Goal: Information Seeking & Learning: Find specific fact

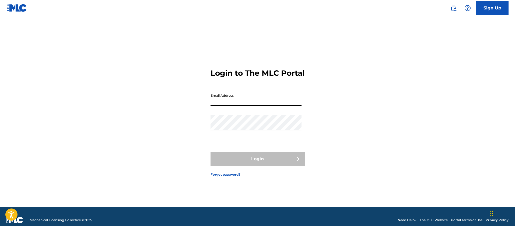
type input "[PERSON_NAME][EMAIL_ADDRESS][PERSON_NAME][DOMAIN_NAME]"
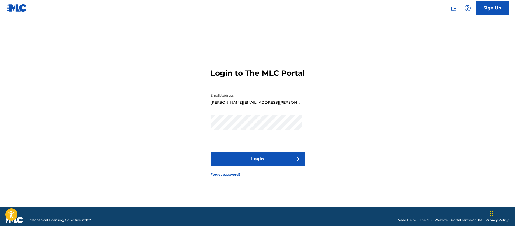
click at [210, 152] on button "Login" at bounding box center [257, 158] width 94 height 13
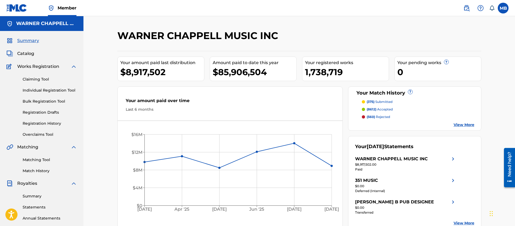
click at [27, 54] on span "Catalog" at bounding box center [25, 53] width 17 height 6
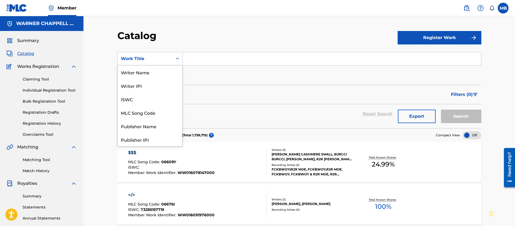
click at [145, 58] on div "Work Title" at bounding box center [145, 58] width 48 height 6
click at [145, 118] on div "MLC Song Code" at bounding box center [150, 112] width 65 height 13
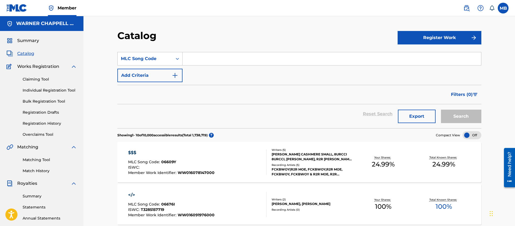
click at [212, 58] on input "Search Form" at bounding box center [331, 58] width 298 height 13
paste input "I4551L"
type input "I4551L"
click at [441, 109] on button "Search" at bounding box center [461, 115] width 40 height 13
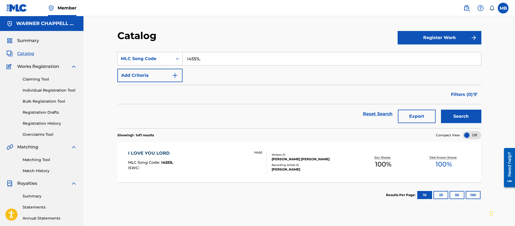
click at [470, 8] on link at bounding box center [466, 8] width 11 height 11
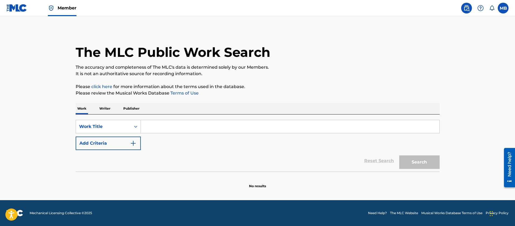
click at [159, 125] on input "Search Form" at bounding box center [290, 126] width 298 height 13
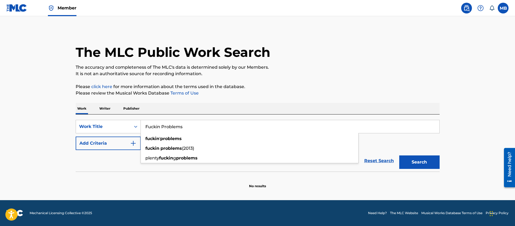
type input "Fuckin Problems"
click at [99, 147] on button "Add Criteria" at bounding box center [108, 142] width 65 height 13
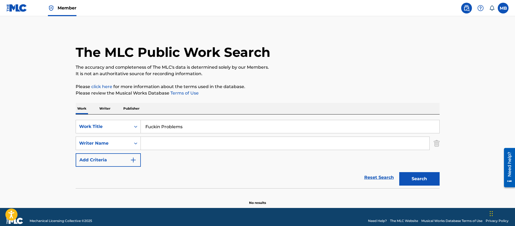
click at [186, 139] on input "Search Form" at bounding box center [285, 143] width 288 height 13
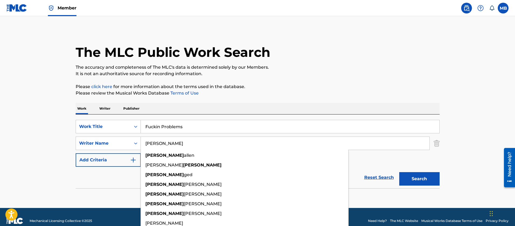
type input "[PERSON_NAME]"
click at [399, 172] on button "Search" at bounding box center [419, 178] width 40 height 13
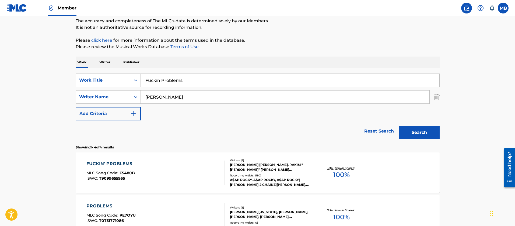
scroll to position [81, 0]
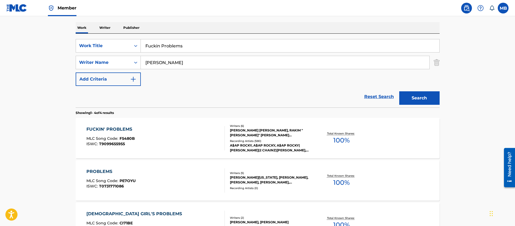
click at [187, 138] on div "FUCKIN' PROBLEMS MLC Song Code : F5480B ISWC : T9099655955" at bounding box center [155, 138] width 138 height 24
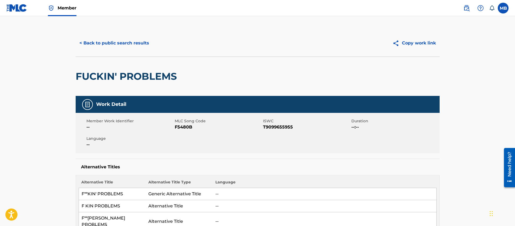
click at [130, 42] on button "< Back to public search results" at bounding box center [114, 42] width 77 height 13
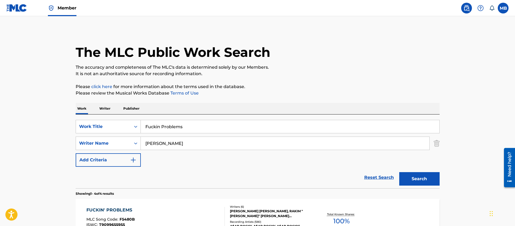
scroll to position [81, 0]
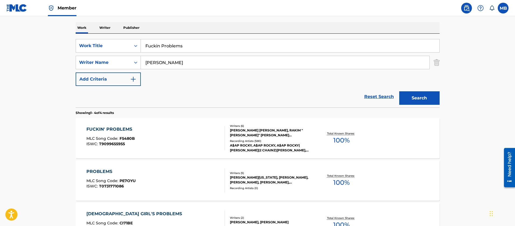
drag, startPoint x: 183, startPoint y: 45, endPoint x: 30, endPoint y: 33, distance: 153.0
click at [75, 41] on div "The MLC Public Work Search The accuracy and completeness of The MLC's data is d…" at bounding box center [257, 129] width 377 height 361
type input "m.a.a.d."
click at [399, 91] on button "Search" at bounding box center [419, 97] width 40 height 13
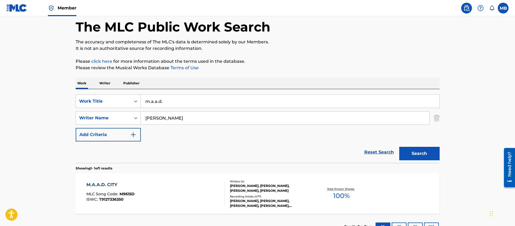
scroll to position [67, 0]
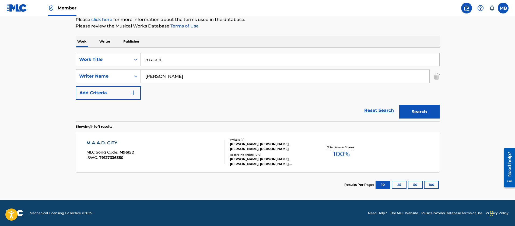
click at [171, 150] on div "M.A.A.D. CITY MLC Song Code : M9615D ISWC : T9127336350" at bounding box center [155, 152] width 138 height 24
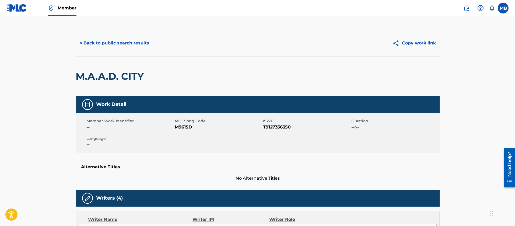
click at [133, 42] on button "< Back to public search results" at bounding box center [114, 42] width 77 height 13
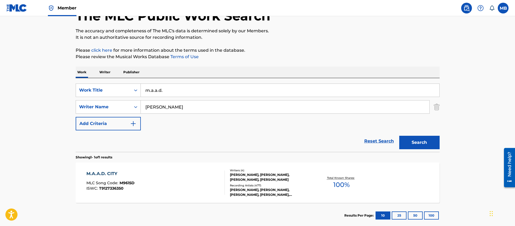
drag, startPoint x: 192, startPoint y: 83, endPoint x: 76, endPoint y: 83, distance: 116.5
click at [167, 85] on input "m.a.a.d." at bounding box center [290, 90] width 298 height 13
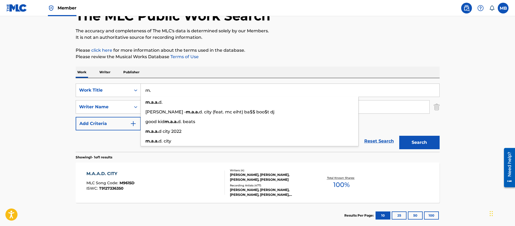
type input "m"
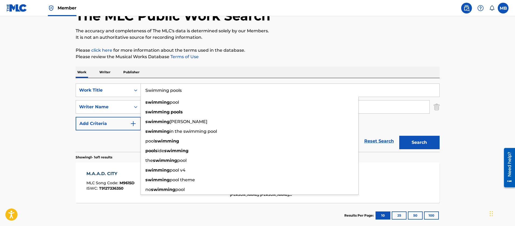
type input "Swimming pools"
click at [399, 136] on button "Search" at bounding box center [419, 142] width 40 height 13
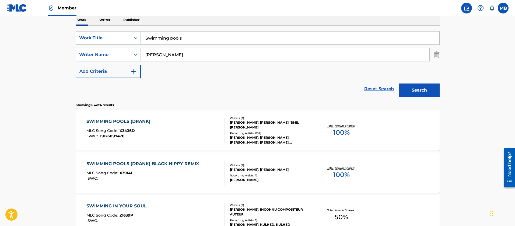
scroll to position [117, 0]
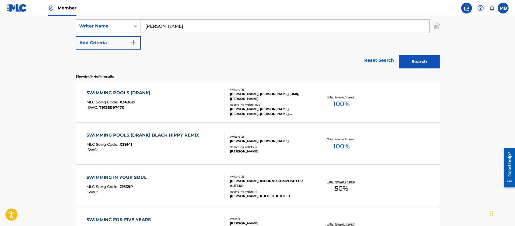
click at [204, 95] on div "SWIMMING POOLS (DRANK) MLC Song Code : X3436D ISWC : T9126097470" at bounding box center [155, 102] width 138 height 24
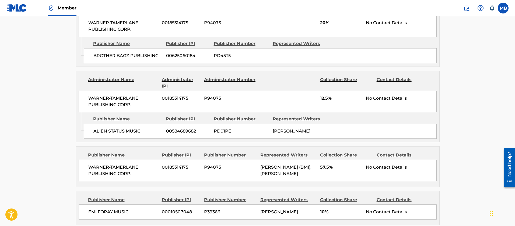
scroll to position [363, 0]
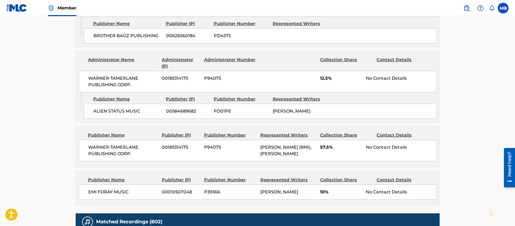
click at [121, 111] on span "ALIEN STATUS MUSIC" at bounding box center [127, 111] width 69 height 6
copy div "ALIEN STATUS MUSIC"
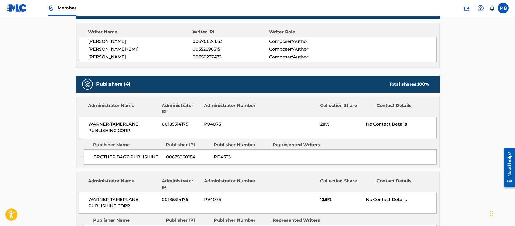
scroll to position [0, 0]
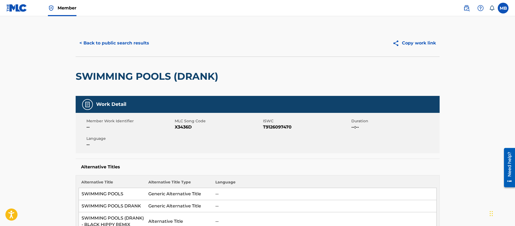
click at [141, 77] on h2 "SWIMMING POOLS (DRANK)" at bounding box center [148, 76] width 145 height 12
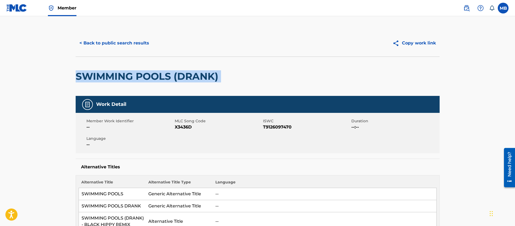
click at [141, 77] on h2 "SWIMMING POOLS (DRANK)" at bounding box center [148, 76] width 145 height 12
copy div "SWIMMING POOLS (DRANK)"
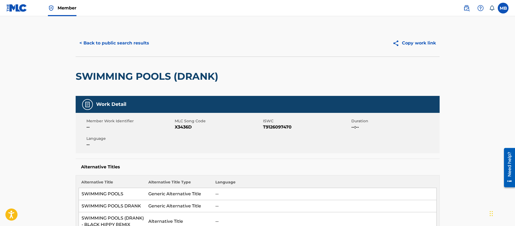
click at [188, 132] on div "Member Work Identifier -- MLC Song Code X3436D ISWC T9126097470 Duration --:-- …" at bounding box center [258, 133] width 364 height 40
copy span "X3436D"
click at [135, 43] on button "< Back to public search results" at bounding box center [114, 42] width 77 height 13
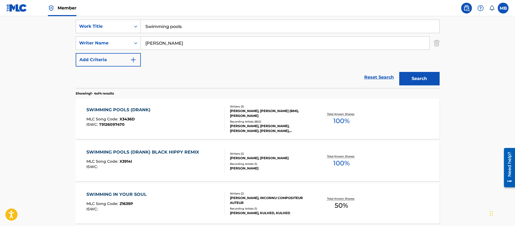
scroll to position [77, 0]
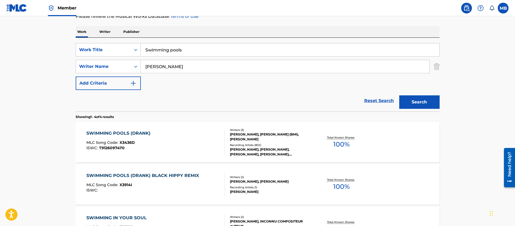
drag, startPoint x: 197, startPoint y: 47, endPoint x: 4, endPoint y: 16, distance: 194.7
click at [57, 35] on main "The MLC Public Work Search The accuracy and completeness of The MLC's data is d…" at bounding box center [257, 127] width 515 height 377
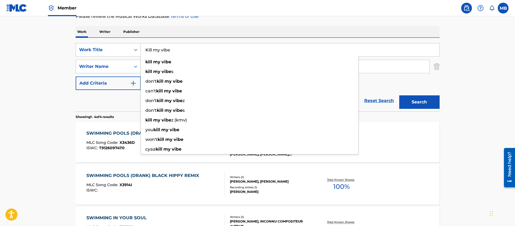
type input "Kill my vibe"
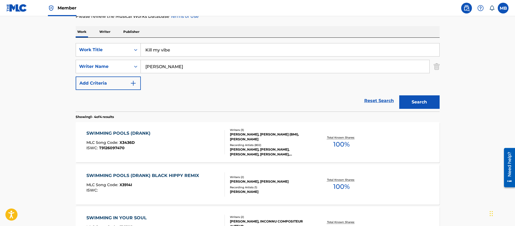
click at [399, 95] on button "Search" at bounding box center [419, 101] width 40 height 13
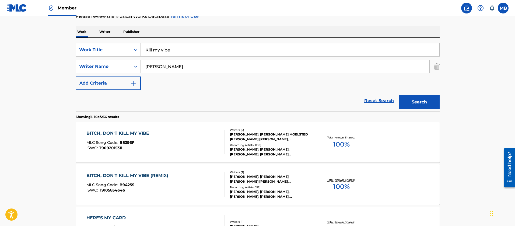
click at [180, 139] on div "BITCH, DON'T KILL MY VIBE MLC Song Code : B8396F ISWC : T9092015311" at bounding box center [155, 142] width 138 height 24
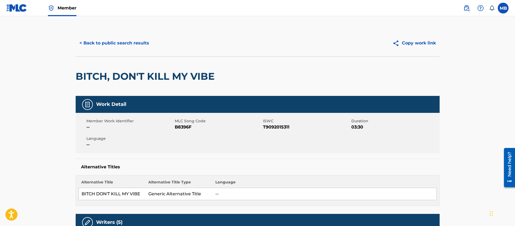
click at [136, 38] on button "< Back to public search results" at bounding box center [114, 42] width 77 height 13
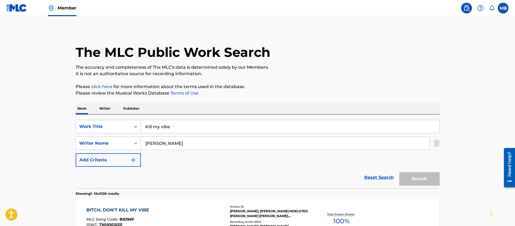
scroll to position [77, 0]
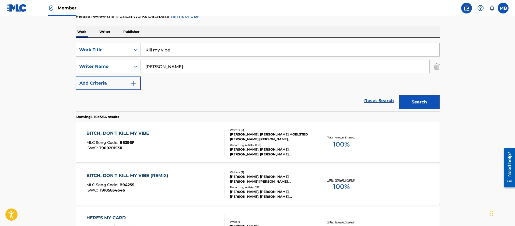
drag, startPoint x: 197, startPoint y: 55, endPoint x: 81, endPoint y: 41, distance: 116.3
click at [89, 42] on div "SearchWithCriteria09501616-b9a7-4893-bc87-6ceb7821d036 Work Title Kill my vibe …" at bounding box center [258, 75] width 364 height 74
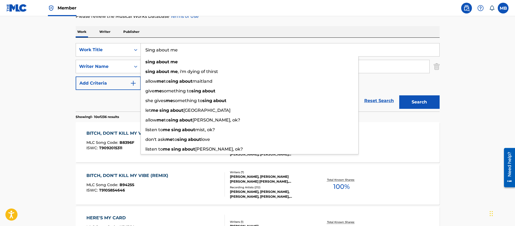
type input "Sing about me"
click at [399, 95] on button "Search" at bounding box center [419, 101] width 40 height 13
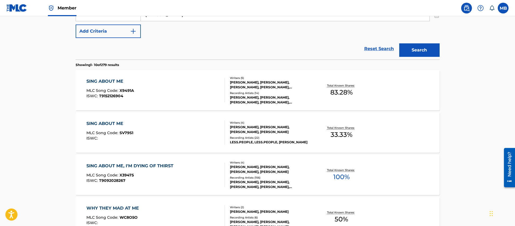
scroll to position [157, 0]
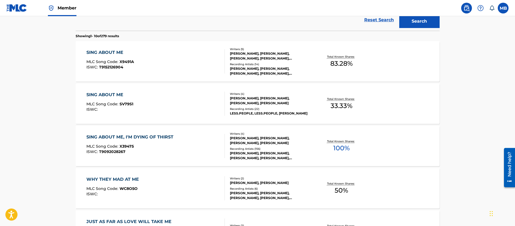
click at [173, 150] on div "ISWC : T9092028267" at bounding box center [131, 152] width 90 height 4
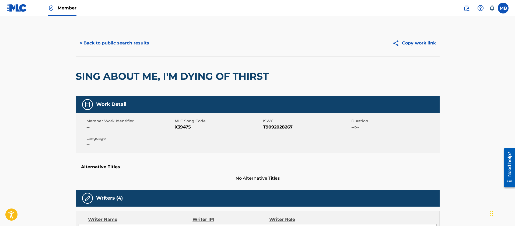
click at [118, 48] on button "< Back to public search results" at bounding box center [114, 42] width 77 height 13
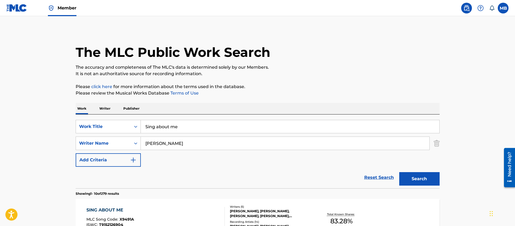
drag, startPoint x: 209, startPoint y: 131, endPoint x: 15, endPoint y: 100, distance: 196.5
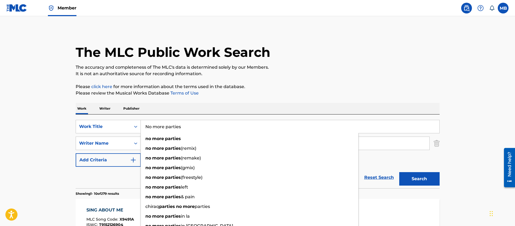
type input "No more parties"
click at [399, 172] on button "Search" at bounding box center [419, 178] width 40 height 13
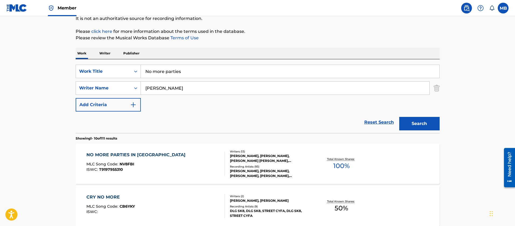
scroll to position [161, 0]
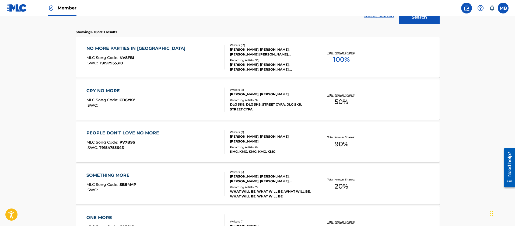
click at [160, 42] on div "NO MORE PARTIES IN LA MLC Song Code : NV8FBI ISWC : T9197955310 Writers ( 13 ) …" at bounding box center [258, 57] width 364 height 40
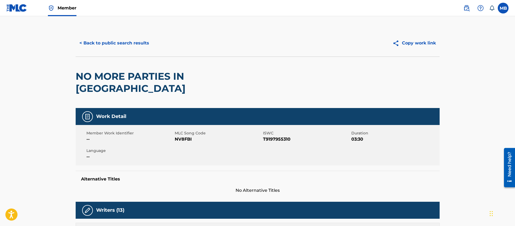
click at [134, 42] on button "< Back to public search results" at bounding box center [114, 42] width 77 height 13
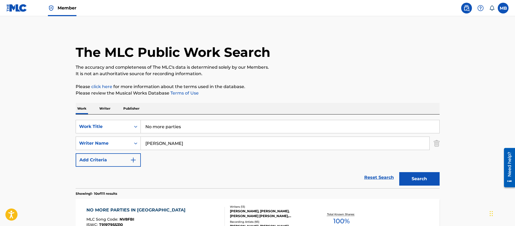
drag, startPoint x: 204, startPoint y: 127, endPoint x: 17, endPoint y: 115, distance: 188.1
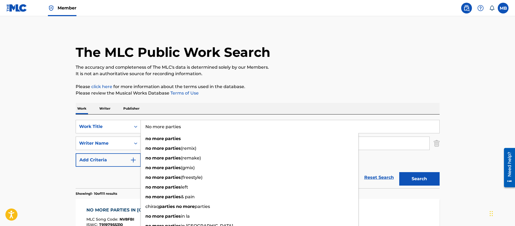
paste input "Mona Lisa"
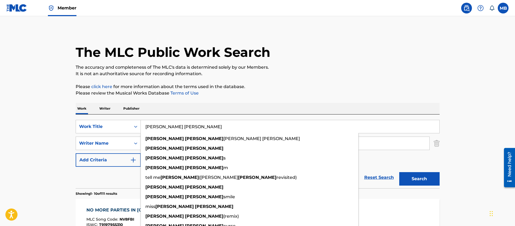
type input "Mona Lisa"
click at [399, 172] on button "Search" at bounding box center [419, 178] width 40 height 13
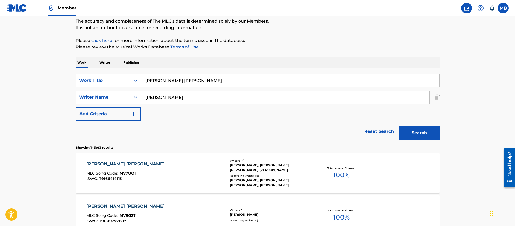
scroll to position [81, 0]
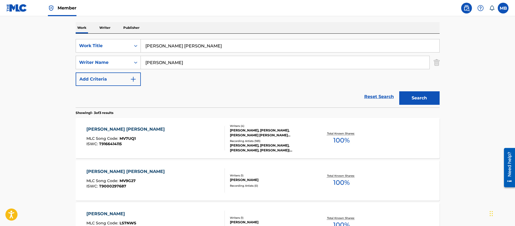
click at [173, 144] on div "MONA LISA MLC Song Code : MV7UQ1 ISWC : T9166414115" at bounding box center [155, 138] width 138 height 24
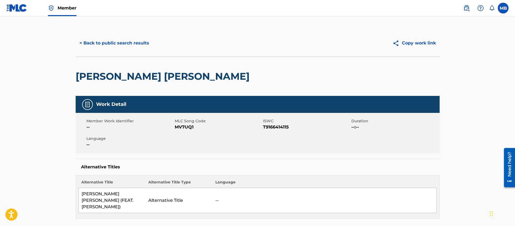
click at [130, 49] on button "< Back to public search results" at bounding box center [114, 42] width 77 height 13
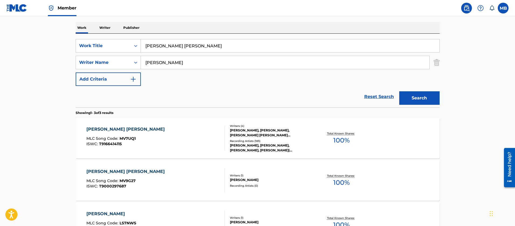
click at [132, 45] on div "Search Form" at bounding box center [136, 46] width 10 height 10
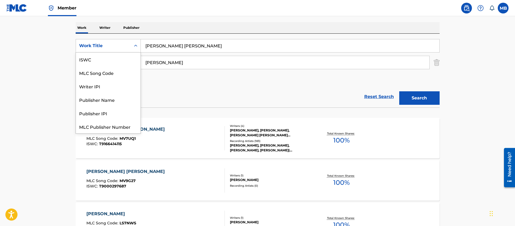
scroll to position [13, 0]
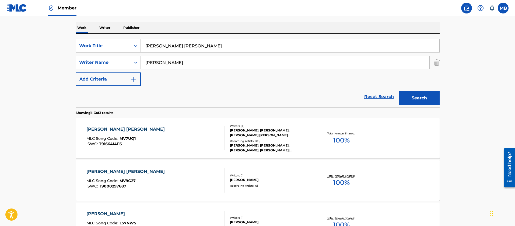
click at [166, 44] on input "Mona Lisa" at bounding box center [290, 45] width 298 height 13
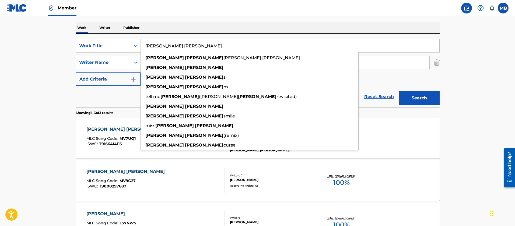
click at [166, 44] on input "Mona Lisa" at bounding box center [290, 45] width 298 height 13
paste input "Black Friday"
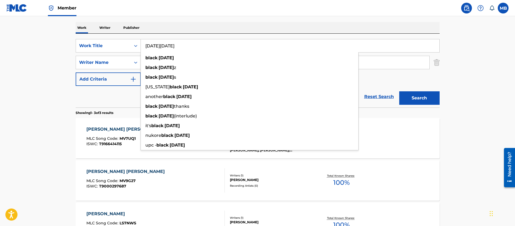
click at [399, 91] on button "Search" at bounding box center [419, 97] width 40 height 13
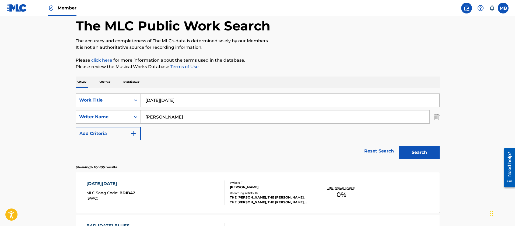
scroll to position [0, 0]
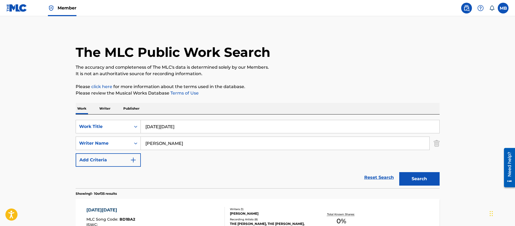
drag, startPoint x: 179, startPoint y: 124, endPoint x: 0, endPoint y: 49, distance: 194.4
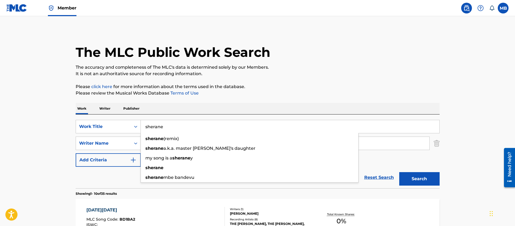
type input "sherane"
click at [399, 172] on button "Search" at bounding box center [419, 178] width 40 height 13
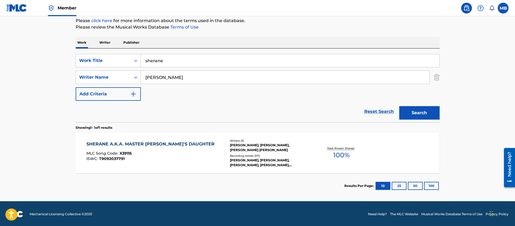
scroll to position [67, 0]
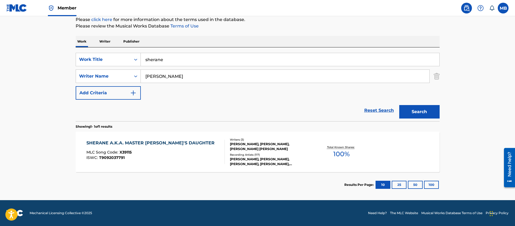
click at [162, 146] on div "SHERANE A.K.A. MASTER SPLINTER'S DAUGHTER" at bounding box center [151, 143] width 131 height 6
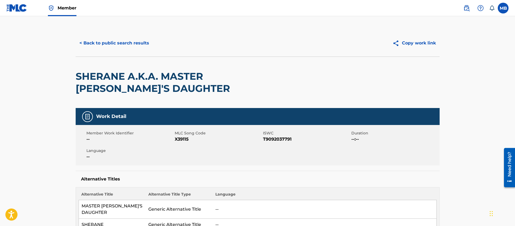
click at [136, 46] on button "< Back to public search results" at bounding box center [114, 42] width 77 height 13
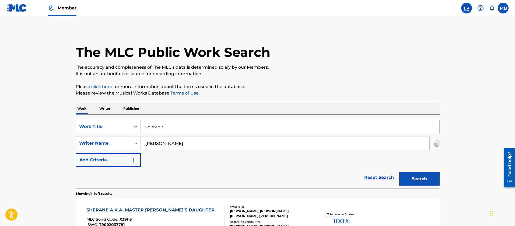
scroll to position [36, 0]
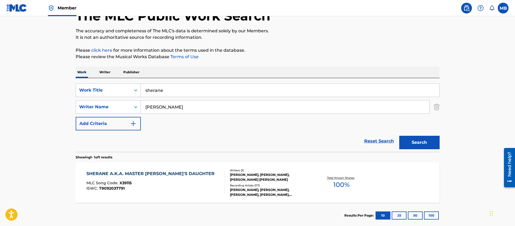
drag, startPoint x: 171, startPoint y: 93, endPoint x: 38, endPoint y: 45, distance: 142.0
click at [54, 63] on main "The MLC Public Work Search The accuracy and completeness of The MLC's data is d…" at bounding box center [257, 105] width 515 height 251
click at [399, 136] on button "Search" at bounding box center [419, 142] width 40 height 13
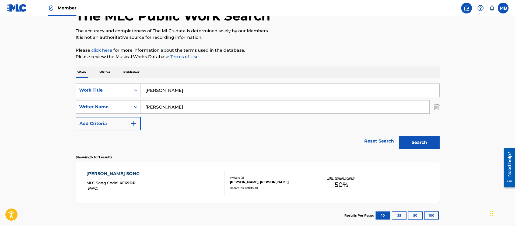
click at [168, 92] on input "Keisha" at bounding box center [290, 90] width 298 height 13
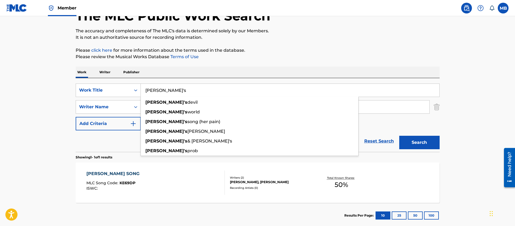
type input "Keisha's"
click at [399, 136] on button "Search" at bounding box center [419, 142] width 40 height 13
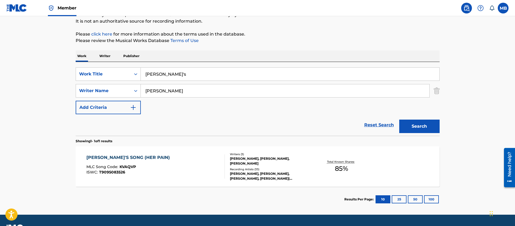
scroll to position [67, 0]
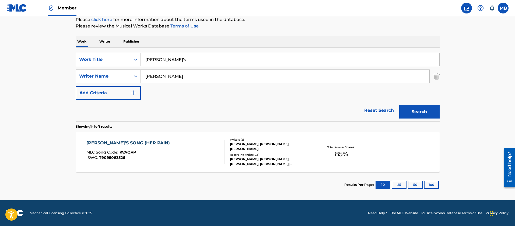
click at [180, 144] on div "KEISHA'S SONG (HER PAIN) MLC Song Code : KVAQVP ISWC : T9095083526" at bounding box center [155, 152] width 138 height 24
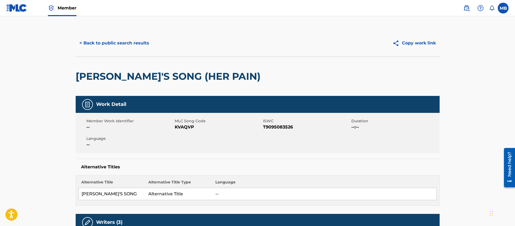
click at [122, 44] on button "< Back to public search results" at bounding box center [114, 42] width 77 height 13
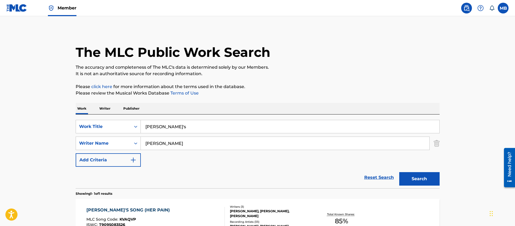
scroll to position [36, 0]
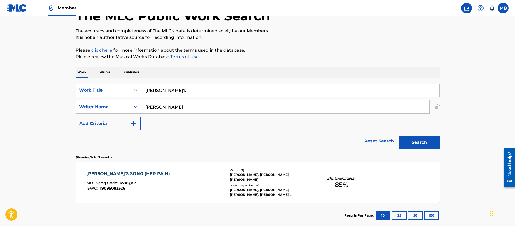
drag, startPoint x: 181, startPoint y: 88, endPoint x: 25, endPoint y: 74, distance: 156.9
click at [46, 78] on main "The MLC Public Work Search The accuracy and completeness of The MLC's data is d…" at bounding box center [257, 105] width 515 height 251
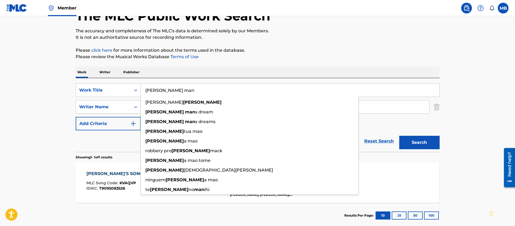
type input "Poe man"
click at [399, 136] on button "Search" at bounding box center [419, 142] width 40 height 13
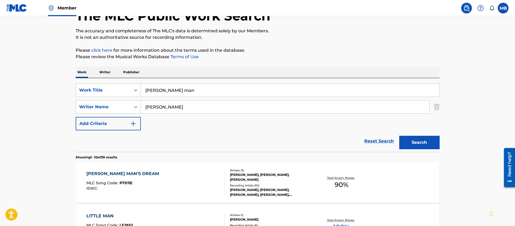
click at [189, 171] on div "POE MAN'S DREAM MLC Song Code : P7011E ISWC :" at bounding box center [155, 182] width 138 height 24
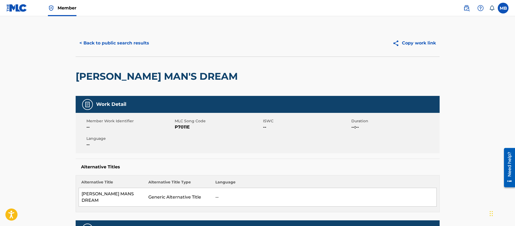
click at [131, 40] on button "< Back to public search results" at bounding box center [114, 42] width 77 height 13
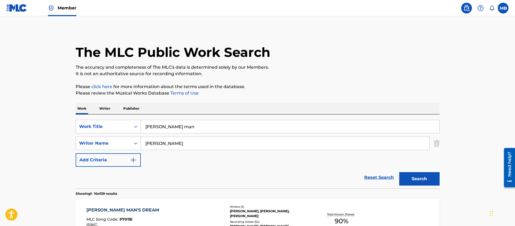
scroll to position [36, 0]
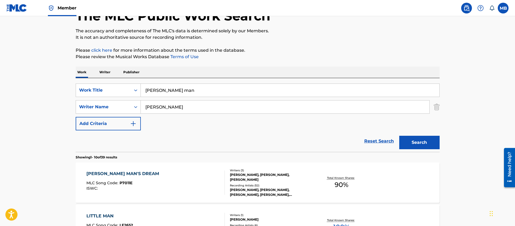
drag, startPoint x: 182, startPoint y: 91, endPoint x: 16, endPoint y: 65, distance: 168.0
click at [399, 136] on button "Search" at bounding box center [419, 142] width 40 height 13
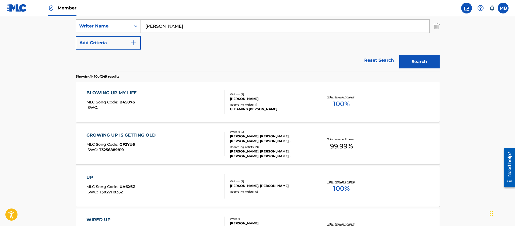
scroll to position [0, 0]
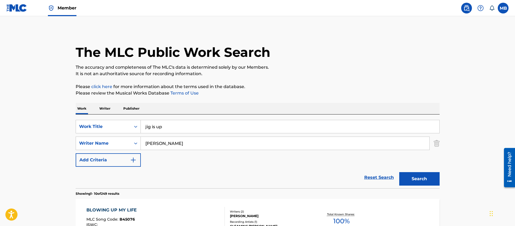
drag, startPoint x: 174, startPoint y: 123, endPoint x: 3, endPoint y: 92, distance: 173.9
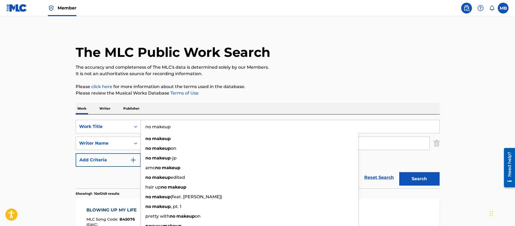
type input "no makeup"
click at [399, 172] on button "Search" at bounding box center [419, 178] width 40 height 13
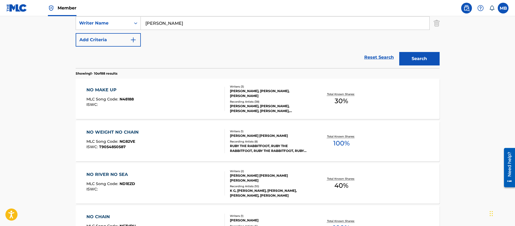
scroll to position [121, 0]
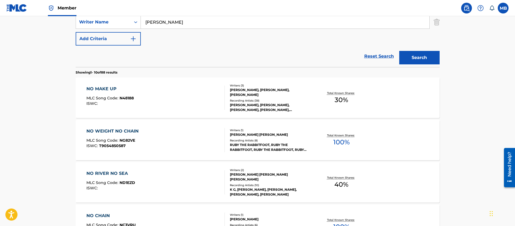
click at [191, 108] on div "NO MAKE UP MLC Song Code : N48188 ISWC :" at bounding box center [155, 98] width 138 height 24
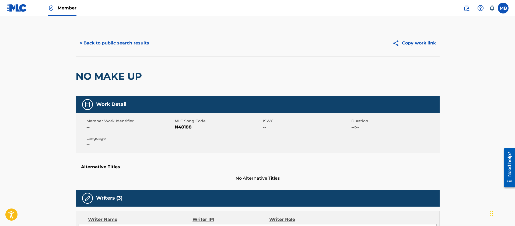
click at [128, 47] on button "< Back to public search results" at bounding box center [114, 42] width 77 height 13
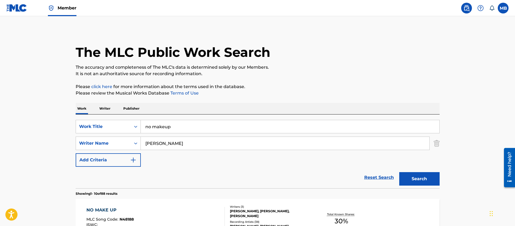
click at [160, 128] on input "no makeup" at bounding box center [290, 126] width 298 height 13
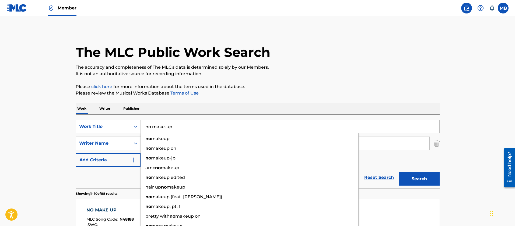
click at [399, 172] on button "Search" at bounding box center [419, 178] width 40 height 13
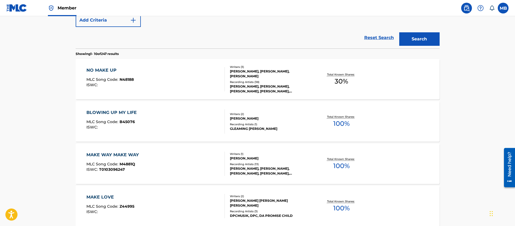
scroll to position [40, 0]
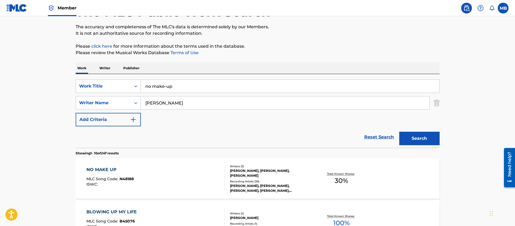
drag, startPoint x: 208, startPoint y: 88, endPoint x: 43, endPoint y: 72, distance: 165.4
click at [399, 132] on button "Search" at bounding box center [419, 138] width 40 height 13
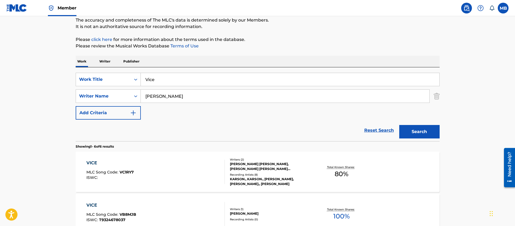
scroll to position [0, 0]
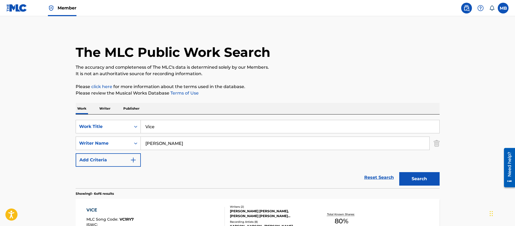
drag, startPoint x: 167, startPoint y: 126, endPoint x: 54, endPoint y: 115, distance: 114.1
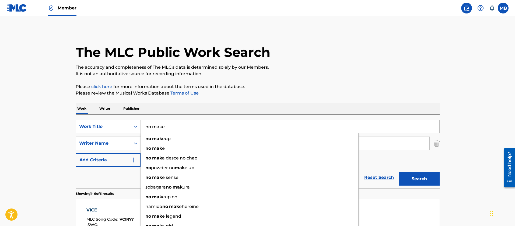
click at [399, 172] on button "Search" at bounding box center [419, 178] width 40 height 13
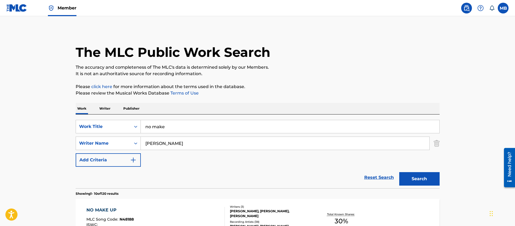
drag, startPoint x: 185, startPoint y: 127, endPoint x: 3, endPoint y: 104, distance: 182.4
paste input "AMERICA HAS A PROBLEM (Remix)"
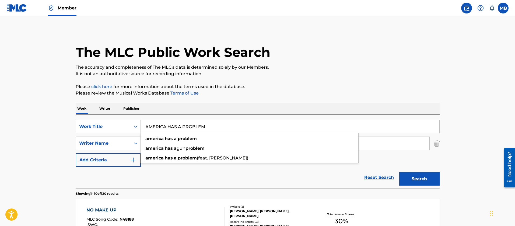
type input "AMERICA HAS A PROBLEM"
click at [399, 172] on button "Search" at bounding box center [419, 178] width 40 height 13
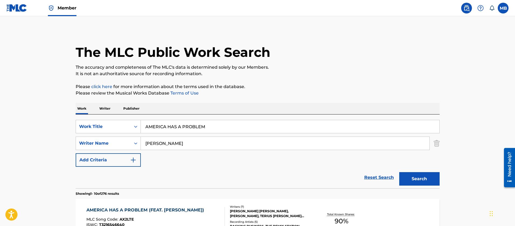
scroll to position [81, 0]
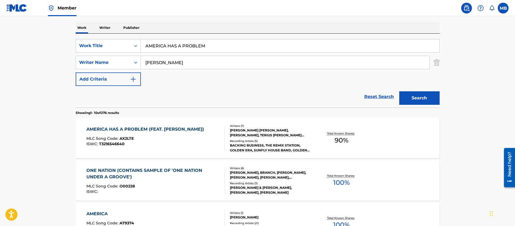
click at [195, 146] on div "AMERICA HAS A PROBLEM (FEAT. KENDRICK LAMAR) MLC Song Code : AX2LTE ISWC : T321…" at bounding box center [146, 138] width 120 height 24
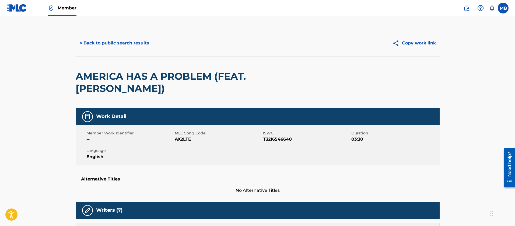
click at [153, 77] on h2 "AMERICA HAS A PROBLEM (FEAT. KENDRICK LAMAR)" at bounding box center [185, 82] width 218 height 24
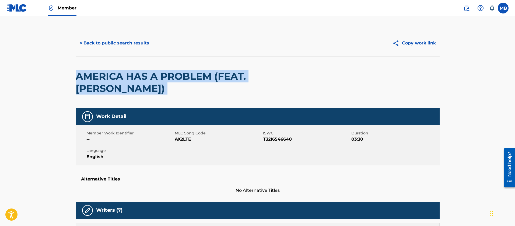
click at [153, 77] on h2 "AMERICA HAS A PROBLEM (FEAT. KENDRICK LAMAR)" at bounding box center [185, 82] width 218 height 24
copy div "AMERICA HAS A PROBLEM (FEAT. KENDRICK LAMAR)"
click at [124, 47] on button "< Back to public search results" at bounding box center [114, 42] width 77 height 13
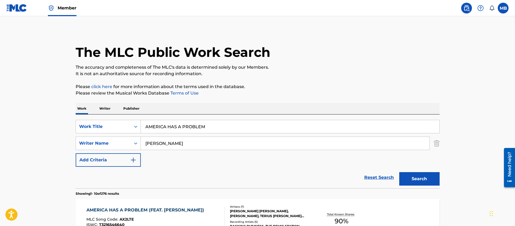
scroll to position [81, 0]
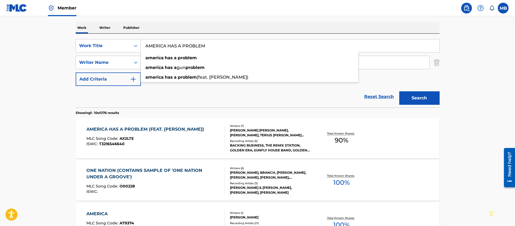
drag, startPoint x: 163, startPoint y: 48, endPoint x: 11, endPoint y: 18, distance: 154.8
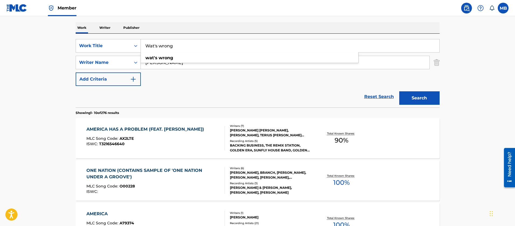
type input "Wat's wrong"
click at [399, 91] on button "Search" at bounding box center [419, 97] width 40 height 13
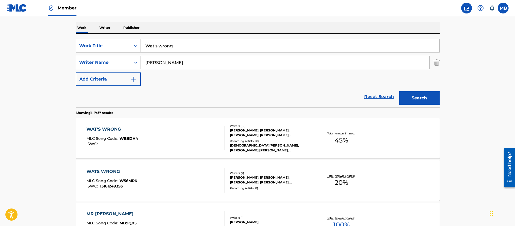
click at [158, 137] on div "WAT'S WRONG MLC Song Code : WB6DH4 ISWC :" at bounding box center [155, 138] width 138 height 24
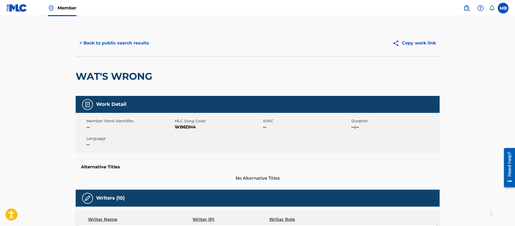
click at [181, 131] on div "Member Work Identifier -- MLC Song Code WB6DH4 ISWC -- Duration --:-- Language …" at bounding box center [258, 133] width 364 height 40
copy span "WB6DH4"
click at [182, 126] on span "WB6DH4" at bounding box center [218, 127] width 87 height 6
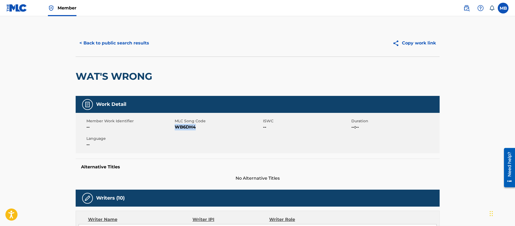
click at [122, 44] on button "< Back to public search results" at bounding box center [114, 42] width 77 height 13
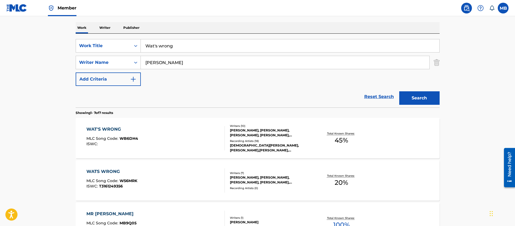
drag, startPoint x: 195, startPoint y: 48, endPoint x: 0, endPoint y: 1, distance: 200.5
click at [17, 29] on main "The MLC Public Work Search The accuracy and completeness of The MLC's data is d…" at bounding box center [257, 187] width 515 height 504
paste input "Ronald Reagan Era (His Evils)"
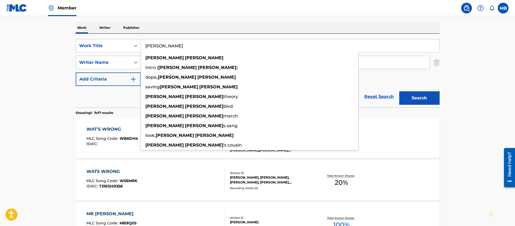
type input "Ronald Reagan"
click at [399, 91] on button "Search" at bounding box center [419, 97] width 40 height 13
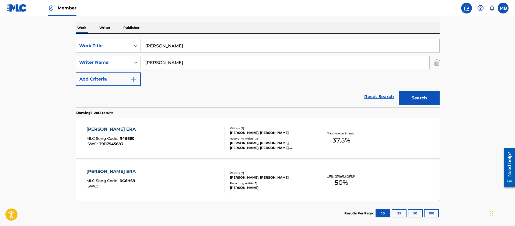
click at [171, 140] on div "RONALD REAGEN ERA MLC Song Code : R46850 ISWC : T9117545683" at bounding box center [155, 138] width 138 height 24
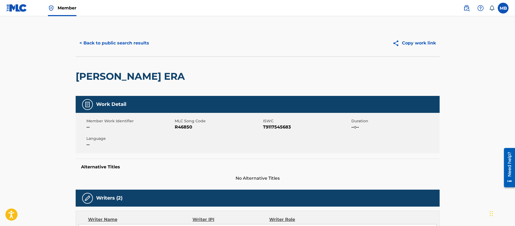
click at [132, 40] on button "< Back to public search results" at bounding box center [114, 42] width 77 height 13
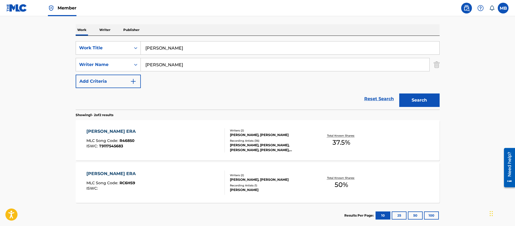
click at [199, 183] on div "RONALD REGAN ERA MLC Song Code : RC6HS9 ISWC :" at bounding box center [155, 182] width 138 height 24
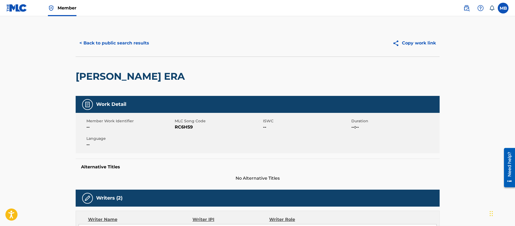
click at [130, 50] on div "< Back to public search results Copy work link" at bounding box center [258, 43] width 364 height 27
click at [130, 45] on button "< Back to public search results" at bounding box center [114, 42] width 77 height 13
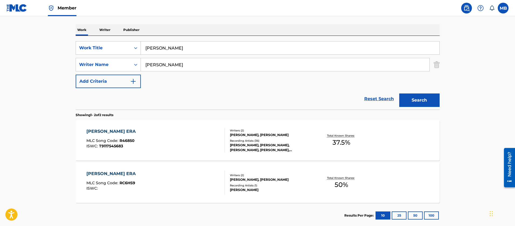
drag, startPoint x: 115, startPoint y: 37, endPoint x: 24, endPoint y: 3, distance: 97.6
click at [41, 14] on div "Member MB MB Marshall Borden marshall.borden@warnerchappell.com Notification Pr…" at bounding box center [257, 88] width 515 height 335
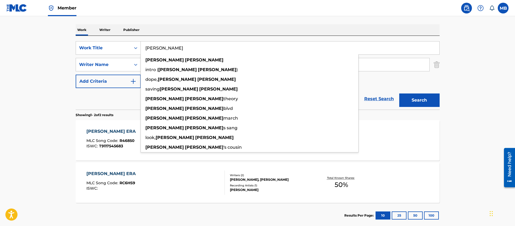
paste input "adioactive (Remix)"
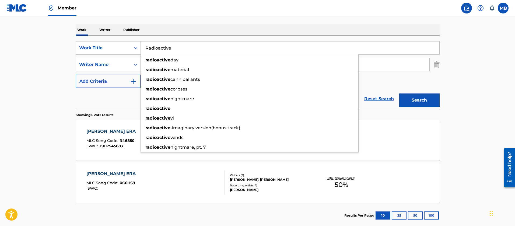
type input "Radioactive"
click at [399, 93] on button "Search" at bounding box center [419, 99] width 40 height 13
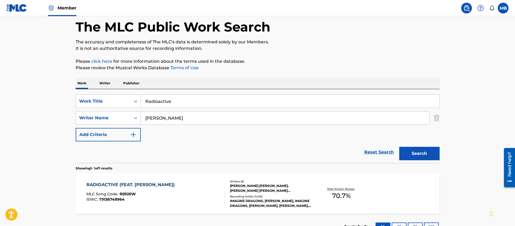
scroll to position [67, 0]
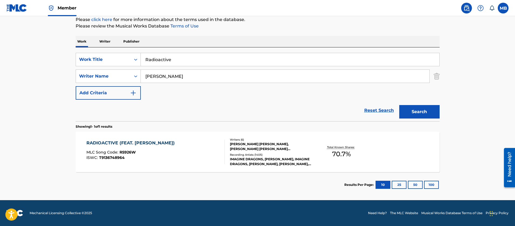
click at [171, 146] on div "RADIOACTIVE (FEAT. KENDRICK LAMAR) MLC Song Code : R5926W ISWC : T9136748964" at bounding box center [131, 152] width 91 height 24
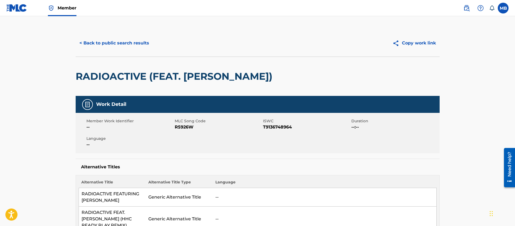
click at [117, 39] on button "< Back to public search results" at bounding box center [114, 42] width 77 height 13
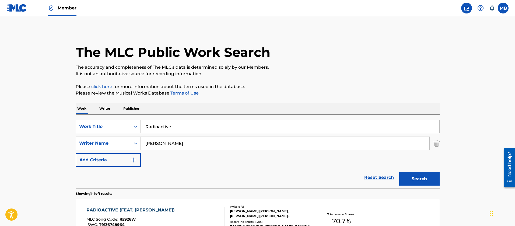
scroll to position [36, 0]
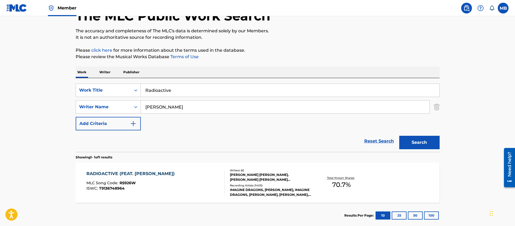
drag, startPoint x: 193, startPoint y: 92, endPoint x: 0, endPoint y: 55, distance: 196.3
click at [14, 68] on main "The MLC Public Work Search The accuracy and completeness of The MLC's data is d…" at bounding box center [257, 105] width 515 height 251
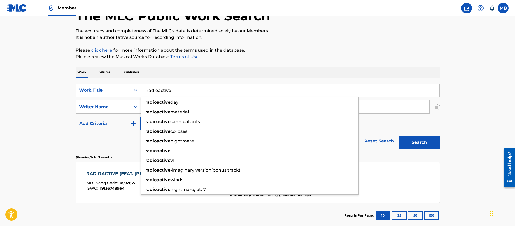
paste input "Blow My High (Members Only)"
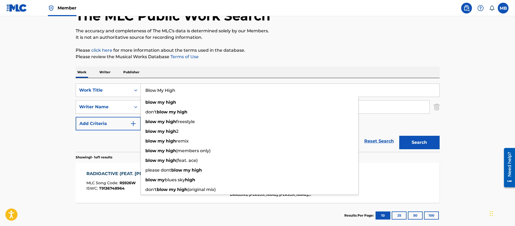
type input "Blow My High"
click at [399, 136] on button "Search" at bounding box center [419, 142] width 40 height 13
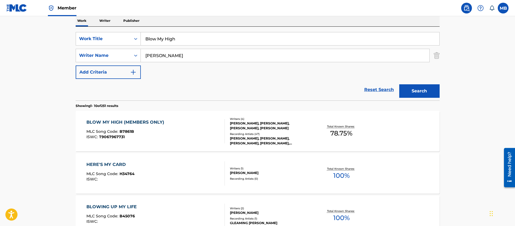
scroll to position [117, 0]
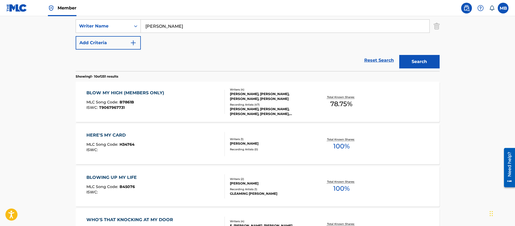
click at [173, 94] on div "BLOW MY HIGH (MEMBERS ONLY) MLC Song Code : B7861B ISWC : T9067967731" at bounding box center [155, 102] width 138 height 24
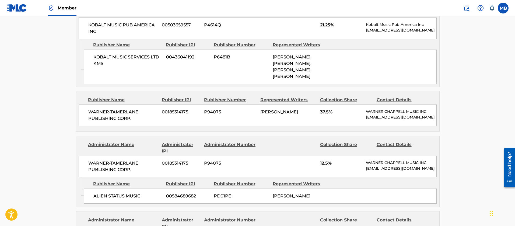
scroll to position [403, 0]
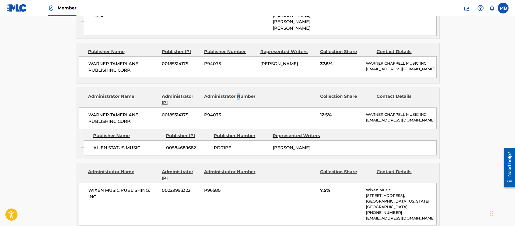
click at [238, 100] on div "Administrator Name Administrator IPI Administrator Number Collection Share Cont…" at bounding box center [257, 108] width 363 height 41
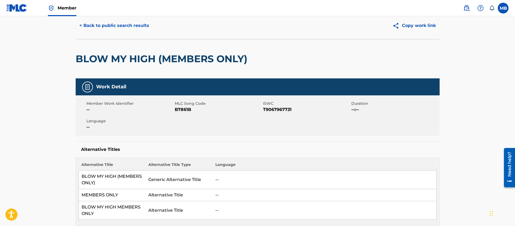
scroll to position [0, 0]
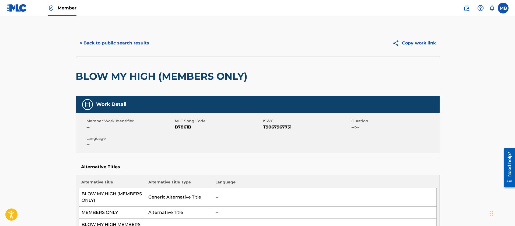
click at [112, 43] on button "< Back to public search results" at bounding box center [114, 42] width 77 height 13
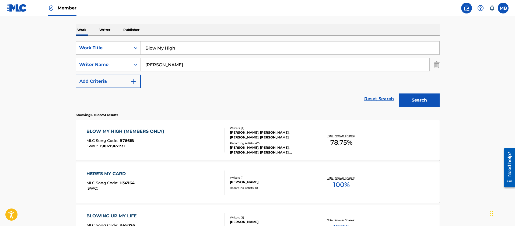
scroll to position [36, 0]
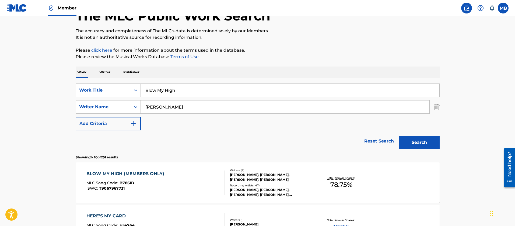
drag, startPoint x: 207, startPoint y: 86, endPoint x: 26, endPoint y: 56, distance: 182.9
paste input "Hol’ Up"
type input "Hol’ Up"
click at [399, 136] on button "Search" at bounding box center [419, 142] width 40 height 13
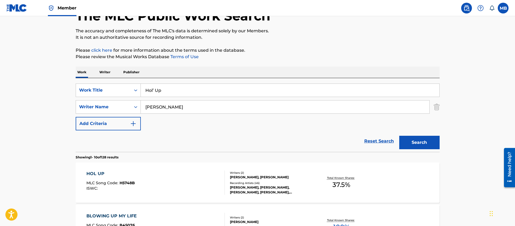
scroll to position [117, 0]
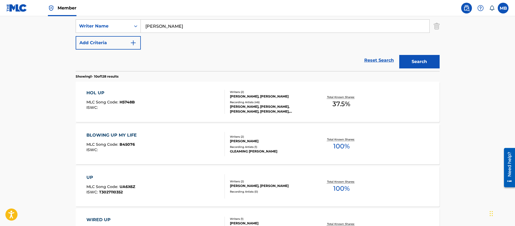
click at [182, 97] on div "HOL UP MLC Song Code : H5748B ISWC :" at bounding box center [155, 102] width 138 height 24
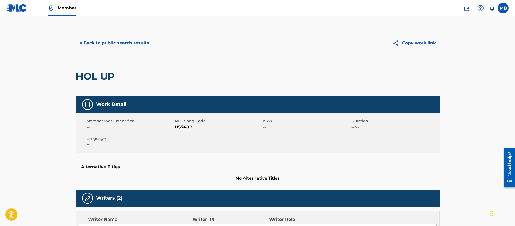
click at [126, 41] on button "< Back to public search results" at bounding box center [114, 42] width 77 height 13
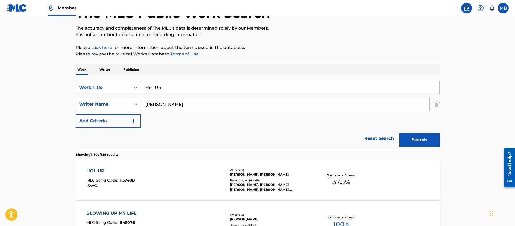
scroll to position [36, 0]
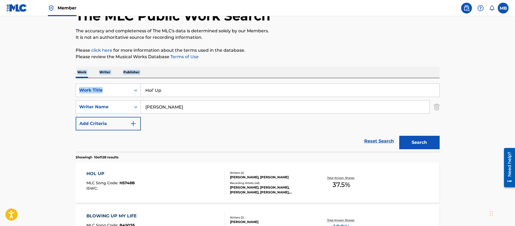
drag, startPoint x: 152, startPoint y: 83, endPoint x: 71, endPoint y: 76, distance: 81.6
click at [178, 97] on div "Hol’ Up" at bounding box center [290, 89] width 299 height 13
click at [180, 91] on input "Hol’ Up" at bounding box center [290, 90] width 298 height 13
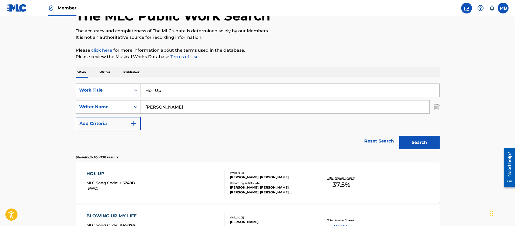
click at [180, 91] on input "Hol’ Up" at bounding box center [290, 90] width 298 height 13
paste input "Look Out For Detox"
click at [399, 136] on button "Search" at bounding box center [419, 142] width 40 height 13
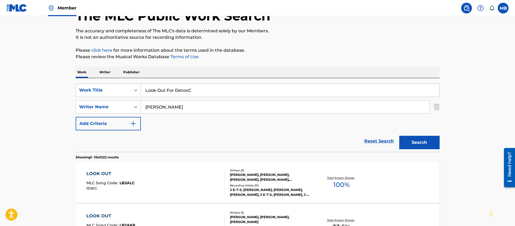
drag, startPoint x: 211, startPoint y: 93, endPoint x: 15, endPoint y: 73, distance: 196.3
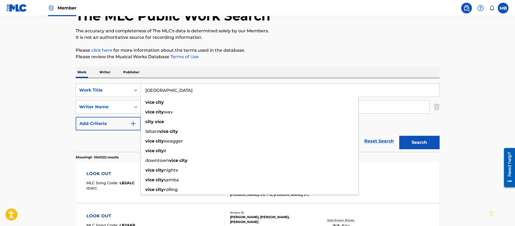
type input "Vice city"
click at [399, 136] on button "Search" at bounding box center [419, 142] width 40 height 13
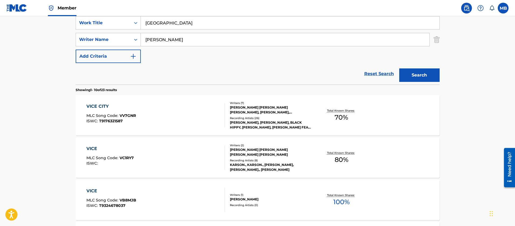
scroll to position [117, 0]
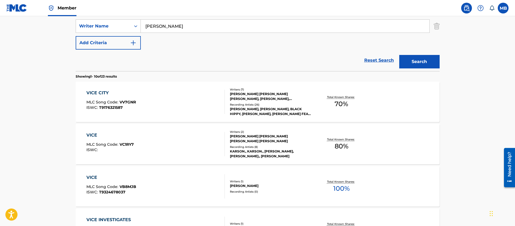
click at [217, 104] on div "VICE CITY MLC Song Code : VV7GNR ISWC : T9176321587" at bounding box center [155, 102] width 138 height 24
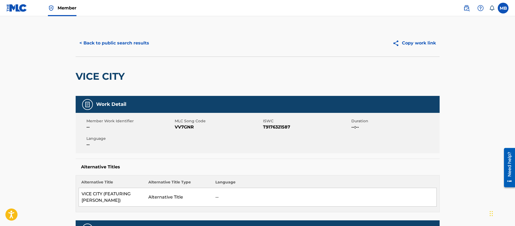
click at [182, 130] on span "VV7GNR" at bounding box center [218, 127] width 87 height 6
copy span "VV7GNR"
click at [135, 48] on button "< Back to public search results" at bounding box center [114, 42] width 77 height 13
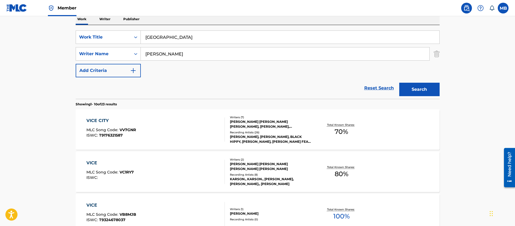
scroll to position [77, 0]
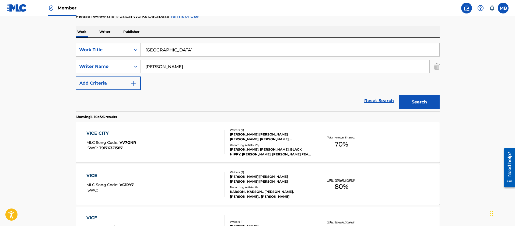
drag, startPoint x: 188, startPoint y: 54, endPoint x: 130, endPoint y: 44, distance: 58.4
click at [133, 45] on div "SearchWithCriteria09501616-b9a7-4893-bc87-6ceb7821d036 Work Title Vice city" at bounding box center [258, 49] width 364 height 13
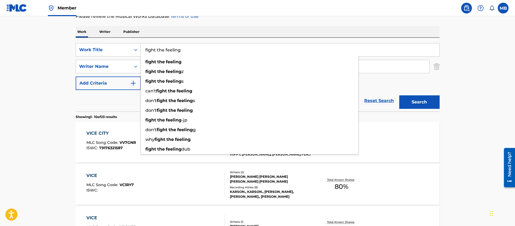
type input "fight the feeling"
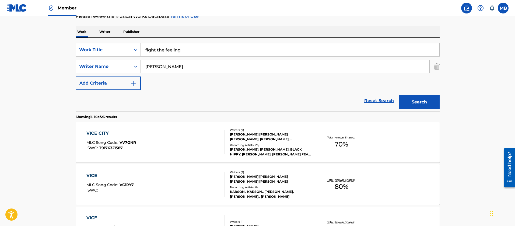
click at [399, 95] on button "Search" at bounding box center [419, 101] width 40 height 13
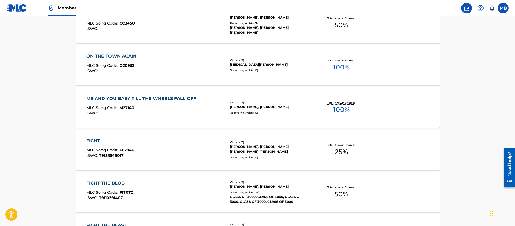
scroll to position [36, 0]
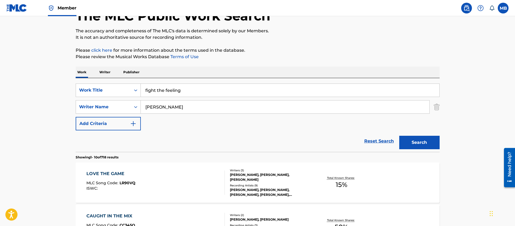
drag, startPoint x: 175, startPoint y: 102, endPoint x: 12, endPoint y: 95, distance: 163.2
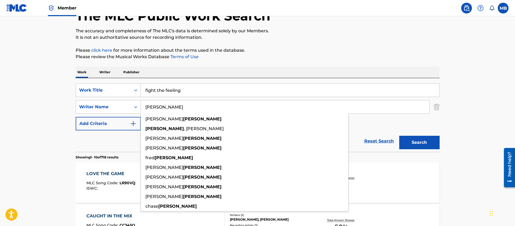
type input "McCormick"
click at [399, 136] on button "Search" at bounding box center [419, 142] width 40 height 13
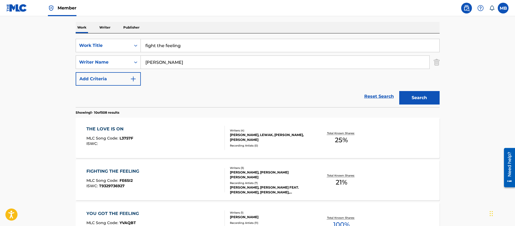
scroll to position [117, 0]
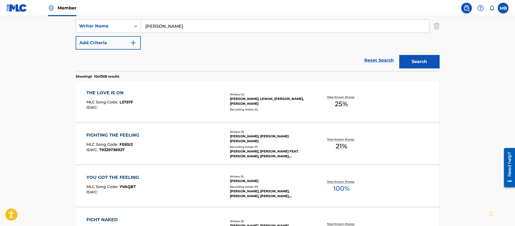
click at [156, 138] on div "FIGHTING THE FEELING MLC Song Code : FE6SI2 ISWC : T9329736927" at bounding box center [155, 144] width 138 height 24
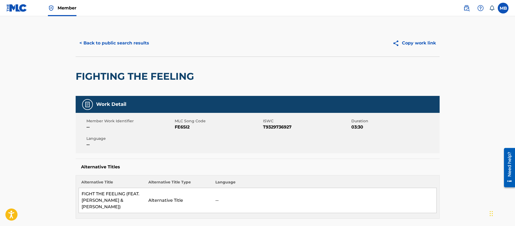
click at [123, 48] on button "< Back to public search results" at bounding box center [114, 42] width 77 height 13
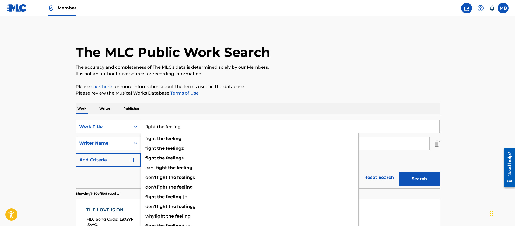
drag, startPoint x: 158, startPoint y: 127, endPoint x: 125, endPoint y: 126, distance: 32.8
click at [126, 126] on div "SearchWithCriteria09501616-b9a7-4893-bc87-6ceb7821d036 Work Title fight the fee…" at bounding box center [258, 126] width 364 height 13
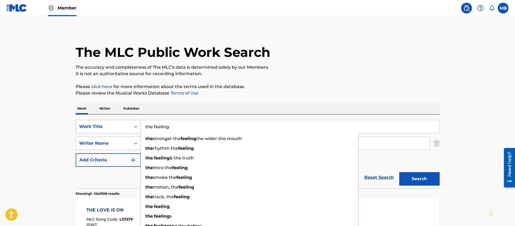
type input "the feeling"
click at [399, 172] on button "Search" at bounding box center [419, 178] width 40 height 13
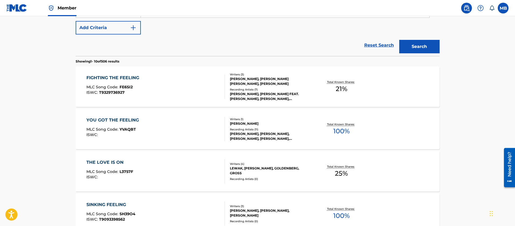
scroll to position [121, 0]
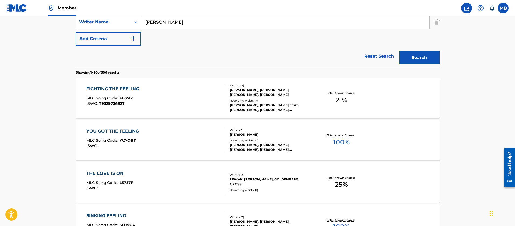
click at [185, 102] on div "FIGHTING THE FEELING MLC Song Code : FE6SI2 ISWC : T9329736927" at bounding box center [155, 98] width 138 height 24
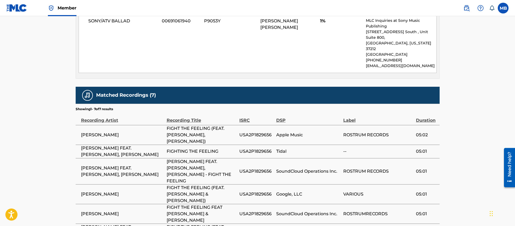
scroll to position [519, 0]
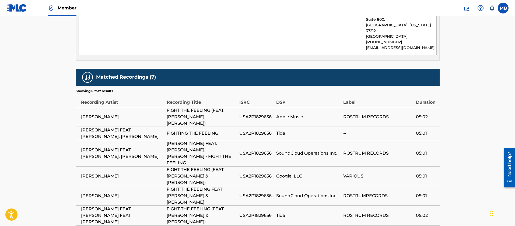
click at [248, 114] on span "USA2P1829656" at bounding box center [256, 117] width 34 height 6
copy span "USA2P1829656"
click at [58, 8] on span "Member" at bounding box center [67, 8] width 19 height 6
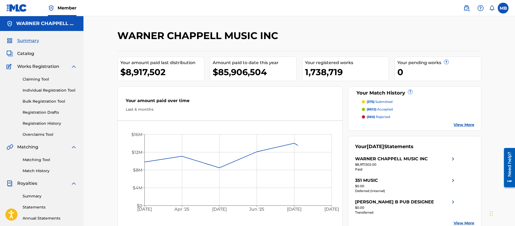
click at [43, 164] on div "Matching Tool Match History" at bounding box center [41, 161] width 70 height 23
click at [37, 162] on div "Matching Tool Match History" at bounding box center [41, 161] width 70 height 23
click at [37, 161] on link "Matching Tool" at bounding box center [50, 160] width 54 height 6
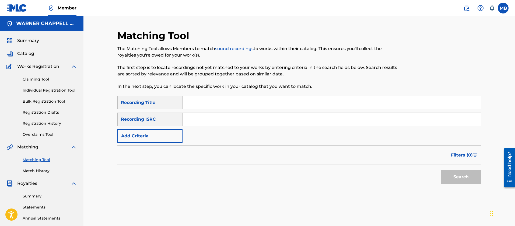
click at [205, 122] on input "Search Form" at bounding box center [331, 119] width 298 height 13
paste input "USA2P1829656"
type input "USA2P1829656"
click at [441, 170] on button "Search" at bounding box center [461, 176] width 40 height 13
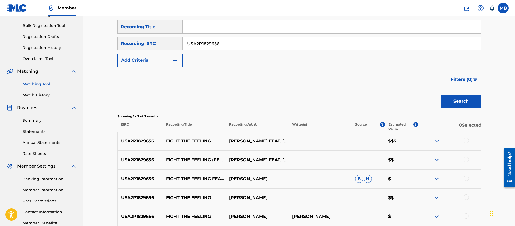
scroll to position [121, 0]
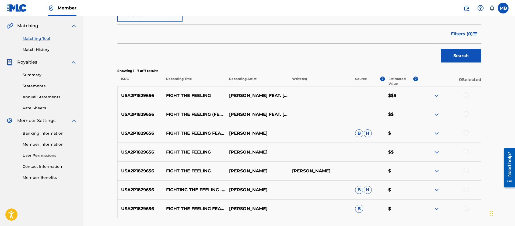
click at [470, 33] on span "Filters ( 0 )" at bounding box center [462, 34] width 22 height 6
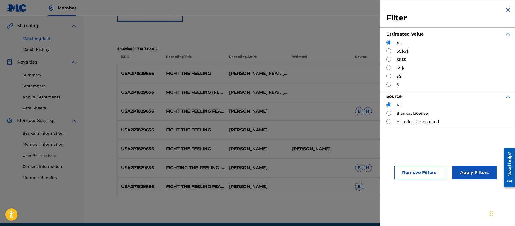
click at [403, 51] on label "$$$$$" at bounding box center [402, 51] width 12 height 6
click at [392, 51] on div "$$$$$" at bounding box center [448, 51] width 125 height 6
click at [423, 178] on button "Remove Filters" at bounding box center [419, 172] width 50 height 13
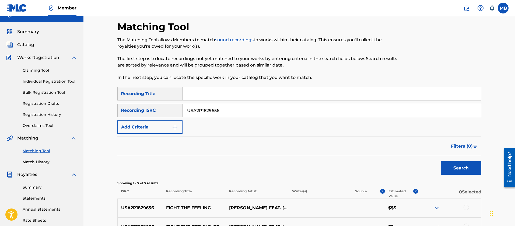
scroll to position [0, 0]
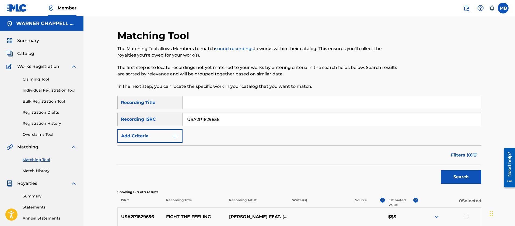
click at [463, 13] on link at bounding box center [466, 8] width 11 height 11
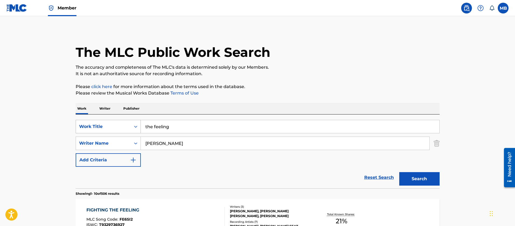
click at [123, 125] on div "Work Title" at bounding box center [103, 126] width 48 height 6
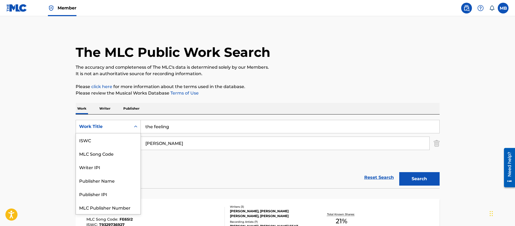
scroll to position [13, 0]
click at [116, 137] on div "MLC Song Code" at bounding box center [108, 139] width 65 height 13
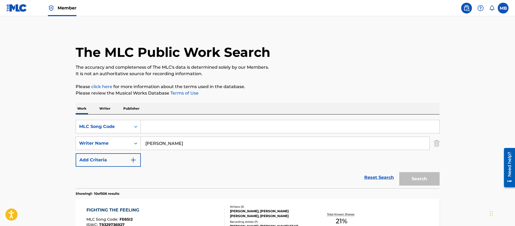
drag, startPoint x: 187, startPoint y: 129, endPoint x: 175, endPoint y: 127, distance: 12.5
click at [180, 129] on input "Search Form" at bounding box center [290, 126] width 298 height 13
paste input "FE6XL4"
type input "FE6XL4"
click at [399, 172] on button "Search" at bounding box center [419, 178] width 40 height 13
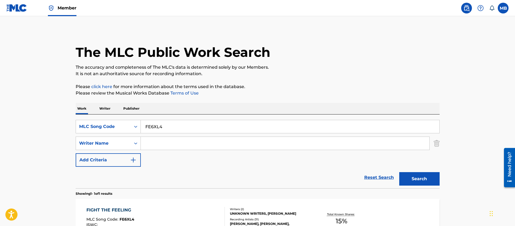
scroll to position [67, 0]
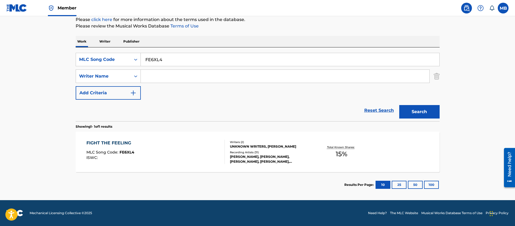
click at [168, 148] on div "FIGHT THE FEELING MLC Song Code : FE6XL4 ISWC :" at bounding box center [155, 152] width 138 height 24
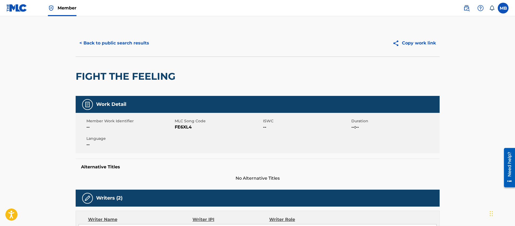
click at [127, 79] on h2 "FIGHT THE FEELING" at bounding box center [127, 76] width 102 height 12
copy div "FIGHT THE FEELING"
click at [119, 47] on button "< Back to public search results" at bounding box center [114, 42] width 77 height 13
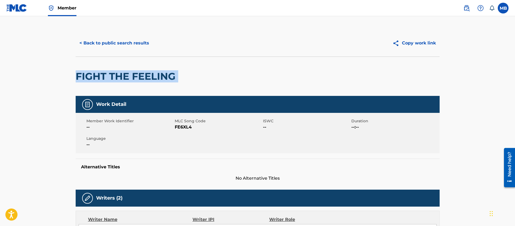
scroll to position [36, 0]
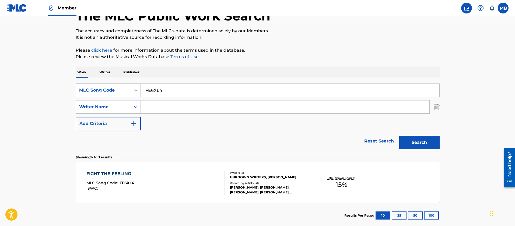
drag, startPoint x: 186, startPoint y: 89, endPoint x: 108, endPoint y: 88, distance: 78.8
click at [111, 88] on div "SearchWithCriteria71f011a6-3a17-4c05-9e7e-4fa5ed18a650 MLC Song Code FE6XL4" at bounding box center [258, 89] width 364 height 13
paste input "SI2"
type input "FE6SI2"
click at [399, 136] on button "Search" at bounding box center [419, 142] width 40 height 13
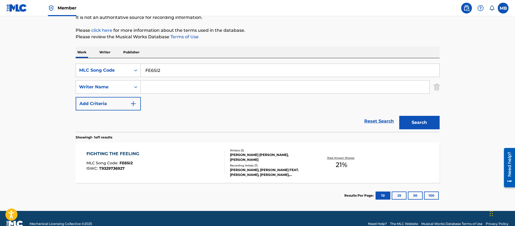
scroll to position [67, 0]
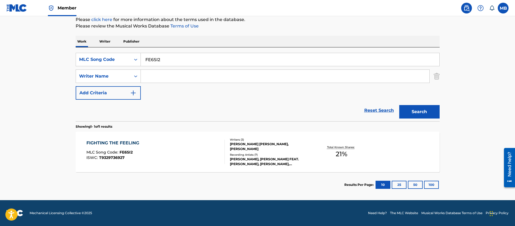
click at [167, 159] on div "FIGHTING THE FEELING MLC Song Code : FE6SI2 ISWC : T9329736927" at bounding box center [155, 152] width 138 height 24
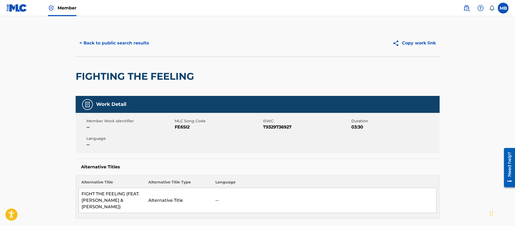
click at [135, 45] on button "< Back to public search results" at bounding box center [114, 42] width 77 height 13
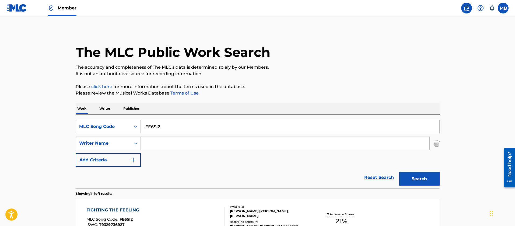
scroll to position [36, 0]
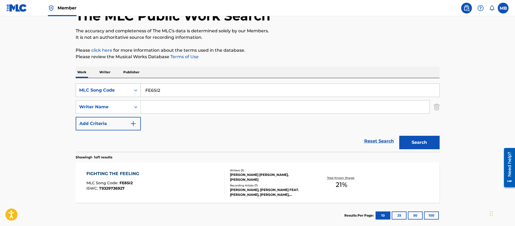
drag, startPoint x: 170, startPoint y: 95, endPoint x: 120, endPoint y: 90, distance: 50.6
click at [126, 91] on div "SearchWithCriteria71f011a6-3a17-4c05-9e7e-4fa5ed18a650 MLC Song Code FE6SI2" at bounding box center [258, 89] width 364 height 13
paste input "XL4"
type input "FE6XL4"
click at [399, 136] on button "Search" at bounding box center [419, 142] width 40 height 13
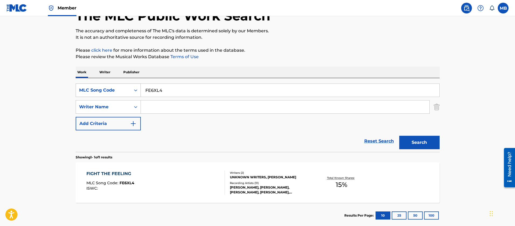
click at [106, 95] on div "MLC Song Code" at bounding box center [108, 89] width 65 height 13
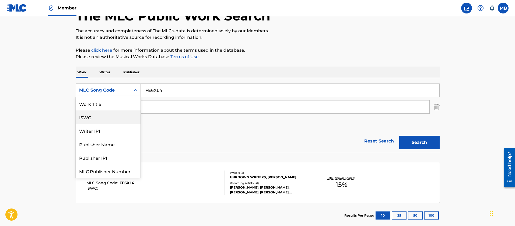
scroll to position [0, 0]
click at [108, 106] on div "Work Title" at bounding box center [108, 103] width 65 height 13
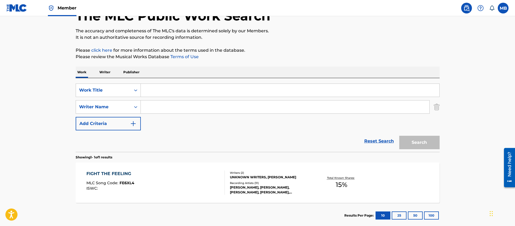
click at [180, 95] on input "Search Form" at bounding box center [290, 90] width 298 height 13
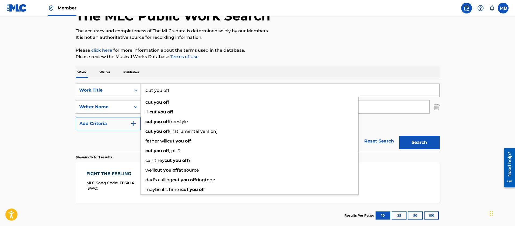
type input "Cut you off"
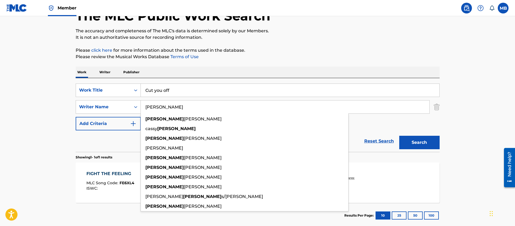
type input "[PERSON_NAME]"
click at [399, 136] on button "Search" at bounding box center [419, 142] width 40 height 13
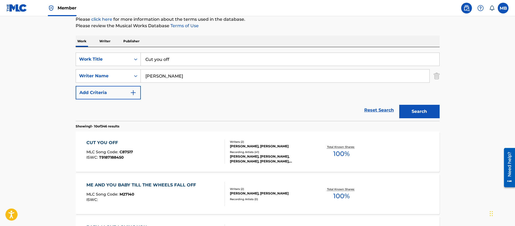
scroll to position [117, 0]
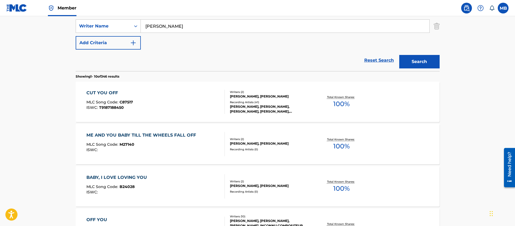
click at [180, 95] on div "CUT YOU OFF MLC Song Code : C87517 ISWC : T9187188450" at bounding box center [155, 102] width 138 height 24
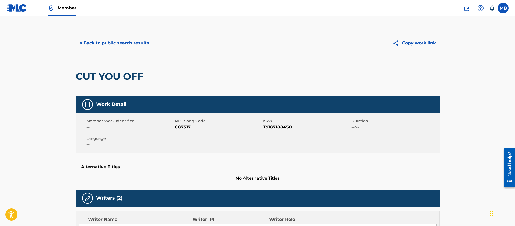
click at [127, 51] on div "< Back to public search results Copy work link" at bounding box center [258, 43] width 364 height 27
click at [127, 47] on button "< Back to public search results" at bounding box center [114, 42] width 77 height 13
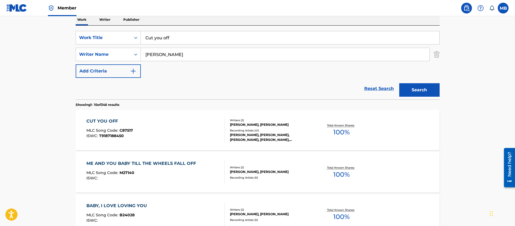
scroll to position [77, 0]
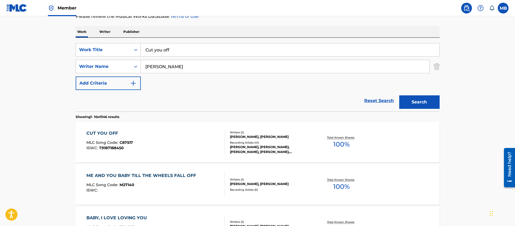
drag, startPoint x: 188, startPoint y: 54, endPoint x: 46, endPoint y: 31, distance: 143.3
click at [84, 44] on div "SearchWithCriteriab130d861-d46b-427e-aee7-d8d75f2f30a4 Work Title Cut you off" at bounding box center [258, 49] width 364 height 13
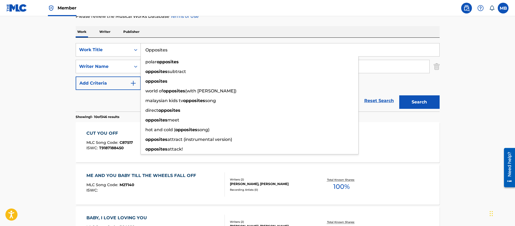
type input "Opposites"
click at [399, 95] on button "Search" at bounding box center [419, 101] width 40 height 13
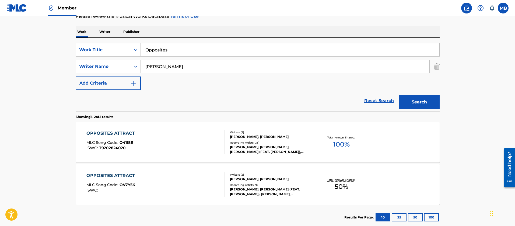
click at [159, 138] on div "OPPOSITES ATTRACT MLC Song Code : O4118E ISWC : T9202824020" at bounding box center [155, 142] width 138 height 24
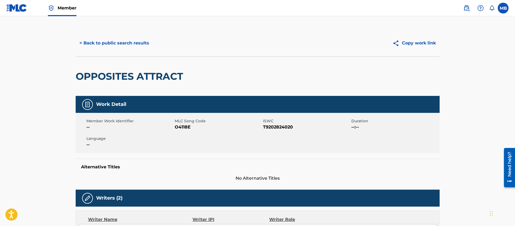
click at [118, 47] on button "< Back to public search results" at bounding box center [114, 42] width 77 height 13
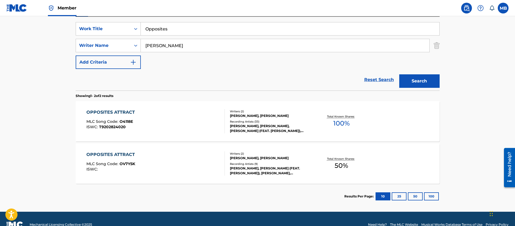
scroll to position [109, 0]
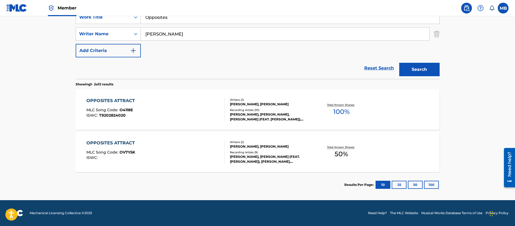
click at [166, 156] on div "OPPOSITES ATTRACT MLC Song Code : OV7Y5K ISWC :" at bounding box center [155, 152] width 138 height 24
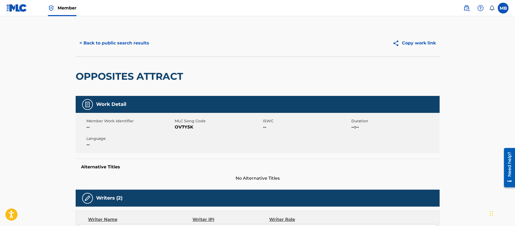
click at [125, 48] on button "< Back to public search results" at bounding box center [114, 42] width 77 height 13
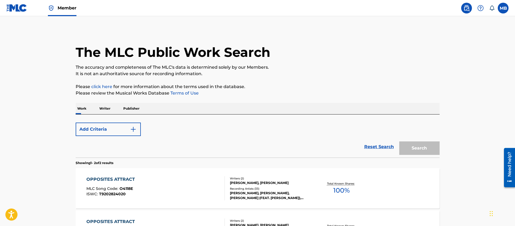
scroll to position [79, 0]
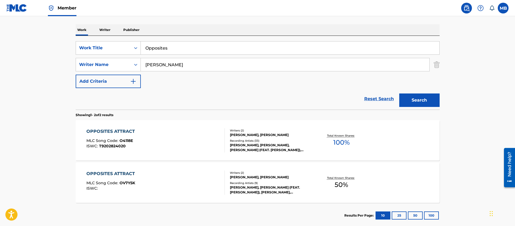
click at [177, 144] on div "OPPOSITES ATTRACT MLC Song Code : O4118E ISWC : T9202824020" at bounding box center [155, 140] width 138 height 24
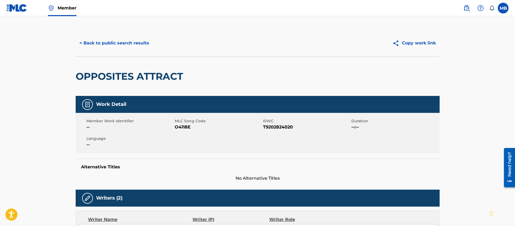
click at [186, 130] on div "Member Work Identifier -- MLC Song Code O4118E ISWC T9202824020 Duration --:-- …" at bounding box center [258, 133] width 364 height 40
copy span "O4118E"
click at [141, 49] on button "< Back to public search results" at bounding box center [114, 42] width 77 height 13
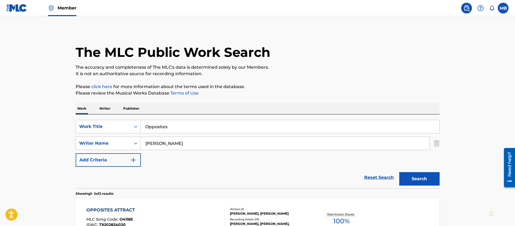
scroll to position [79, 0]
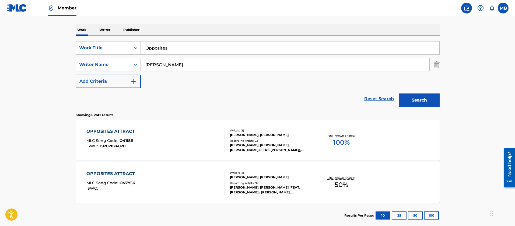
click at [154, 138] on div "OPPOSITES ATTRACT MLC Song Code : O4118E ISWC : T9202824020" at bounding box center [155, 140] width 138 height 24
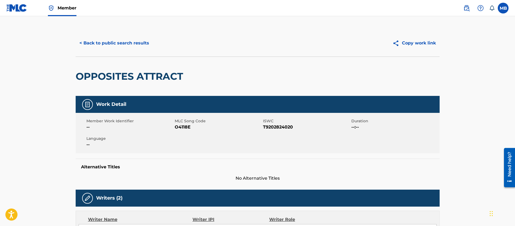
click at [180, 129] on span "O4118E" at bounding box center [218, 127] width 87 height 6
copy span "O4118E"
click at [125, 38] on button "< Back to public search results" at bounding box center [114, 42] width 77 height 13
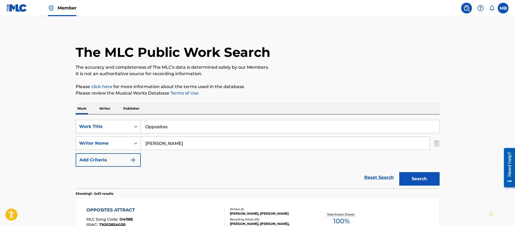
scroll to position [79, 0]
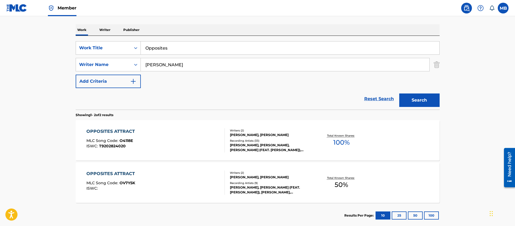
click at [194, 189] on div "OPPOSITES ATTRACT MLC Song Code : OV7Y5K ISWC :" at bounding box center [155, 182] width 138 height 24
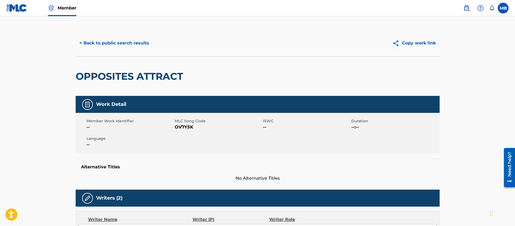
click at [198, 118] on span "MLC Song Code" at bounding box center [218, 121] width 87 height 6
click at [185, 128] on span "OV7Y5K" at bounding box center [218, 127] width 87 height 6
click at [101, 41] on button "< Back to public search results" at bounding box center [114, 42] width 77 height 13
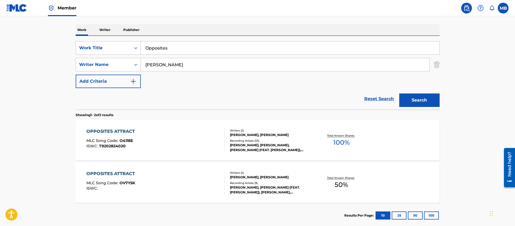
click at [150, 140] on div "OPPOSITES ATTRACT MLC Song Code : O4118E ISWC : T9202824020" at bounding box center [155, 140] width 138 height 24
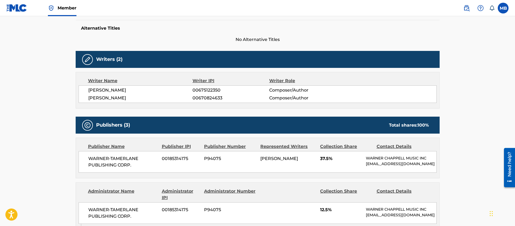
scroll to position [242, 0]
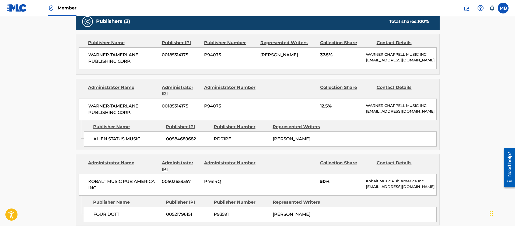
click at [109, 46] on div "Publisher Name" at bounding box center [123, 43] width 70 height 6
click at [108, 55] on span "WARNER-TAMERLANE PUBLISHING CORP." at bounding box center [123, 58] width 70 height 13
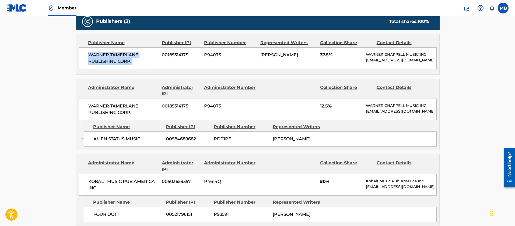
click at [106, 142] on span "ALIEN STATUS MUSIC" at bounding box center [127, 139] width 69 height 6
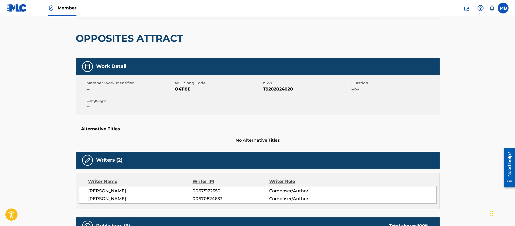
scroll to position [0, 0]
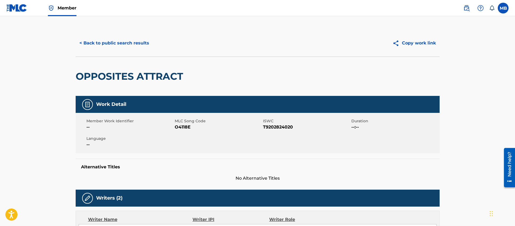
click at [136, 46] on button "< Back to public search results" at bounding box center [114, 42] width 77 height 13
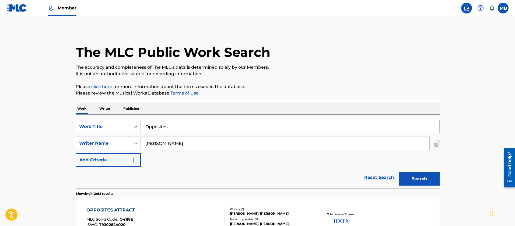
scroll to position [79, 0]
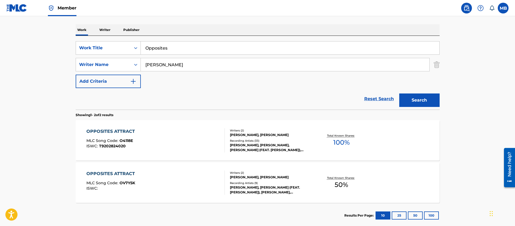
drag, startPoint x: 190, startPoint y: 54, endPoint x: 63, endPoint y: 50, distance: 126.8
click at [83, 48] on div "SearchWithCriteriab130d861-d46b-427e-aee7-d8d75f2f30a4 Work Title Opposites" at bounding box center [258, 47] width 364 height 13
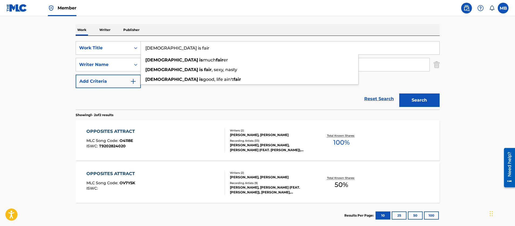
type input "God is fair"
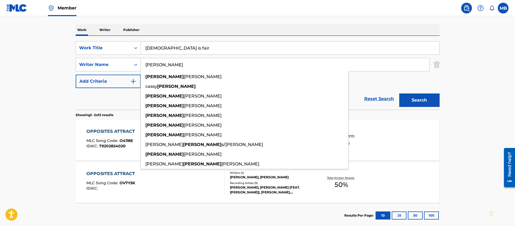
click at [399, 93] on button "Search" at bounding box center [419, 99] width 40 height 13
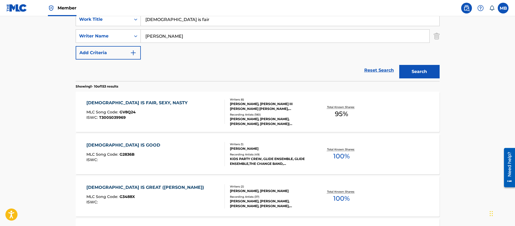
scroll to position [119, 0]
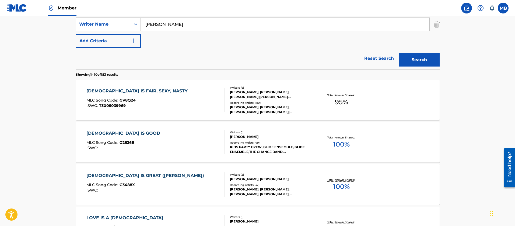
click at [160, 90] on div "GOD IS FAIR, SEXY, NASTY MLC Song Code : GV8Q24 ISWC : T3005039969" at bounding box center [155, 100] width 138 height 24
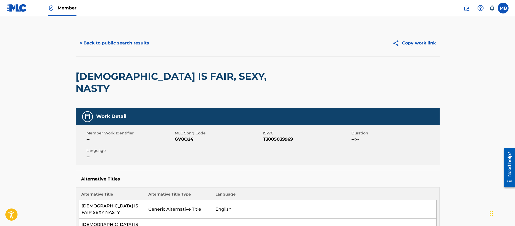
drag, startPoint x: 130, startPoint y: 36, endPoint x: 135, endPoint y: 42, distance: 8.6
click at [130, 35] on div "< Back to public search results Copy work link" at bounding box center [258, 43] width 364 height 27
click at [131, 42] on button "< Back to public search results" at bounding box center [114, 42] width 77 height 13
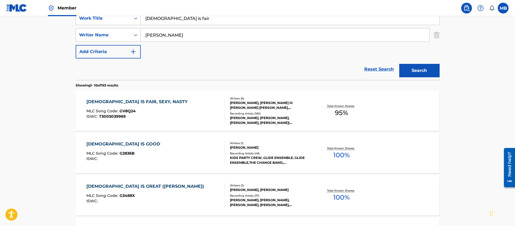
scroll to position [79, 0]
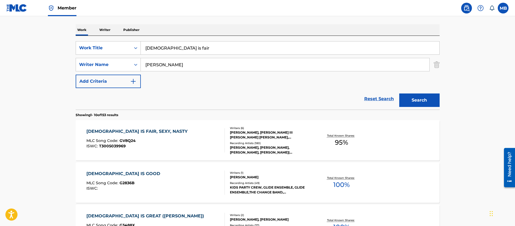
drag, startPoint x: 188, startPoint y: 48, endPoint x: 12, endPoint y: 47, distance: 176.4
type input "Black lip bastard"
click at [399, 93] on button "Search" at bounding box center [419, 99] width 40 height 13
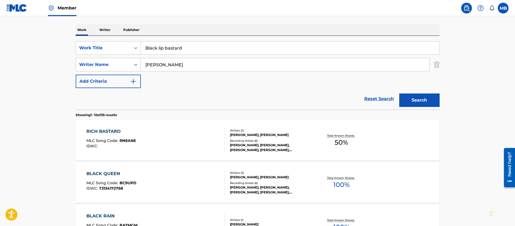
click at [159, 63] on input "[PERSON_NAME]" at bounding box center [285, 64] width 288 height 13
click at [399, 93] on button "Search" at bounding box center [419, 99] width 40 height 13
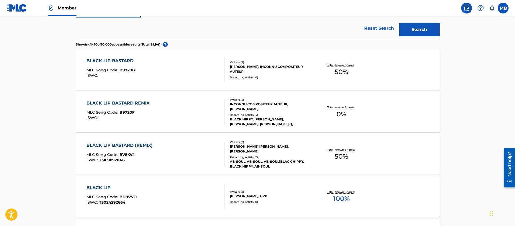
scroll to position [159, 0]
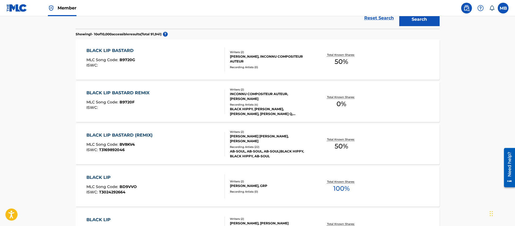
click at [188, 139] on div "BLACK LIP BASTARD (REMIX) MLC Song Code : BV8KV4 ISWC : T3169892046" at bounding box center [155, 144] width 138 height 24
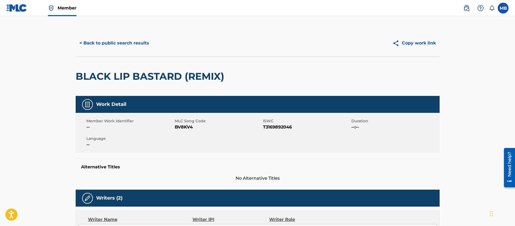
click at [106, 44] on button "< Back to public search results" at bounding box center [114, 42] width 77 height 13
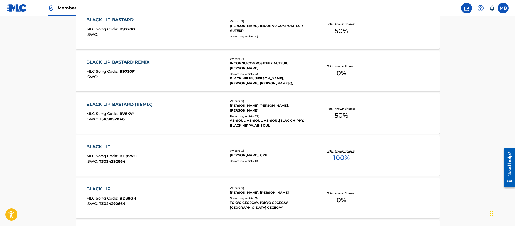
click at [168, 111] on div "BLACK LIP BASTARD (REMIX) MLC Song Code : BV8KV4 ISWC : T3169892046" at bounding box center [155, 113] width 138 height 24
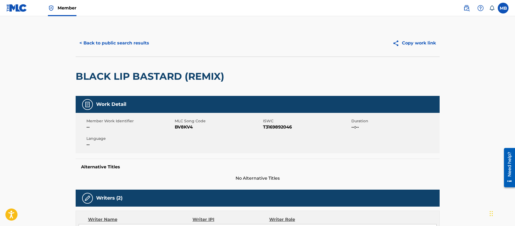
click at [192, 125] on span "BV8KV4" at bounding box center [218, 127] width 87 height 6
click at [189, 126] on span "BV8KV4" at bounding box center [218, 127] width 87 height 6
click at [132, 47] on button "< Back to public search results" at bounding box center [114, 42] width 77 height 13
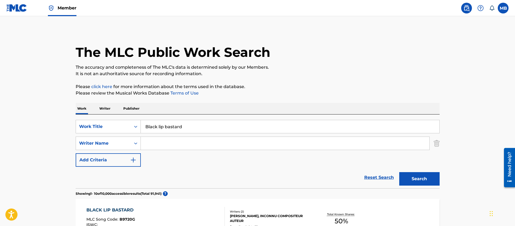
drag, startPoint x: 36, startPoint y: 101, endPoint x: 0, endPoint y: 90, distance: 37.0
paste input "Ab-Soul’s Outro Kendrick Lamar"
type input "Ab-Soul’s Outro"
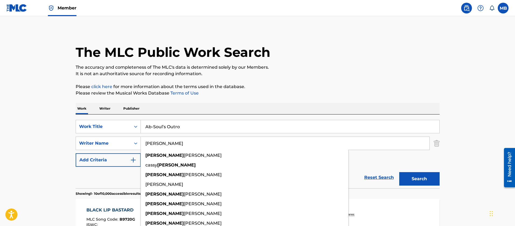
type input "[PERSON_NAME]"
click at [399, 172] on button "Search" at bounding box center [419, 178] width 40 height 13
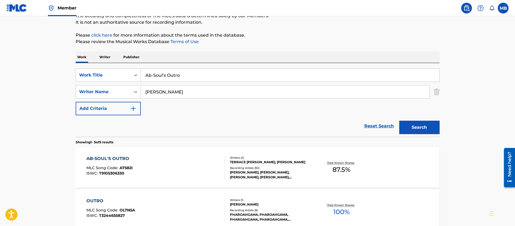
scroll to position [81, 0]
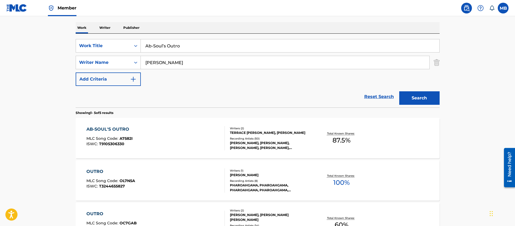
click at [202, 144] on div "AB-SOUL'S OUTRO MLC Song Code : A7582I ISWC : T9105306330" at bounding box center [155, 138] width 138 height 24
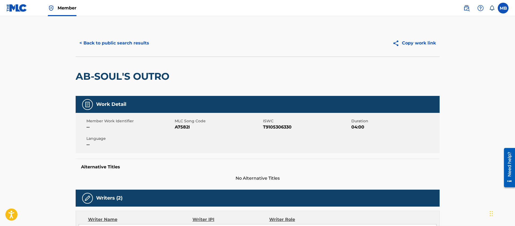
drag, startPoint x: 127, startPoint y: 50, endPoint x: 130, endPoint y: 48, distance: 3.7
click at [127, 50] on div "< Back to public search results Copy work link" at bounding box center [258, 43] width 364 height 27
click at [130, 48] on button "< Back to public search results" at bounding box center [114, 42] width 77 height 13
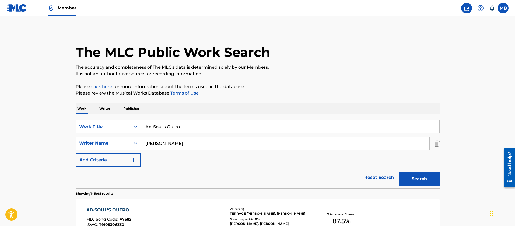
scroll to position [81, 0]
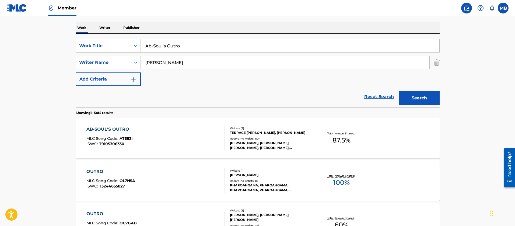
drag, startPoint x: 188, startPoint y: 51, endPoint x: 71, endPoint y: 31, distance: 118.3
click at [94, 43] on div "SearchWithCriteriab130d861-d46b-427e-aee7-d8d75f2f30a4 Work Title Ab-Soul’s Out…" at bounding box center [258, 45] width 364 height 13
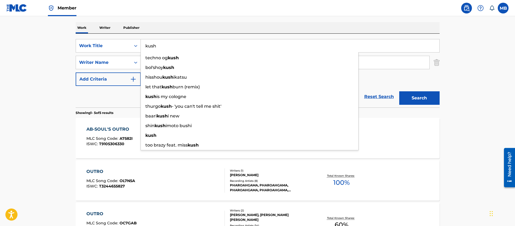
type input "kush"
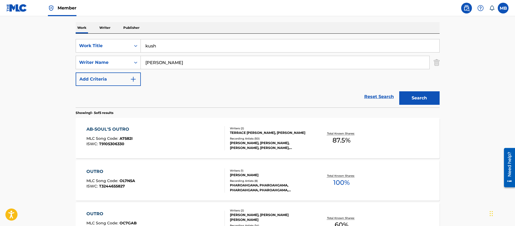
click at [399, 91] on button "Search" at bounding box center [419, 97] width 40 height 13
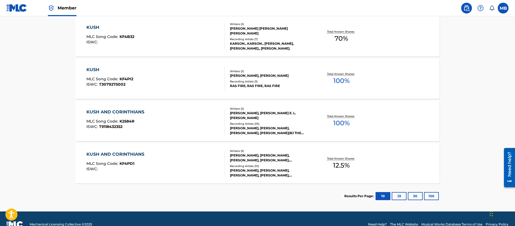
scroll to position [194, 0]
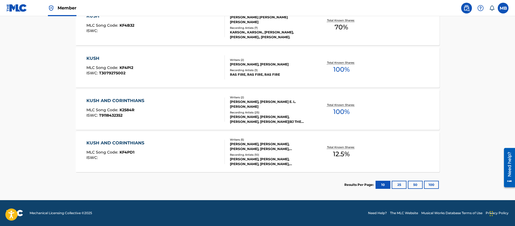
click at [178, 113] on div "KUSH AND CORINTHIANS MLC Song Code : K2584R ISWC : T9118432352" at bounding box center [155, 109] width 138 height 24
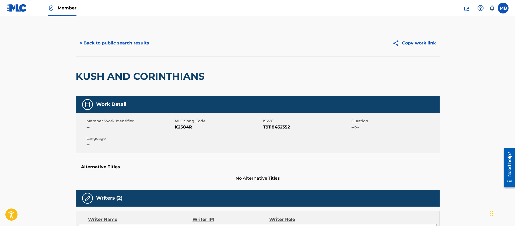
click at [111, 41] on button "< Back to public search results" at bounding box center [114, 42] width 77 height 13
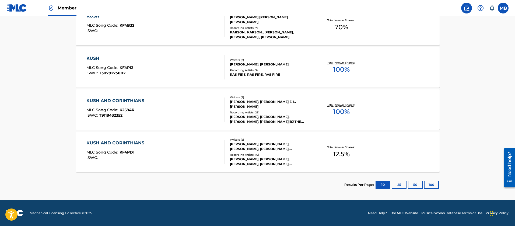
click at [165, 160] on div "KUSH AND CORINTHIANS MLC Song Code : KF4PD1 ISWC :" at bounding box center [155, 152] width 138 height 24
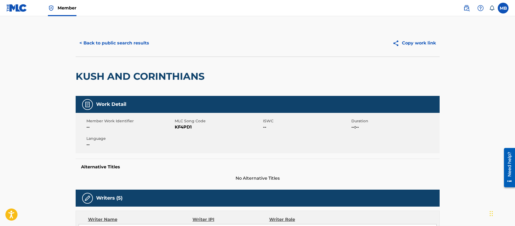
click at [127, 45] on button "< Back to public search results" at bounding box center [114, 42] width 77 height 13
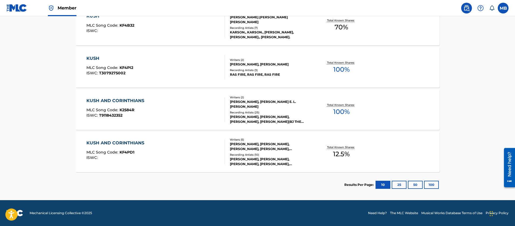
click at [190, 104] on div "KUSH AND CORINTHIANS MLC Song Code : K2584R ISWC : T9118432352" at bounding box center [155, 109] width 138 height 24
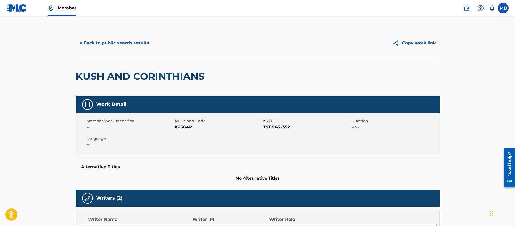
click at [183, 125] on span "K2584R" at bounding box center [218, 127] width 87 height 6
click at [107, 44] on button "< Back to public search results" at bounding box center [114, 42] width 77 height 13
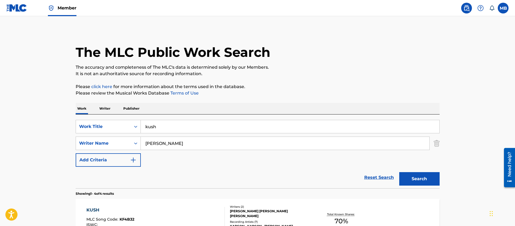
scroll to position [194, 0]
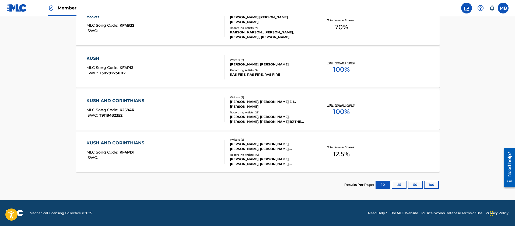
click at [161, 146] on div "KUSH AND CORINTHIANS MLC Song Code : KF4PD1 ISWC :" at bounding box center [155, 152] width 138 height 24
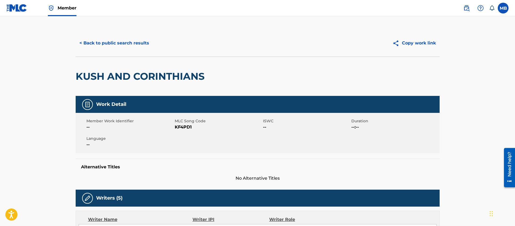
click at [179, 132] on div "Member Work Identifier -- MLC Song Code KF4PD1 ISWC -- Duration --:-- Language …" at bounding box center [258, 133] width 364 height 40
click at [110, 80] on h2 "KUSH AND CORINTHIANS" at bounding box center [142, 76] width 132 height 12
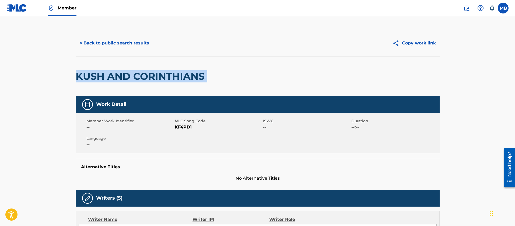
click at [110, 80] on h2 "KUSH AND CORINTHIANS" at bounding box center [142, 76] width 132 height 12
click at [121, 45] on button "< Back to public search results" at bounding box center [114, 42] width 77 height 13
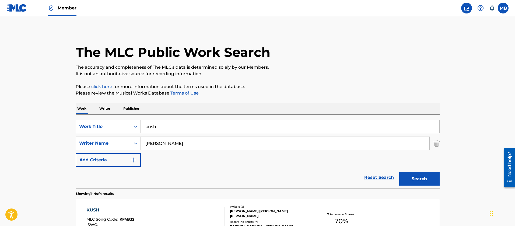
scroll to position [194, 0]
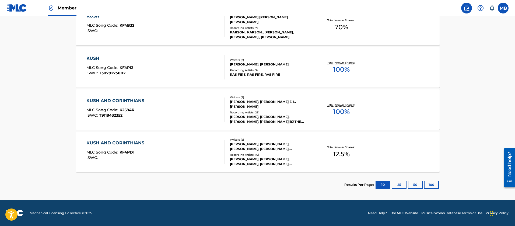
click at [154, 100] on div "KUSH AND CORINTHIANS MLC Song Code : K2584R ISWC : T9118432352" at bounding box center [155, 109] width 138 height 24
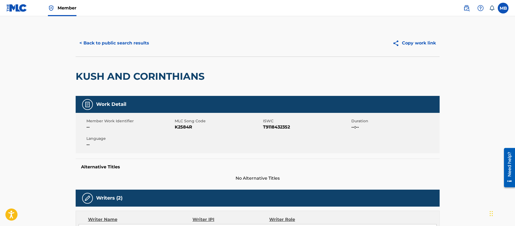
click at [137, 39] on button "< Back to public search results" at bounding box center [114, 42] width 77 height 13
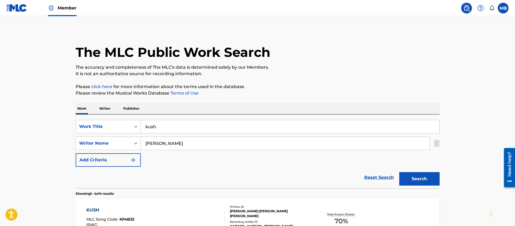
drag, startPoint x: 171, startPoint y: 126, endPoint x: 15, endPoint y: 94, distance: 159.5
click at [41, 110] on main "The MLC Public Work Search The accuracy and completeness of The MLC's data is d…" at bounding box center [257, 204] width 515 height 377
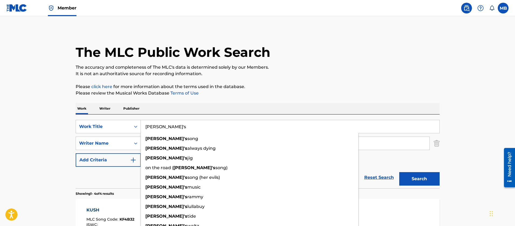
type input "Tammy's"
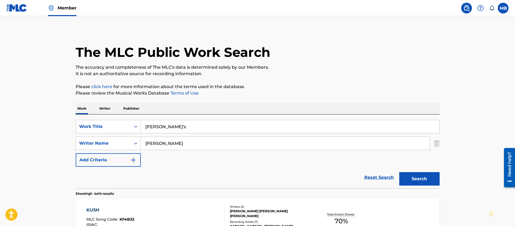
click at [399, 172] on button "Search" at bounding box center [419, 178] width 40 height 13
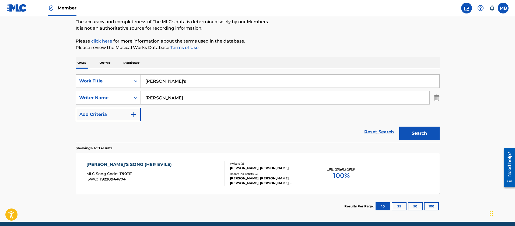
scroll to position [67, 0]
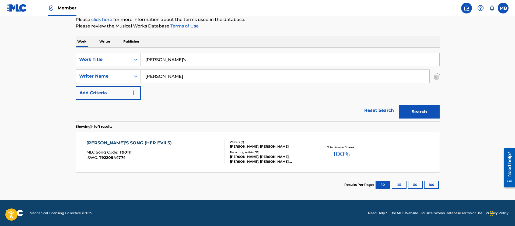
click at [187, 159] on div "TAMMY'S SONG (HER EVILS) MLC Song Code : T9011T ISWC : T9220944774" at bounding box center [155, 152] width 138 height 24
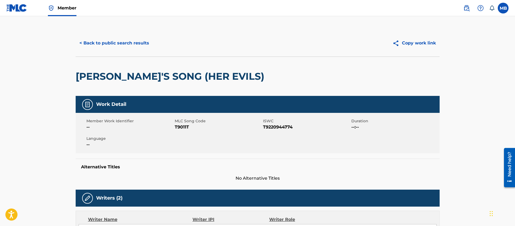
click at [139, 43] on button "< Back to public search results" at bounding box center [114, 42] width 77 height 13
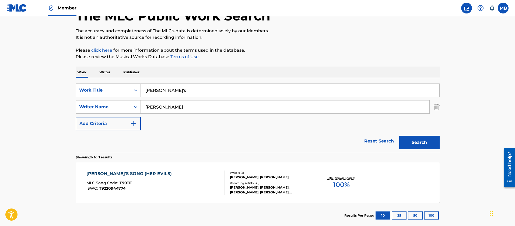
drag, startPoint x: 176, startPoint y: 92, endPoint x: 2, endPoint y: 68, distance: 175.5
click at [57, 79] on main "The MLC Public Work Search The accuracy and completeness of The MLC's data is d…" at bounding box center [257, 105] width 515 height 251
type input "J"
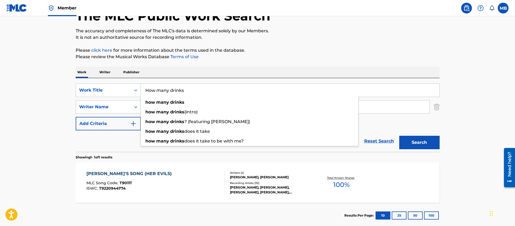
type input "How many drinks"
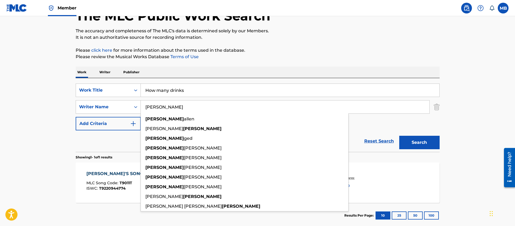
click at [399, 136] on button "Search" at bounding box center [419, 142] width 40 height 13
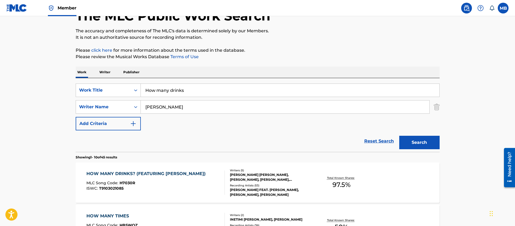
scroll to position [117, 0]
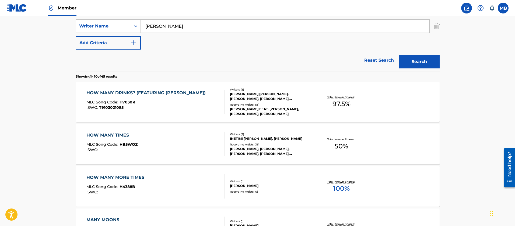
click at [175, 105] on div "ISWC : T9103021085" at bounding box center [147, 107] width 122 height 4
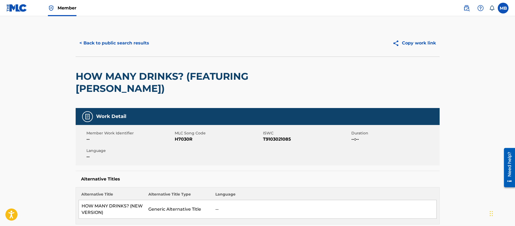
click at [135, 45] on button "< Back to public search results" at bounding box center [114, 42] width 77 height 13
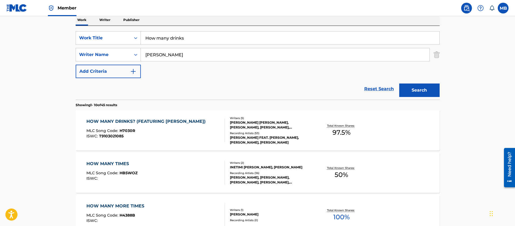
scroll to position [77, 0]
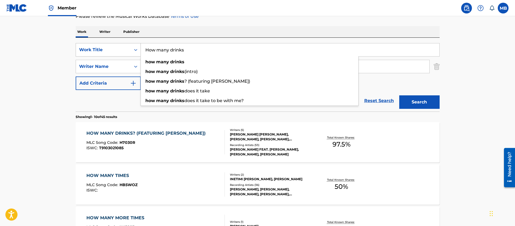
drag, startPoint x: 184, startPoint y: 49, endPoint x: 104, endPoint y: 45, distance: 80.5
click at [121, 48] on div "SearchWithCriteriab130d861-d46b-427e-aee7-d8d75f2f30a4 Work Title How many drin…" at bounding box center [258, 49] width 364 height 13
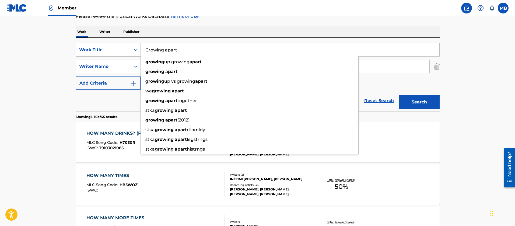
type input "Growing apart"
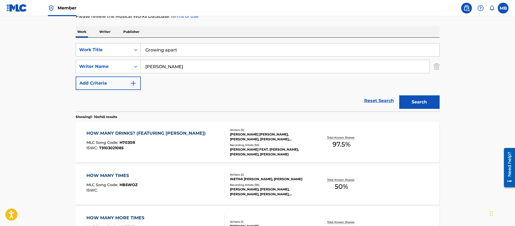
click at [399, 95] on button "Search" at bounding box center [419, 101] width 40 height 13
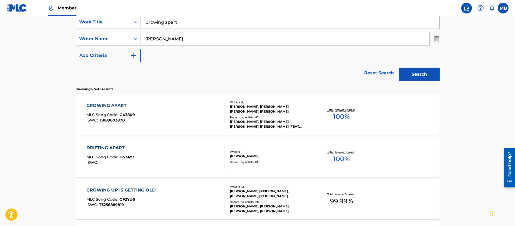
scroll to position [117, 0]
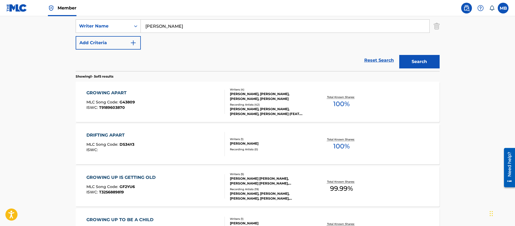
click at [160, 102] on div "GROWING APART MLC Song Code : G43809 ISWC : T9189603870" at bounding box center [155, 102] width 138 height 24
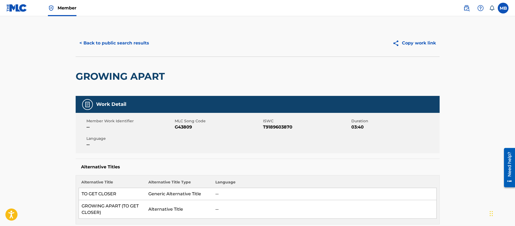
click at [135, 44] on button "< Back to public search results" at bounding box center [114, 42] width 77 height 13
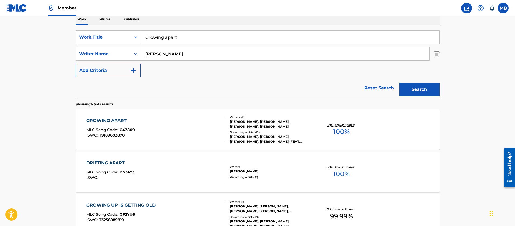
scroll to position [77, 0]
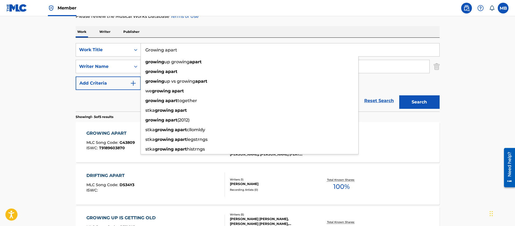
drag, startPoint x: 196, startPoint y: 55, endPoint x: 57, endPoint y: 39, distance: 139.8
click at [61, 40] on main "The MLC Public Work Search The accuracy and completeness of The MLC's data is d…" at bounding box center [257, 149] width 515 height 420
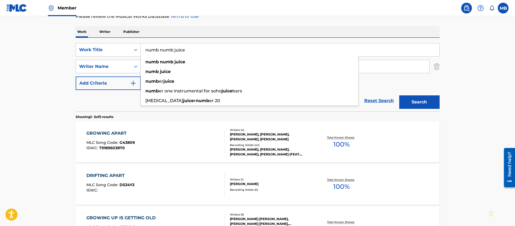
type input "numb numb juice"
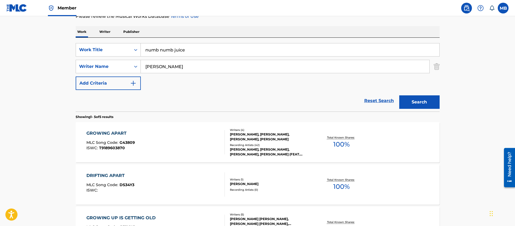
click at [399, 95] on button "Search" at bounding box center [419, 101] width 40 height 13
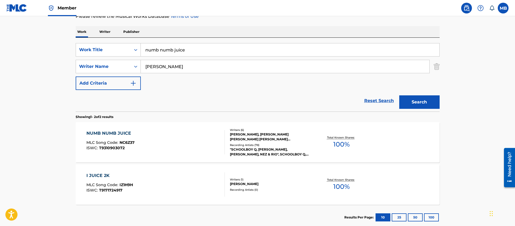
click at [183, 127] on div "NUMB NUMB JUICE MLC Song Code : NC6Z37 ISWC : T9310903072 Writers ( 6 ) HYKEEM …" at bounding box center [258, 142] width 364 height 40
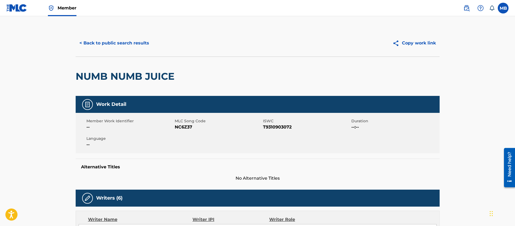
click at [127, 46] on button "< Back to public search results" at bounding box center [114, 42] width 77 height 13
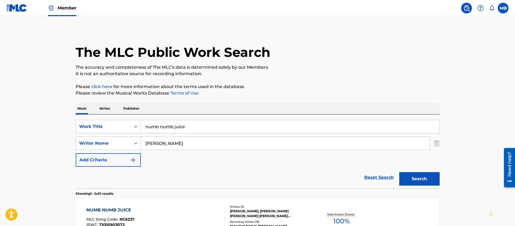
scroll to position [77, 0]
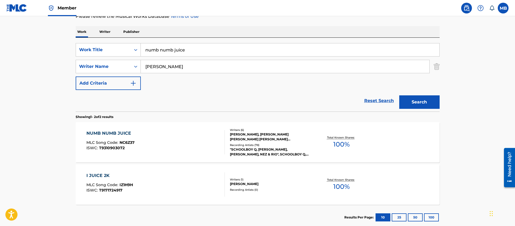
drag, startPoint x: 198, startPoint y: 54, endPoint x: 29, endPoint y: 32, distance: 170.3
click at [47, 41] on main "The MLC Public Work Search The accuracy and completeness of The MLC's data is d…" at bounding box center [257, 85] width 515 height 293
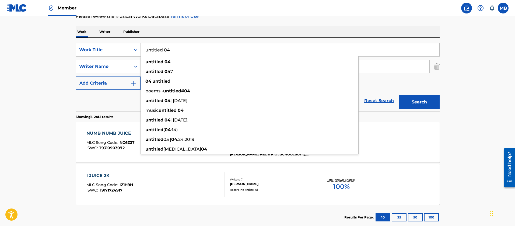
type input "untitled 04"
click at [399, 95] on button "Search" at bounding box center [419, 101] width 40 height 13
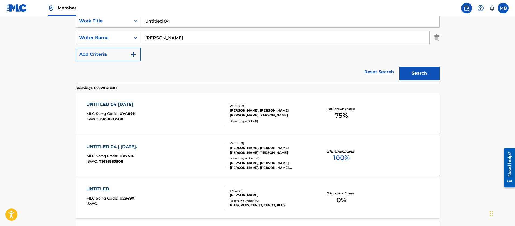
scroll to position [117, 0]
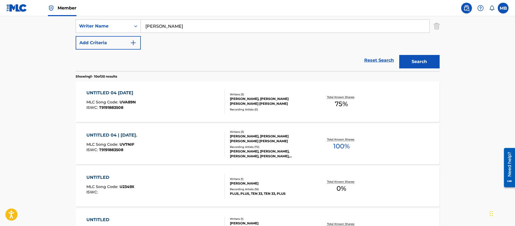
click at [156, 93] on div "UNTITLED 04 08.14.2014 MLC Song Code : UVA89N ISWC : T9191883508" at bounding box center [155, 102] width 138 height 24
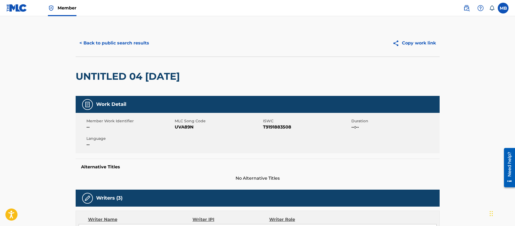
click at [116, 48] on button "< Back to public search results" at bounding box center [114, 42] width 77 height 13
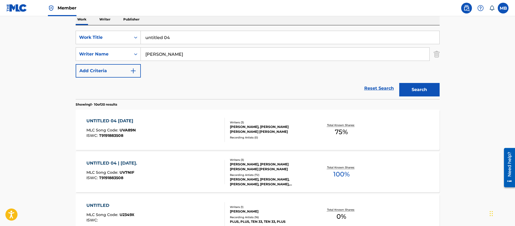
scroll to position [77, 0]
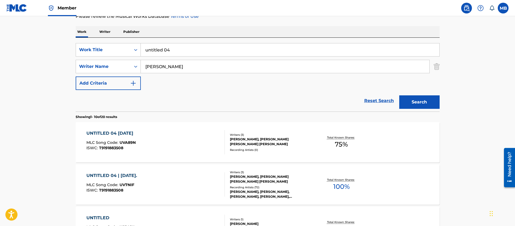
drag, startPoint x: 191, startPoint y: 44, endPoint x: 28, endPoint y: 37, distance: 163.1
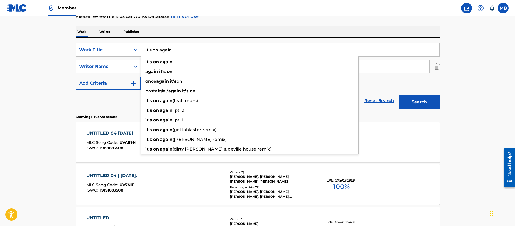
type input "It's on again"
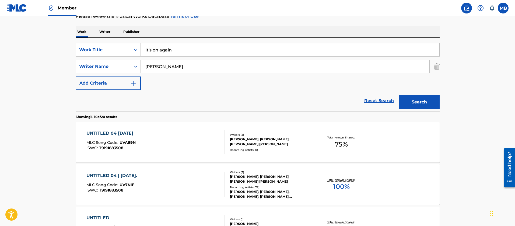
click at [399, 95] on button "Search" at bounding box center [419, 101] width 40 height 13
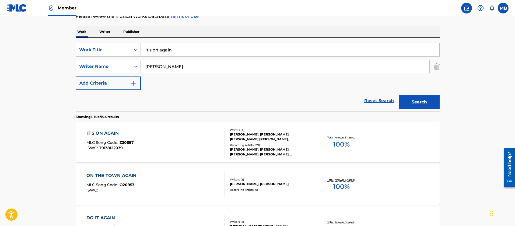
click at [175, 141] on div "IT'S ON AGAIN MLC Song Code : Z30597 ISWC : T9138122039" at bounding box center [155, 142] width 138 height 24
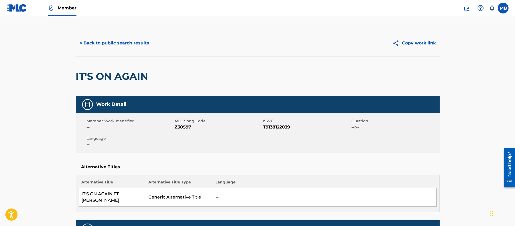
click at [133, 40] on button "< Back to public search results" at bounding box center [114, 42] width 77 height 13
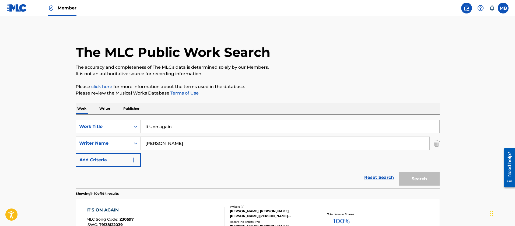
scroll to position [77, 0]
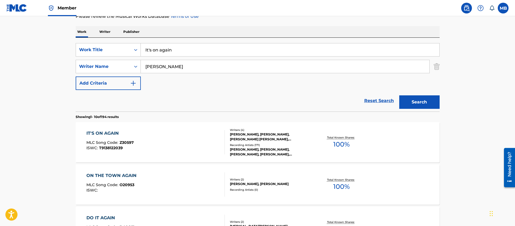
drag, startPoint x: 183, startPoint y: 52, endPoint x: 37, endPoint y: 26, distance: 148.4
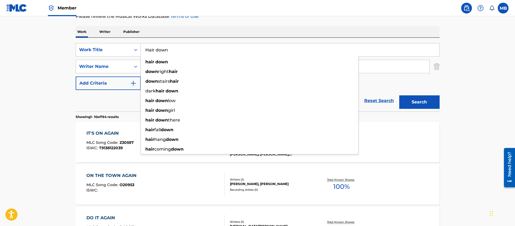
type input "Hair down"
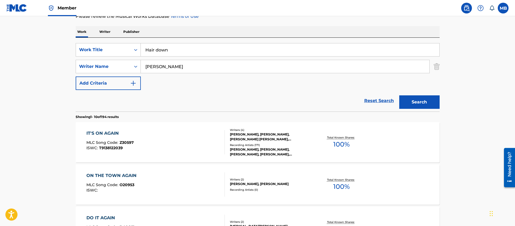
click at [399, 95] on button "Search" at bounding box center [419, 101] width 40 height 13
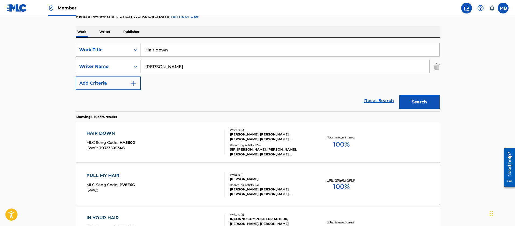
click at [147, 138] on div "HAIR DOWN MLC Song Code : HA5602 ISWC : T9323505346" at bounding box center [155, 142] width 138 height 24
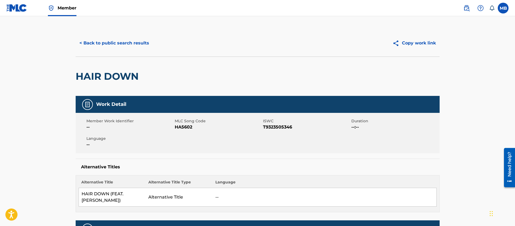
click at [125, 43] on button "< Back to public search results" at bounding box center [114, 42] width 77 height 13
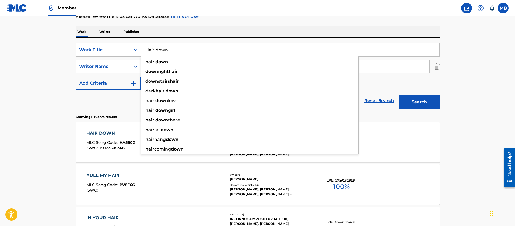
drag, startPoint x: 190, startPoint y: 48, endPoint x: 5, endPoint y: 21, distance: 187.5
type input "Classic man"
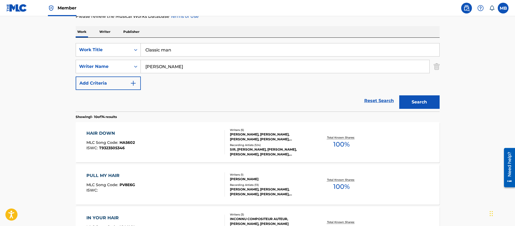
click at [399, 95] on button "Search" at bounding box center [419, 101] width 40 height 13
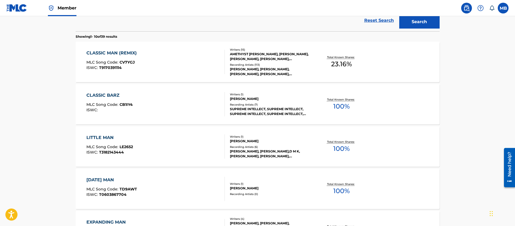
scroll to position [157, 0]
click at [191, 69] on div "CLASSIC MAN (REMIX) MLC Song Code : CV7YGJ ISWC : T9170391114" at bounding box center [155, 61] width 138 height 24
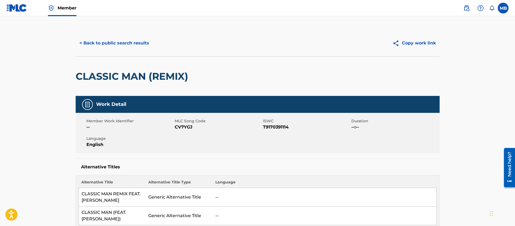
click at [122, 37] on button "< Back to public search results" at bounding box center [114, 42] width 77 height 13
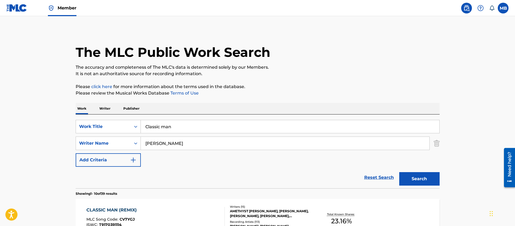
drag, startPoint x: 186, startPoint y: 127, endPoint x: 29, endPoint y: 102, distance: 159.1
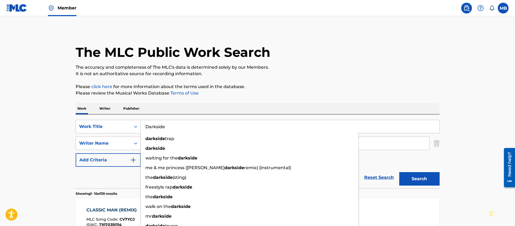
click at [399, 172] on button "Search" at bounding box center [419, 178] width 40 height 13
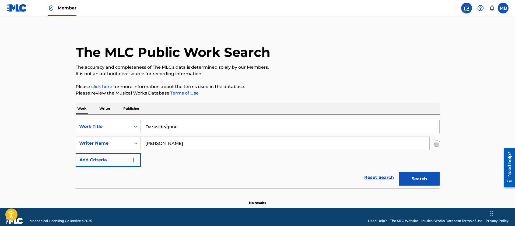
type input "Darkside/gone"
click at [399, 172] on button "Search" at bounding box center [419, 178] width 40 height 13
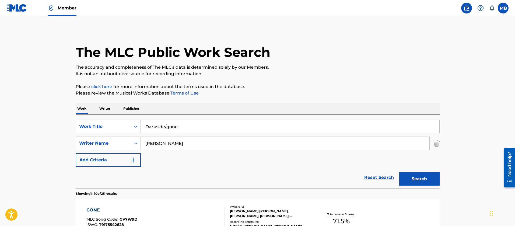
drag, startPoint x: 169, startPoint y: 141, endPoint x: 0, endPoint y: 128, distance: 169.7
click at [399, 172] on button "Search" at bounding box center [419, 178] width 40 height 13
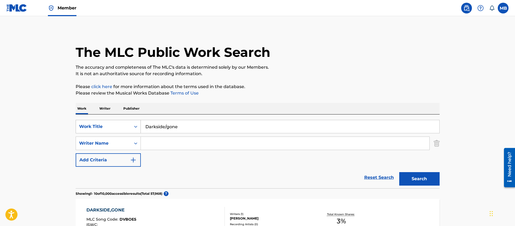
click at [112, 127] on div "Work Title" at bounding box center [103, 126] width 48 height 6
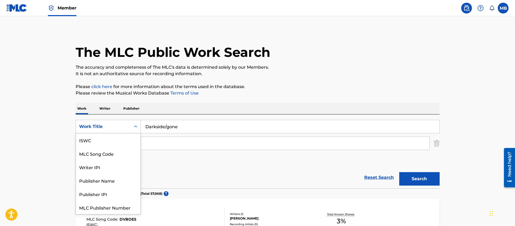
scroll to position [13, 0]
click at [105, 143] on div "MLC Song Code" at bounding box center [108, 139] width 65 height 13
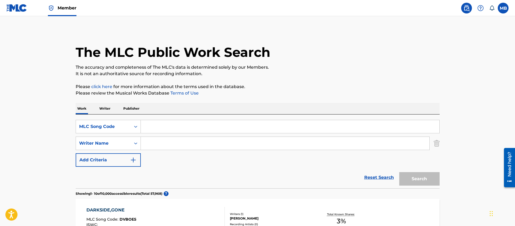
click at [197, 118] on div "SearchWithCriteriaa4a0fa49-9e71-4c84-a68d-f0bca9de3871 MLC Song Code SearchWith…" at bounding box center [258, 151] width 364 height 74
click at [192, 122] on input "Search Form" at bounding box center [290, 126] width 298 height 13
paste input "DV82AZ"
type input "DV82AZ"
click at [399, 172] on button "Search" at bounding box center [419, 178] width 40 height 13
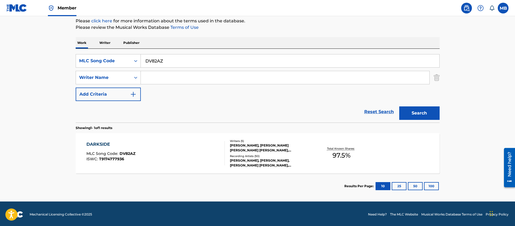
scroll to position [67, 0]
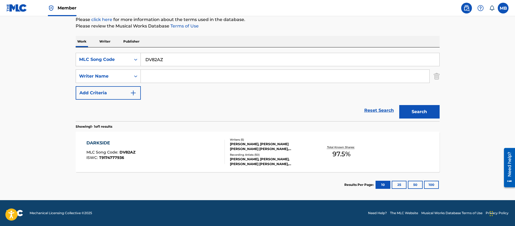
click at [192, 147] on div "DARKSIDE MLC Song Code : DV82AZ ISWC : T9174777936" at bounding box center [155, 152] width 138 height 24
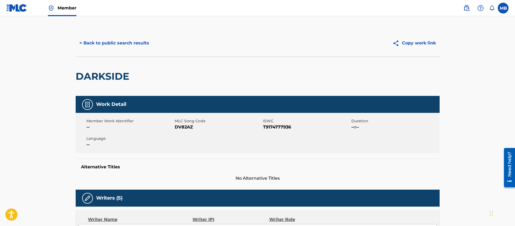
click at [122, 47] on button "< Back to public search results" at bounding box center [114, 42] width 77 height 13
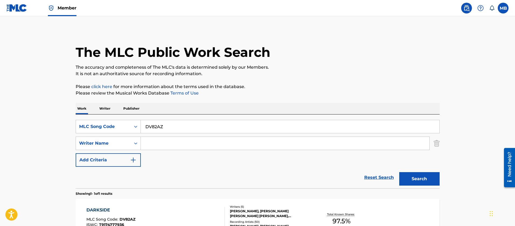
scroll to position [36, 0]
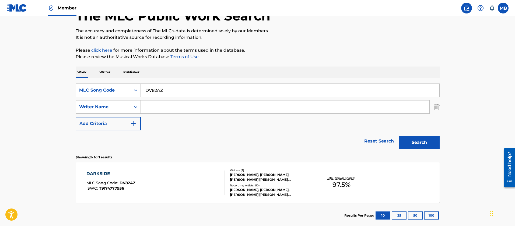
drag, startPoint x: 167, startPoint y: 86, endPoint x: 36, endPoint y: 83, distance: 131.0
click at [58, 87] on main "The MLC Public Work Search The accuracy and completeness of The MLC's data is d…" at bounding box center [257, 105] width 515 height 251
paste input "A3IRT"
type input "DA3IRT"
click at [399, 136] on button "Search" at bounding box center [419, 142] width 40 height 13
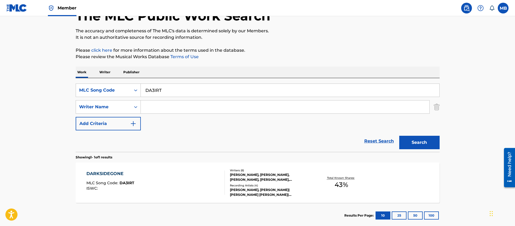
click at [157, 180] on div "DARKSIDEGONE MLC Song Code : DA3IRT ISWC :" at bounding box center [155, 182] width 138 height 24
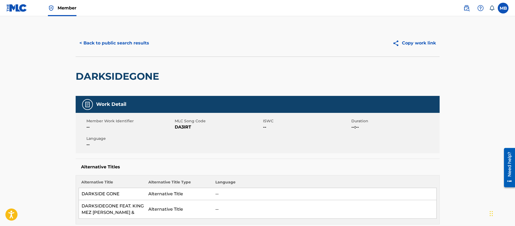
click at [118, 48] on button "< Back to public search results" at bounding box center [114, 42] width 77 height 13
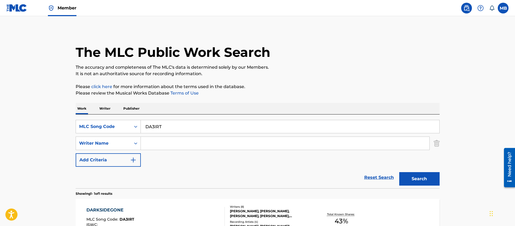
scroll to position [36, 0]
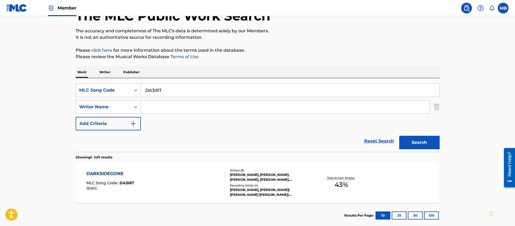
drag, startPoint x: 166, startPoint y: 88, endPoint x: 37, endPoint y: 87, distance: 128.6
click at [44, 88] on main "The MLC Public Work Search The accuracy and completeness of The MLC's data is d…" at bounding box center [257, 105] width 515 height 251
paste input "V82AZ"
type input "DV82AZ"
click at [399, 136] on button "Search" at bounding box center [419, 142] width 40 height 13
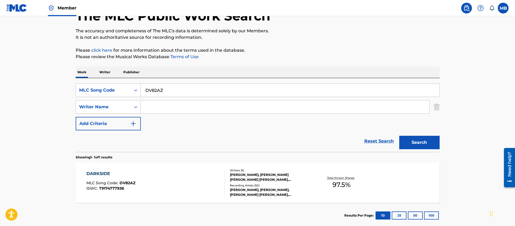
click at [192, 194] on div "DARKSIDE MLC Song Code : DV82AZ ISWC : T9174777936 Writers ( 5 ) TYHIEM L CANNO…" at bounding box center [258, 182] width 364 height 40
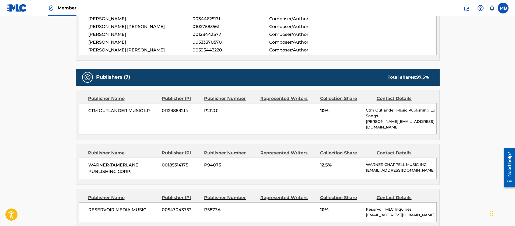
scroll to position [161, 0]
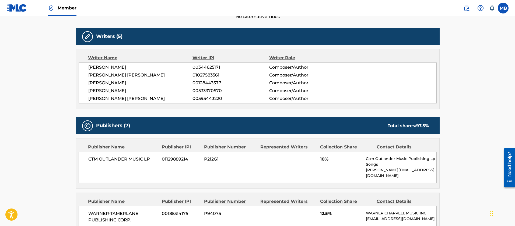
click at [69, 9] on span "Member" at bounding box center [67, 8] width 19 height 6
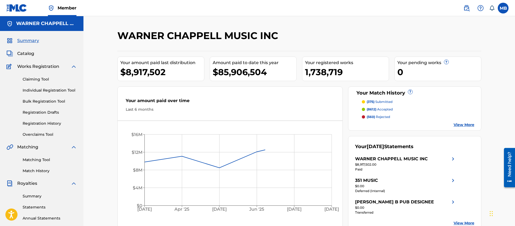
click at [26, 58] on div "Summary Catalog Works Registration Claiming Tool Individual Registration Tool B…" at bounding box center [41, 169] width 83 height 277
click at [31, 55] on span "Catalog" at bounding box center [25, 53] width 17 height 6
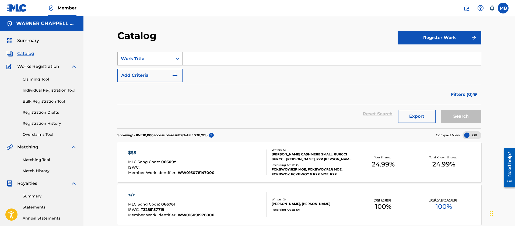
click at [147, 59] on div "Work Title" at bounding box center [145, 58] width 48 height 6
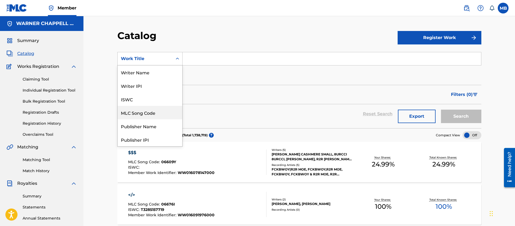
click at [145, 117] on div "MLC Song Code" at bounding box center [150, 112] width 65 height 13
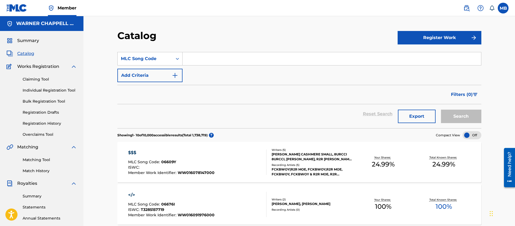
click at [214, 53] on input "Search Form" at bounding box center [331, 58] width 298 height 13
paste input "DV82AZ"
type input "DV82AZ"
click at [441, 109] on button "Search" at bounding box center [461, 115] width 40 height 13
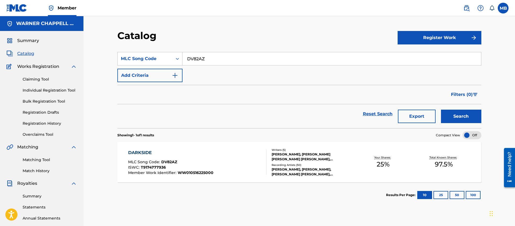
click at [223, 162] on div "DARKSIDE MLC Song Code : DV82AZ ISWC : T9174777936 Member Work Identifier : WW0…" at bounding box center [197, 161] width 138 height 25
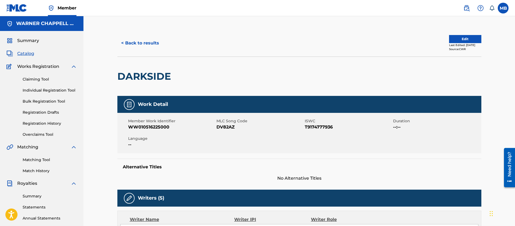
click at [155, 125] on span "WW010516225000" at bounding box center [171, 127] width 87 height 6
click at [231, 129] on span "DV82AZ" at bounding box center [259, 127] width 87 height 6
click at [468, 9] on img at bounding box center [466, 8] width 6 height 6
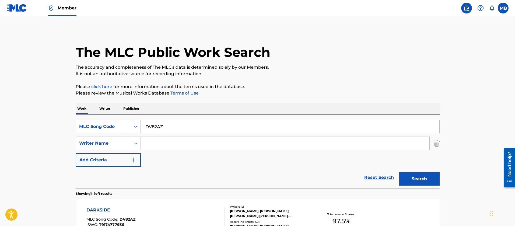
drag, startPoint x: 170, startPoint y: 132, endPoint x: 91, endPoint y: 129, distance: 78.9
click at [99, 130] on div "SearchWithCriteriaa4a0fa49-9e71-4c84-a68d-f0bca9de3871 MLC Song Code DV82AZ" at bounding box center [258, 126] width 364 height 13
paste input "A3IRT"
type input "DA3IRT"
click at [399, 172] on button "Search" at bounding box center [419, 178] width 40 height 13
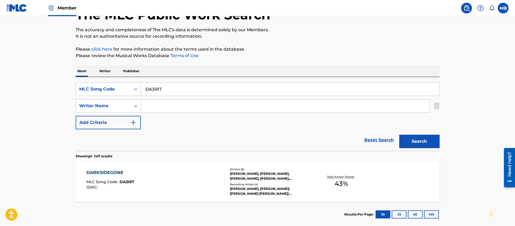
scroll to position [67, 0]
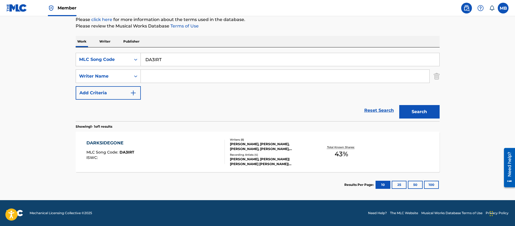
click at [168, 166] on div "DARKSIDEGONE MLC Song Code : DA3IRT ISWC : Writers ( 8 ) DORIAN NORMAN, LINDA M…" at bounding box center [258, 152] width 364 height 40
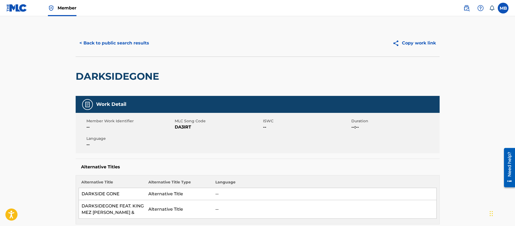
click at [133, 42] on button "< Back to public search results" at bounding box center [114, 42] width 77 height 13
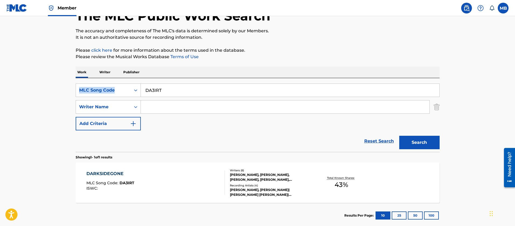
drag, startPoint x: 146, startPoint y: 96, endPoint x: 62, endPoint y: 94, distance: 83.7
click at [67, 94] on main "The MLC Public Work Search The accuracy and completeness of The MLC's data is d…" at bounding box center [257, 105] width 515 height 251
click at [173, 92] on input "DA3IRT" at bounding box center [290, 90] width 298 height 13
paste input "V82AZ"
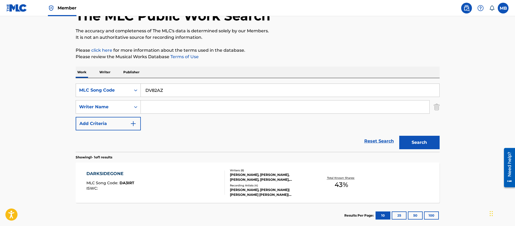
type input "DV82AZ"
click at [399, 136] on button "Search" at bounding box center [419, 142] width 40 height 13
click at [157, 175] on div "DARKSIDE MLC Song Code : DV82AZ ISWC : T9174777936" at bounding box center [155, 182] width 138 height 24
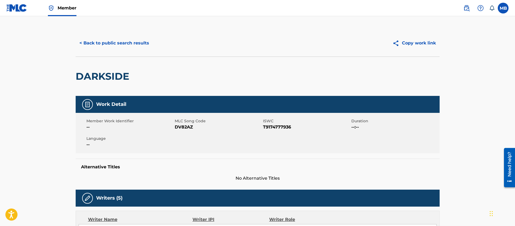
click at [136, 44] on button "< Back to public search results" at bounding box center [114, 42] width 77 height 13
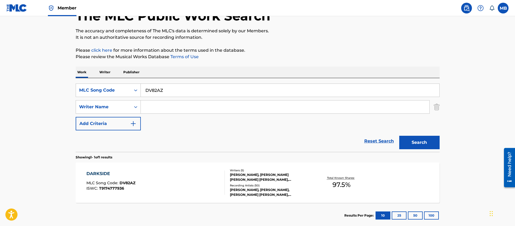
drag, startPoint x: 205, startPoint y: 89, endPoint x: 155, endPoint y: 91, distance: 49.3
click at [175, 91] on input "DV82AZ" at bounding box center [290, 90] width 298 height 13
click at [127, 90] on div "MLC Song Code" at bounding box center [103, 90] width 48 height 6
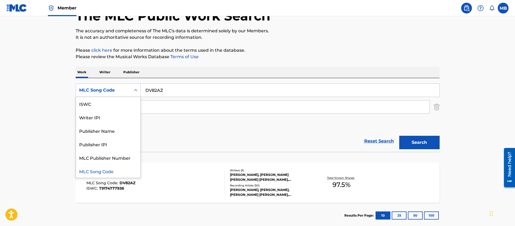
scroll to position [0, 0]
drag, startPoint x: 118, startPoint y: 106, endPoint x: 121, endPoint y: 107, distance: 3.7
click at [117, 107] on div "Work Title" at bounding box center [108, 103] width 65 height 13
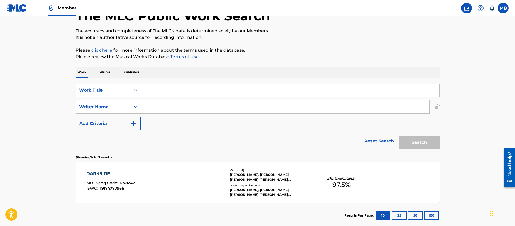
click at [161, 93] on input "Search Form" at bounding box center [290, 90] width 298 height 13
paste input "Really Be (Smokin N Drinkin) YG"
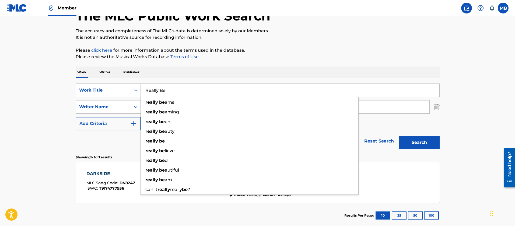
type input "Really Be"
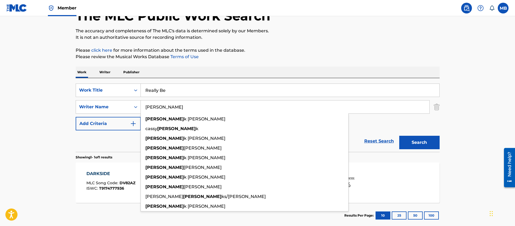
type input "[PERSON_NAME]"
click at [399, 136] on button "Search" at bounding box center [419, 142] width 40 height 13
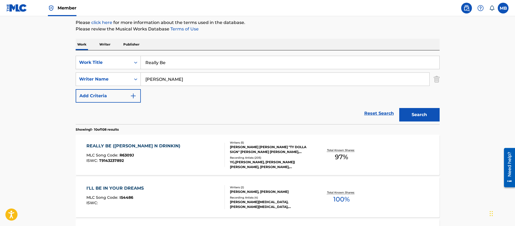
scroll to position [77, 0]
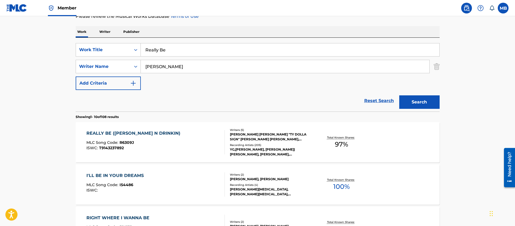
click at [187, 144] on div "REALLY BE (SMOKIN N DRINKIN) MLC Song Code : R6309J ISWC : T9143237892" at bounding box center [155, 142] width 138 height 24
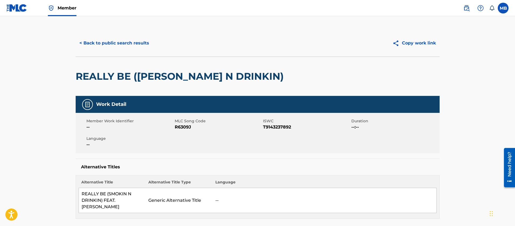
click at [115, 32] on div "< Back to public search results Copy work link" at bounding box center [258, 43] width 364 height 27
click at [116, 41] on button "< Back to public search results" at bounding box center [114, 42] width 77 height 13
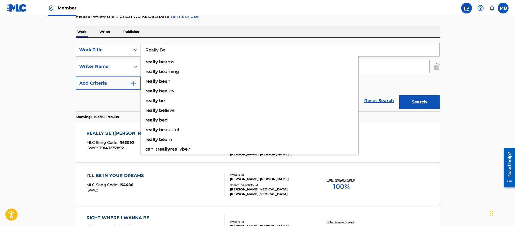
drag, startPoint x: 187, startPoint y: 54, endPoint x: 37, endPoint y: 37, distance: 151.0
click at [103, 55] on div "SearchWithCriteria4a227503-1022-4c19-9357-47dfca444738 Work Title Really Be rea…" at bounding box center [258, 49] width 364 height 13
type input "Illuminate"
click at [399, 95] on button "Search" at bounding box center [419, 101] width 40 height 13
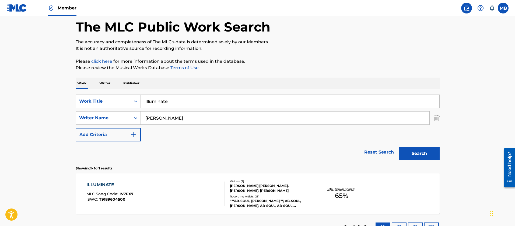
scroll to position [67, 0]
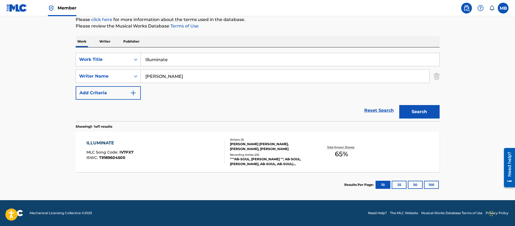
click at [190, 148] on div "ILLUMINATE MLC Song Code : IV7FX7 ISWC : T9189604500" at bounding box center [155, 152] width 138 height 24
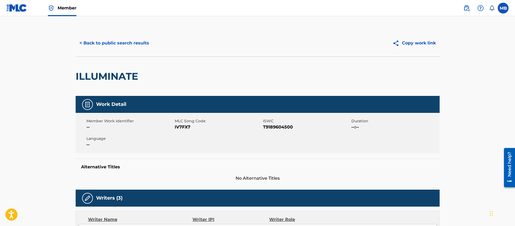
click at [127, 49] on button "< Back to public search results" at bounding box center [114, 42] width 77 height 13
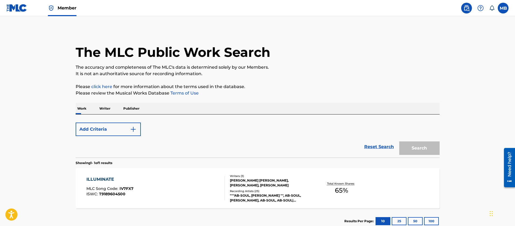
scroll to position [36, 0]
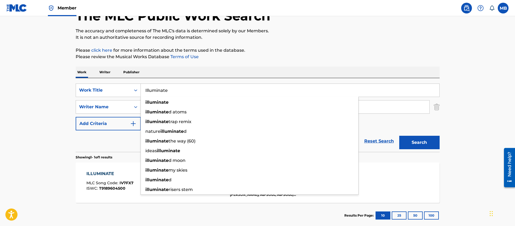
drag, startPoint x: 179, startPoint y: 91, endPoint x: 69, endPoint y: 79, distance: 110.4
click at [86, 86] on div "SearchWithCriteria4a227503-1022-4c19-9357-47dfca444738 Work Title Illuminate il…" at bounding box center [258, 89] width 364 height 13
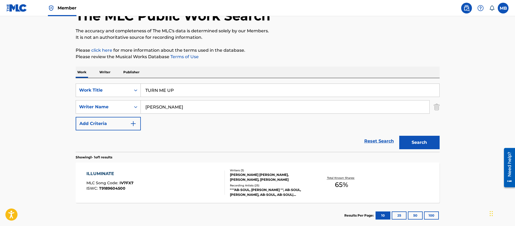
click at [399, 136] on button "Search" at bounding box center [419, 142] width 40 height 13
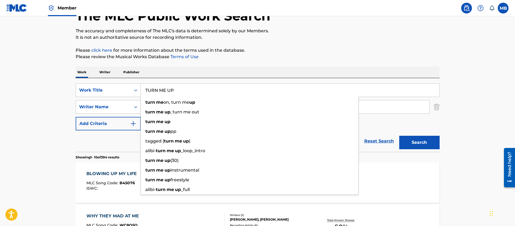
drag, startPoint x: 185, startPoint y: 93, endPoint x: 29, endPoint y: 93, distance: 156.3
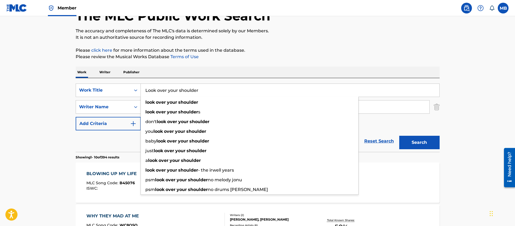
type input "Look over your shoulder"
click at [399, 136] on button "Search" at bounding box center [419, 142] width 40 height 13
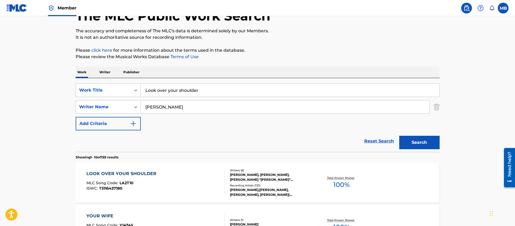
scroll to position [117, 0]
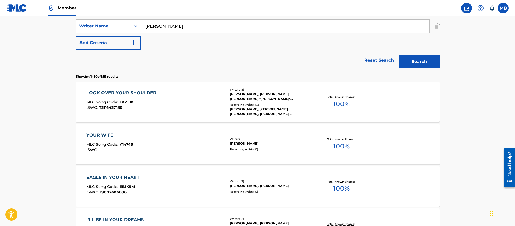
click at [193, 103] on div "LOOK OVER YOUR SHOULDER MLC Song Code : LA2T10 ISWC : T3116437180" at bounding box center [155, 102] width 138 height 24
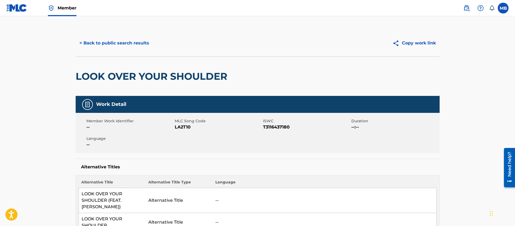
click at [113, 39] on button "< Back to public search results" at bounding box center [114, 42] width 77 height 13
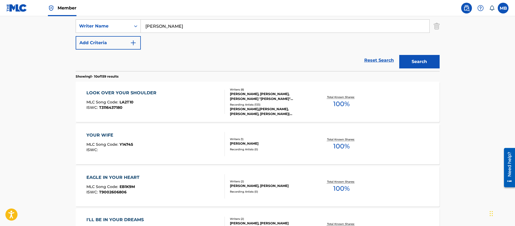
scroll to position [77, 0]
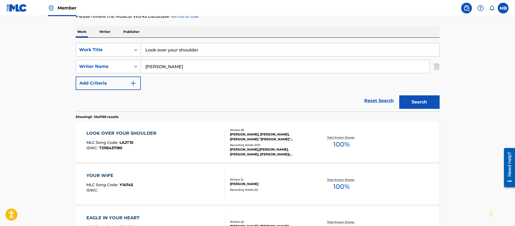
drag, startPoint x: 214, startPoint y: 48, endPoint x: 55, endPoint y: 47, distance: 159.2
click at [88, 52] on div "SearchWithCriteria4a227503-1022-4c19-9357-47dfca444738 Work Title Look over you…" at bounding box center [258, 49] width 364 height 13
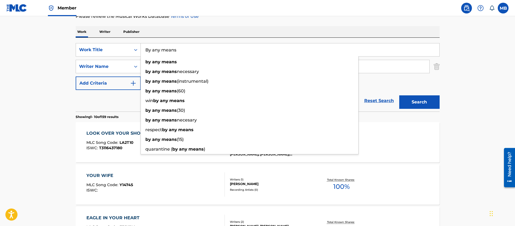
type input "By any means"
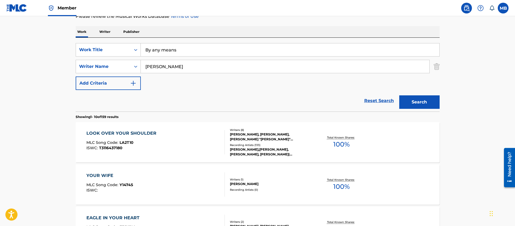
click at [399, 95] on button "Search" at bounding box center [419, 101] width 40 height 13
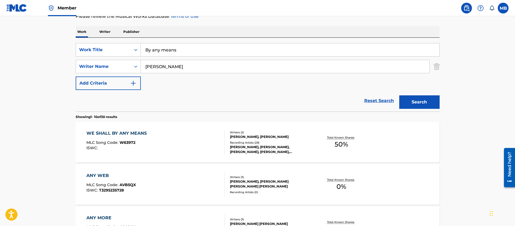
drag, startPoint x: 174, startPoint y: 67, endPoint x: 44, endPoint y: 59, distance: 130.7
click at [171, 71] on input "[PERSON_NAME]" at bounding box center [285, 66] width 288 height 13
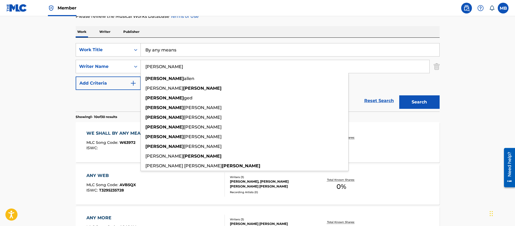
click at [171, 71] on input "[PERSON_NAME]" at bounding box center [285, 66] width 288 height 13
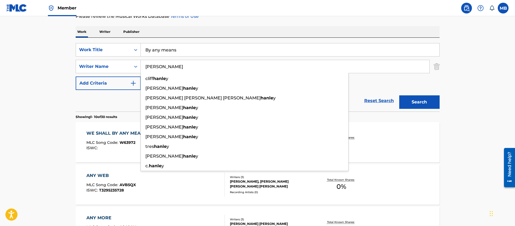
type input "Hanley"
click at [399, 95] on button "Search" at bounding box center [419, 101] width 40 height 13
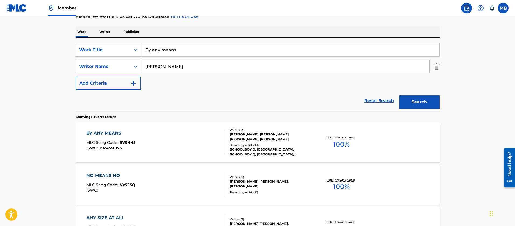
click at [154, 139] on div "BY ANY MEANS MLC Song Code : BV9HH5 ISWC : T9245561517" at bounding box center [155, 142] width 138 height 24
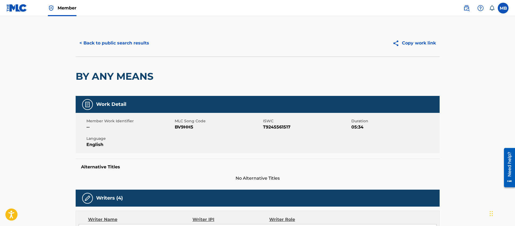
click at [124, 48] on button "< Back to public search results" at bounding box center [114, 42] width 77 height 13
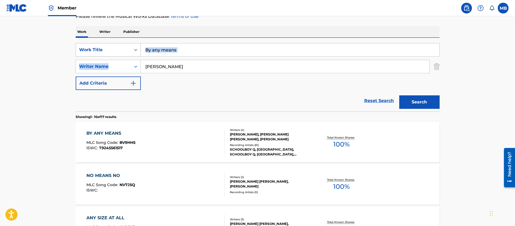
drag, startPoint x: 190, startPoint y: 57, endPoint x: 139, endPoint y: 54, distance: 51.7
click at [140, 54] on div "SearchWithCriteria4a227503-1022-4c19-9357-47dfca444738 Work Title By any means …" at bounding box center [258, 66] width 364 height 47
click at [163, 50] on input "By any means" at bounding box center [290, 49] width 298 height 13
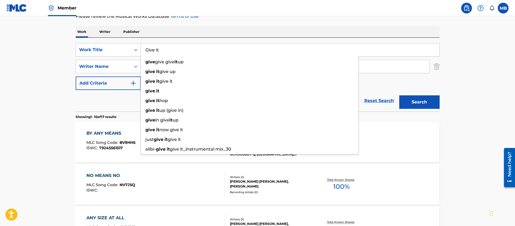
click at [399, 95] on button "Search" at bounding box center [419, 101] width 40 height 13
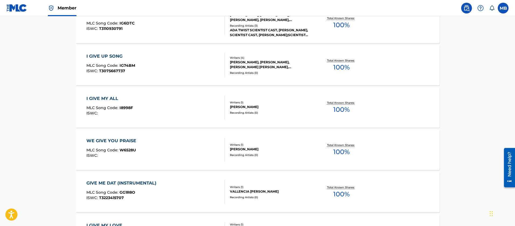
scroll to position [0, 0]
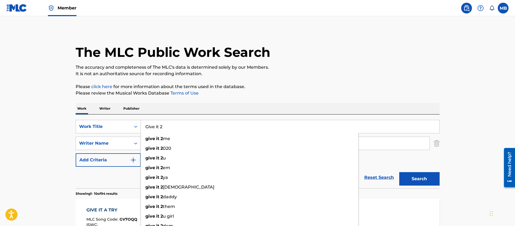
click at [399, 172] on button "Search" at bounding box center [419, 178] width 40 height 13
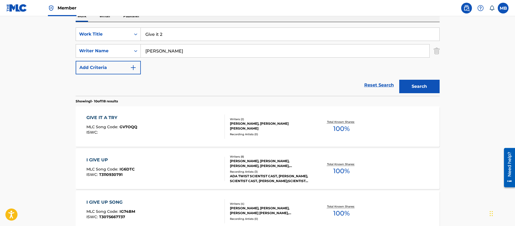
scroll to position [81, 0]
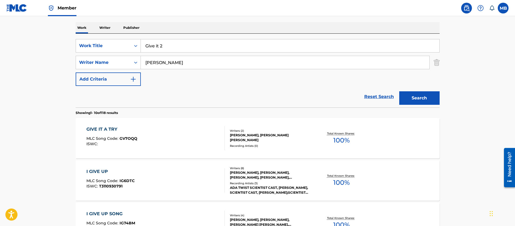
click at [172, 47] on input "Give it 2" at bounding box center [290, 45] width 298 height 13
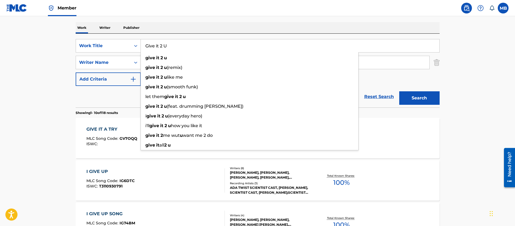
type input "Give it 2 U"
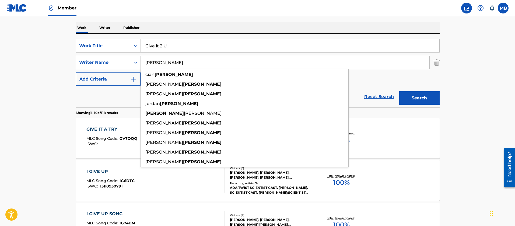
click at [399, 91] on button "Search" at bounding box center [419, 97] width 40 height 13
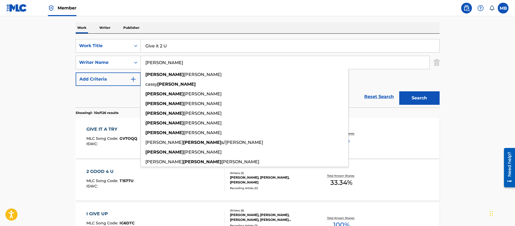
type input "[PERSON_NAME]"
click at [399, 91] on button "Search" at bounding box center [419, 97] width 40 height 13
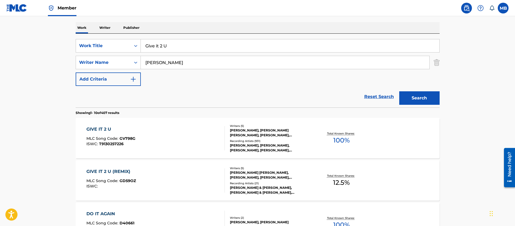
scroll to position [121, 0]
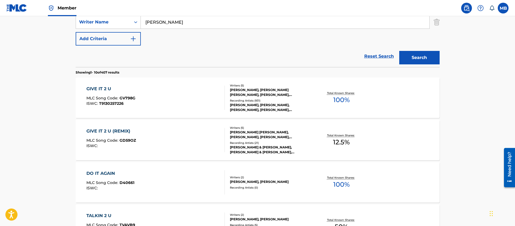
click at [161, 154] on div "GIVE IT 2 U (REMIX) MLC Song Code : GD59OZ ISWC : Writers ( 5 ) ROBIN ALAN THIC…" at bounding box center [258, 140] width 364 height 40
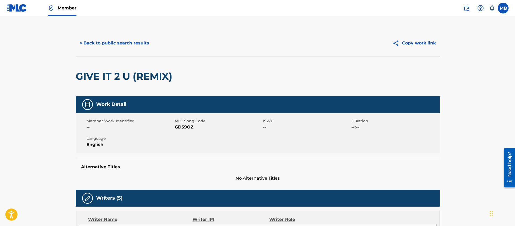
click at [125, 44] on button "< Back to public search results" at bounding box center [114, 42] width 77 height 13
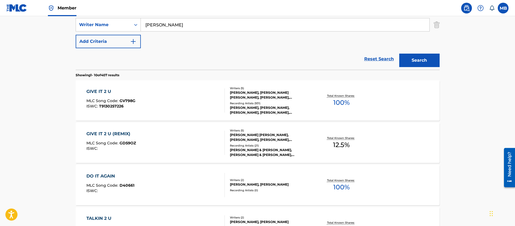
click at [159, 90] on div "GIVE IT 2 U MLC Song Code : GV798G ISWC : T9130257226" at bounding box center [155, 100] width 138 height 24
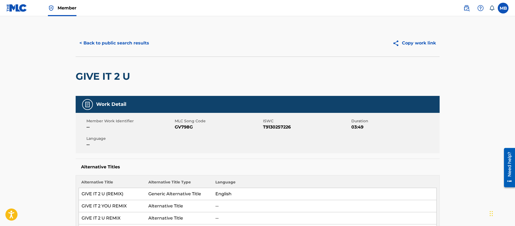
click at [127, 41] on button "< Back to public search results" at bounding box center [114, 42] width 77 height 13
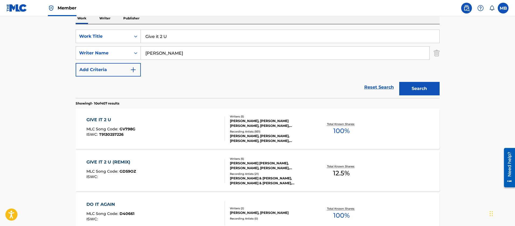
scroll to position [78, 0]
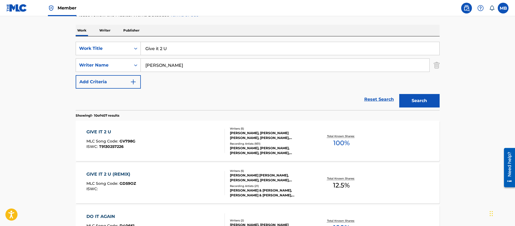
drag, startPoint x: 181, startPoint y: 52, endPoint x: 70, endPoint y: 41, distance: 111.0
click at [82, 45] on div "SearchWithCriteria4a227503-1022-4c19-9357-47dfca444738 Work Title Give it 2 U" at bounding box center [258, 48] width 364 height 13
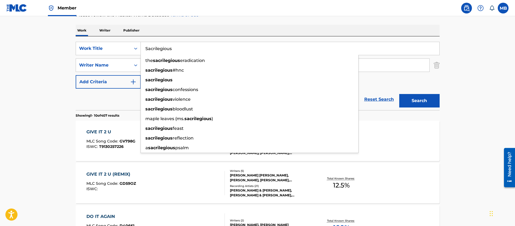
type input "Sacrilegious"
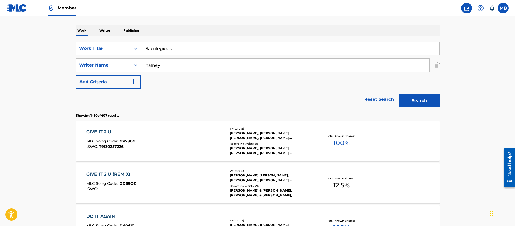
click at [399, 94] on button "Search" at bounding box center [419, 100] width 40 height 13
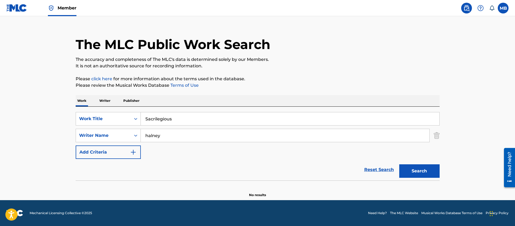
click at [150, 134] on input "halney" at bounding box center [285, 135] width 288 height 13
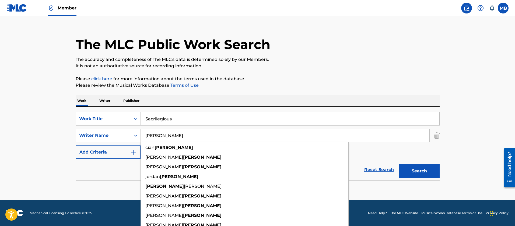
type input "hanley"
click at [399, 164] on button "Search" at bounding box center [419, 170] width 40 height 13
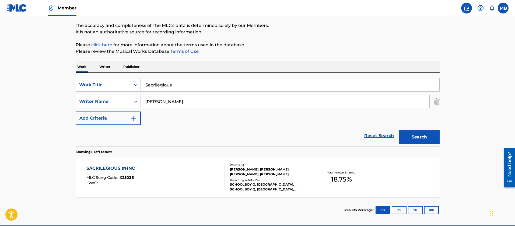
scroll to position [67, 0]
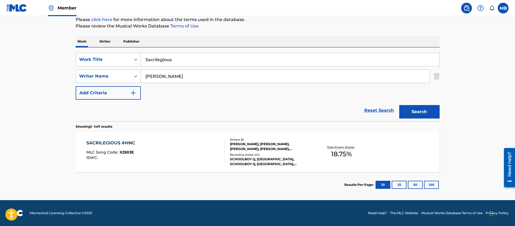
click at [185, 143] on div "SACRILEGIOUS #HNC MLC Song Code : X2503E ISWC :" at bounding box center [155, 152] width 138 height 24
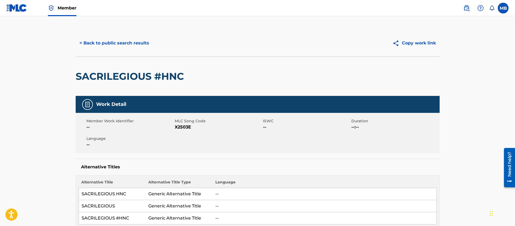
click at [130, 53] on div "< Back to public search results Copy work link" at bounding box center [258, 43] width 364 height 27
click at [129, 48] on button "< Back to public search results" at bounding box center [114, 42] width 77 height 13
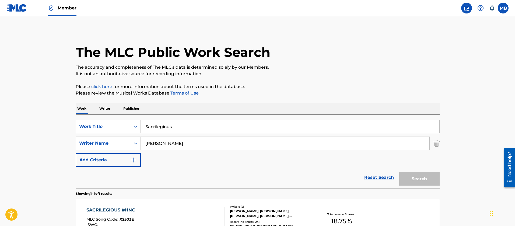
scroll to position [36, 0]
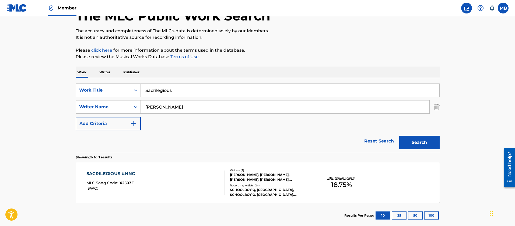
drag, startPoint x: 195, startPoint y: 88, endPoint x: 5, endPoint y: 71, distance: 190.6
click at [18, 77] on main "The MLC Public Work Search The accuracy and completeness of The MLC's data is d…" at bounding box center [257, 105] width 515 height 251
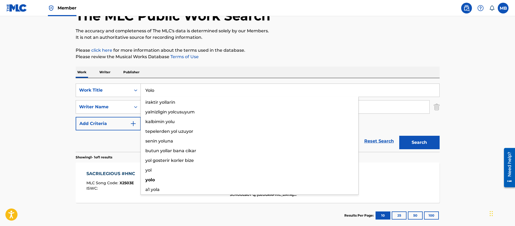
type input "Yolo"
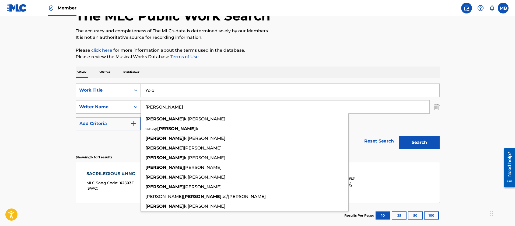
type input "[PERSON_NAME]"
click at [399, 136] on button "Search" at bounding box center [419, 142] width 40 height 13
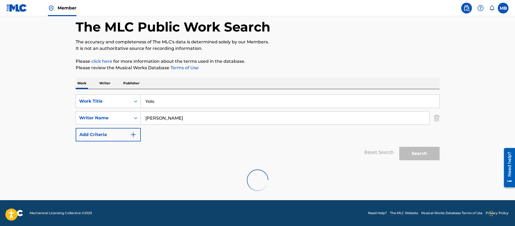
scroll to position [8, 0]
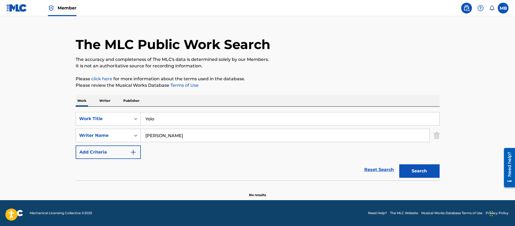
drag, startPoint x: 187, startPoint y: 118, endPoint x: 0, endPoint y: 103, distance: 187.5
click at [0, 108] on main "The MLC Public Work Search The accuracy and completeness of The MLC's data is d…" at bounding box center [257, 104] width 515 height 192
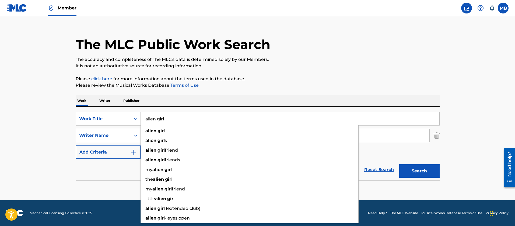
type input "alien girl"
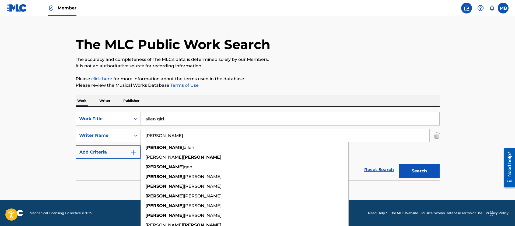
click at [399, 164] on button "Search" at bounding box center [419, 170] width 40 height 13
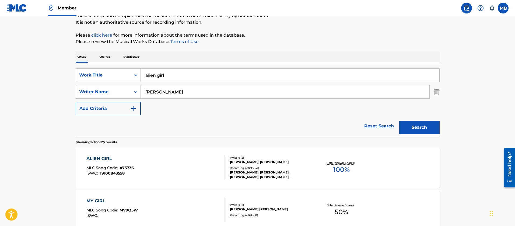
scroll to position [129, 0]
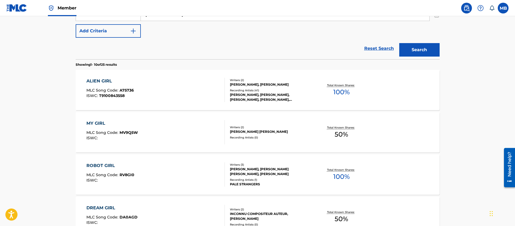
click at [180, 96] on div "ALIEN GIRL MLC Song Code : A75736 ISWC : T9100843558" at bounding box center [155, 90] width 138 height 24
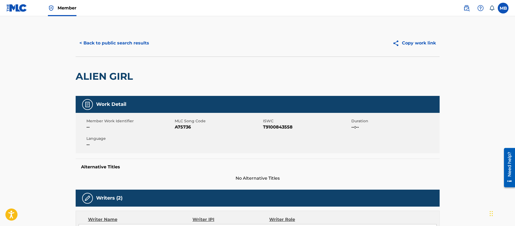
click at [122, 41] on button "< Back to public search results" at bounding box center [114, 42] width 77 height 13
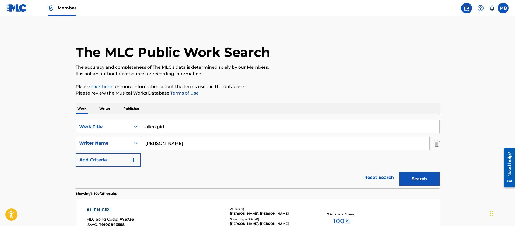
drag, startPoint x: 156, startPoint y: 127, endPoint x: 73, endPoint y: 115, distance: 84.3
click at [80, 123] on div "SearchWithCriteria4a227503-1022-4c19-9357-47dfca444738 Work Title alien girl" at bounding box center [258, 126] width 364 height 13
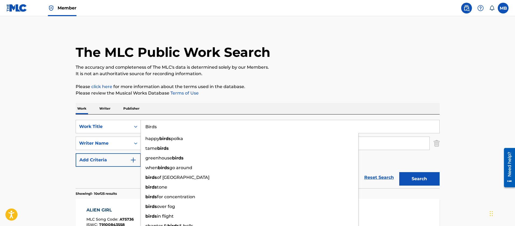
type input "Birds"
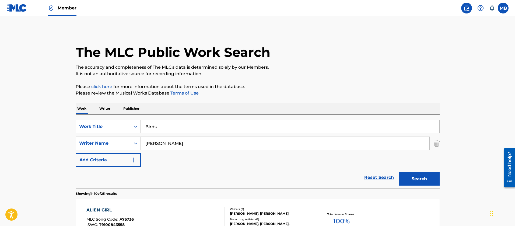
click at [399, 172] on button "Search" at bounding box center [419, 178] width 40 height 13
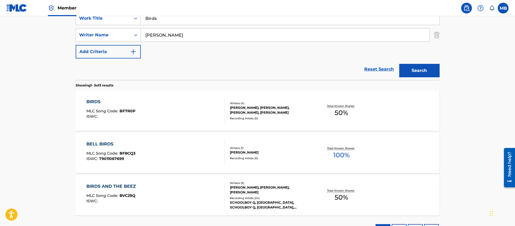
scroll to position [151, 0]
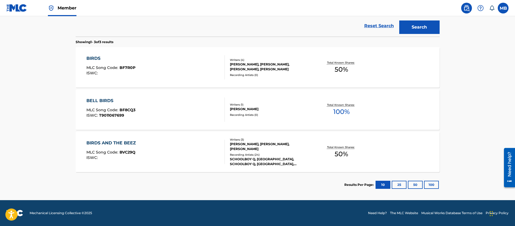
click at [176, 148] on div "BIRDS AND THE BEEZ MLC Song Code : BVC29Q ISWC :" at bounding box center [155, 152] width 138 height 24
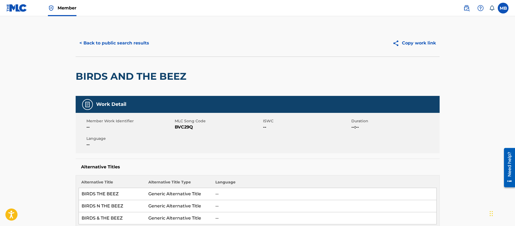
click at [186, 132] on div "Member Work Identifier -- MLC Song Code BVC29Q ISWC -- Duration --:-- Language …" at bounding box center [258, 133] width 364 height 40
click at [180, 128] on span "BVC29Q" at bounding box center [218, 127] width 87 height 6
click at [125, 42] on button "< Back to public search results" at bounding box center [114, 42] width 77 height 13
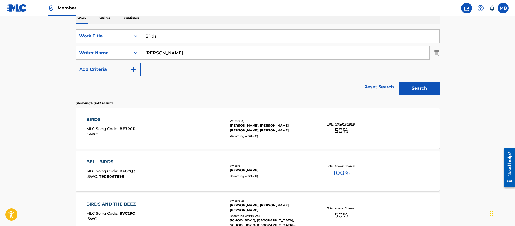
scroll to position [78, 0]
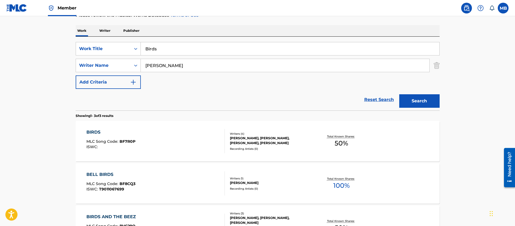
drag, startPoint x: 196, startPoint y: 42, endPoint x: 63, endPoint y: 38, distance: 132.7
click at [66, 39] on main "The MLC Public Work Search The accuracy and completeness of The MLC's data is d…" at bounding box center [257, 105] width 515 height 335
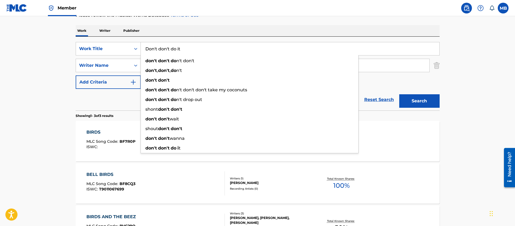
type input "Don't don't do it"
click at [399, 94] on button "Search" at bounding box center [419, 100] width 40 height 13
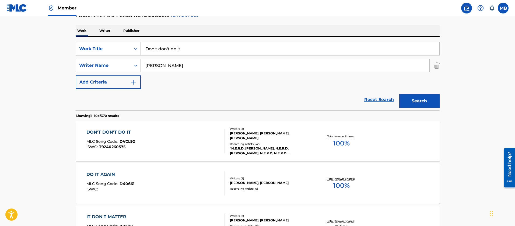
click at [184, 140] on div "DON'T DON'T DO IT MLC Song Code : DVCL92 ISWC : T9240260575" at bounding box center [155, 141] width 138 height 24
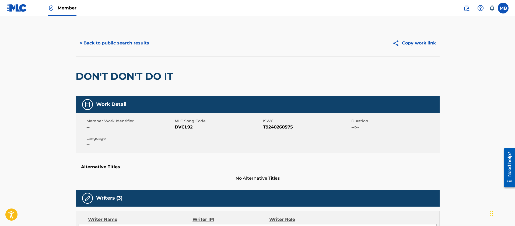
click at [133, 44] on button "< Back to public search results" at bounding box center [114, 42] width 77 height 13
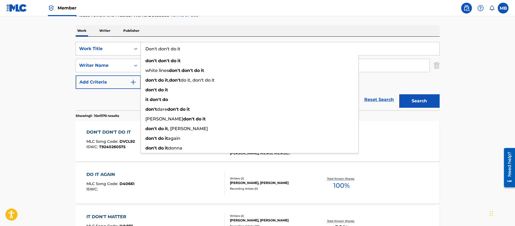
drag, startPoint x: 193, startPoint y: 50, endPoint x: 106, endPoint y: 46, distance: 87.5
click at [109, 48] on div "SearchWithCriteria4a227503-1022-4c19-9357-47dfca444738 Work Title Don't don't d…" at bounding box center [258, 48] width 364 height 13
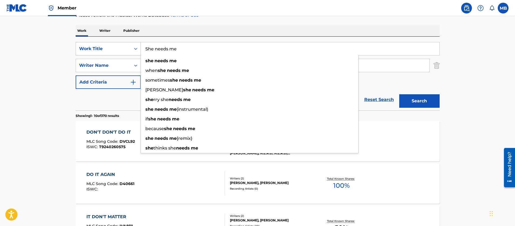
type input "She needs me"
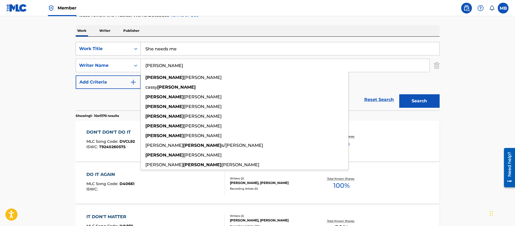
click at [399, 94] on button "Search" at bounding box center [419, 100] width 40 height 13
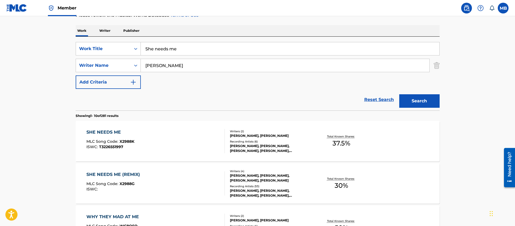
click at [160, 134] on div "SHE NEEDS ME MLC Song Code : X2988K ISWC : T3226551997" at bounding box center [155, 141] width 138 height 24
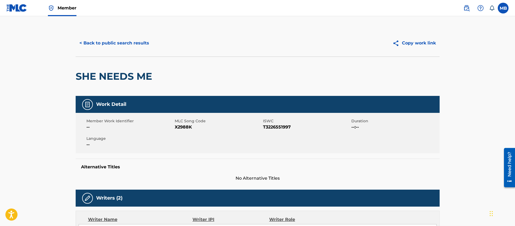
click at [119, 43] on button "< Back to public search results" at bounding box center [114, 42] width 77 height 13
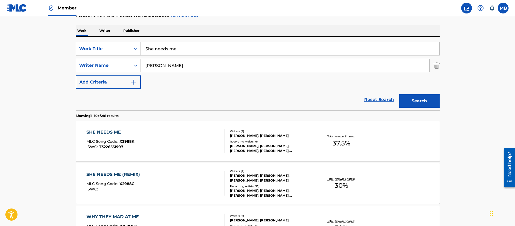
drag, startPoint x: 175, startPoint y: 44, endPoint x: 117, endPoint y: 48, distance: 58.5
click at [125, 48] on div "SearchWithCriteria4a227503-1022-4c19-9357-47dfca444738 Work Title She needs me" at bounding box center [258, 48] width 364 height 13
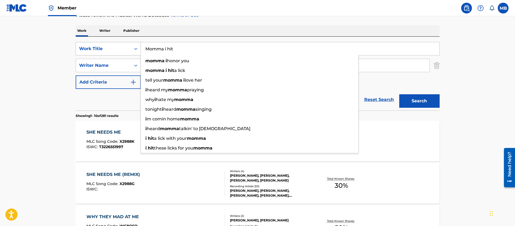
type input "Momma i hit"
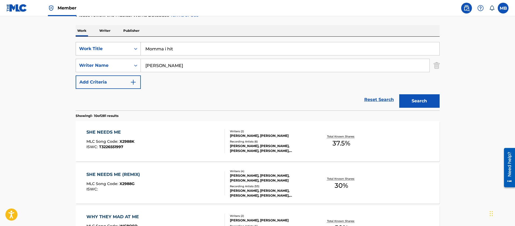
click at [399, 94] on button "Search" at bounding box center [419, 100] width 40 height 13
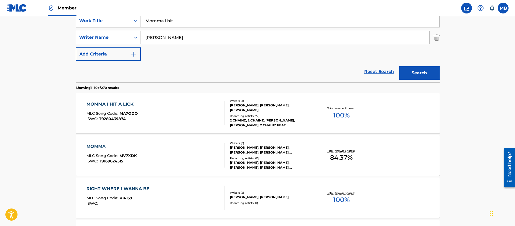
scroll to position [118, 0]
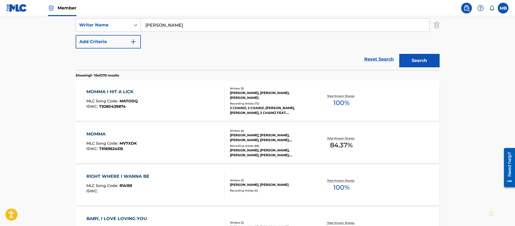
click at [160, 91] on div "MOMMA I HIT A LICK MLC Song Code : MA7ODQ ISWC : T9280439874" at bounding box center [155, 100] width 138 height 24
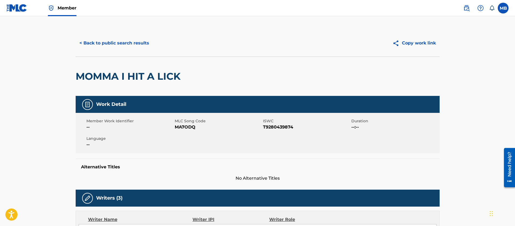
click at [119, 39] on button "< Back to public search results" at bounding box center [114, 42] width 77 height 13
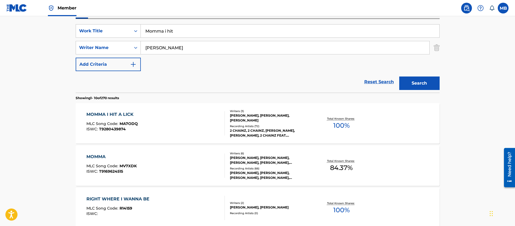
scroll to position [78, 0]
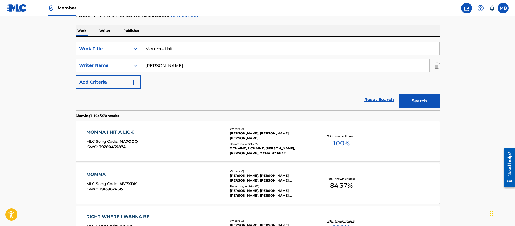
drag, startPoint x: 194, startPoint y: 42, endPoint x: 73, endPoint y: 38, distance: 120.9
click at [83, 39] on div "SearchWithCriteria4a227503-1022-4c19-9357-47dfca444738 Work Title Momma i hit S…" at bounding box center [258, 74] width 364 height 74
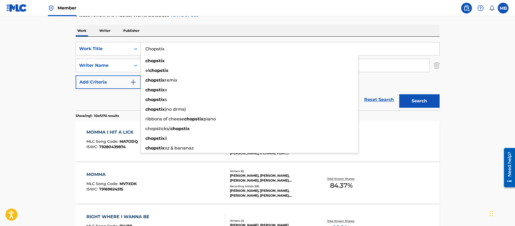
type input "Chopstix"
click at [399, 94] on button "Search" at bounding box center [419, 100] width 40 height 13
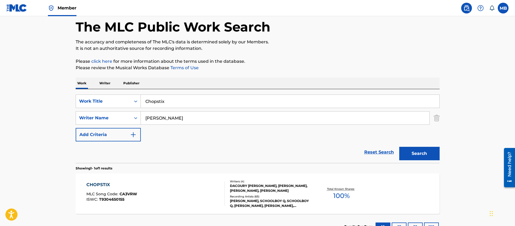
scroll to position [67, 0]
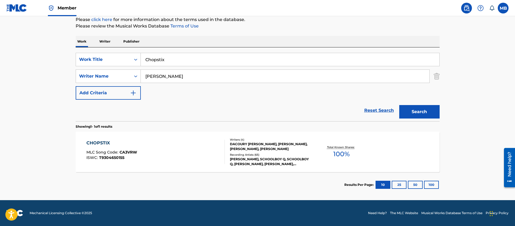
click at [188, 153] on div "CHOPSTIX MLC Song Code : CA3VRW ISWC : T9304650155" at bounding box center [155, 152] width 138 height 24
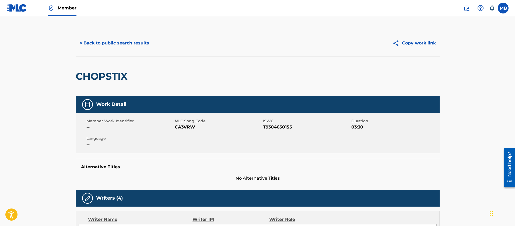
click at [127, 38] on button "< Back to public search results" at bounding box center [114, 42] width 77 height 13
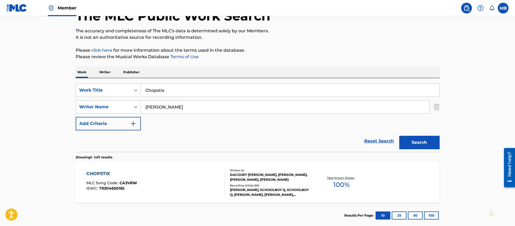
drag, startPoint x: 182, startPoint y: 90, endPoint x: 107, endPoint y: 79, distance: 75.8
click at [161, 90] on input "Chopstix" at bounding box center [290, 90] width 298 height 13
type input "C"
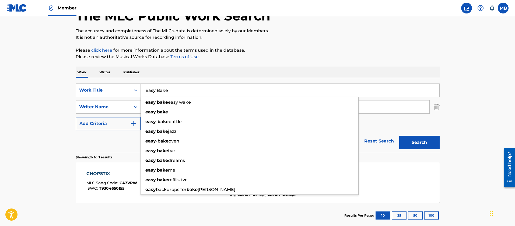
type input "Easy Bake"
click at [399, 136] on button "Search" at bounding box center [419, 142] width 40 height 13
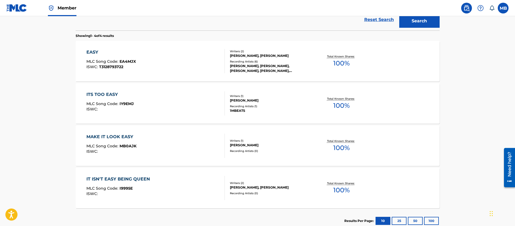
scroll to position [113, 0]
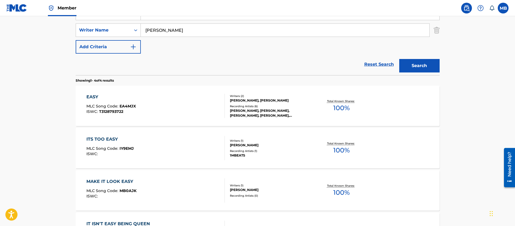
drag, startPoint x: 179, startPoint y: 33, endPoint x: 24, endPoint y: 27, distance: 155.1
click at [40, 30] on main "The MLC Public Work Search The accuracy and completeness of The MLC's data is d…" at bounding box center [257, 91] width 515 height 377
click at [399, 59] on button "Search" at bounding box center [419, 65] width 40 height 13
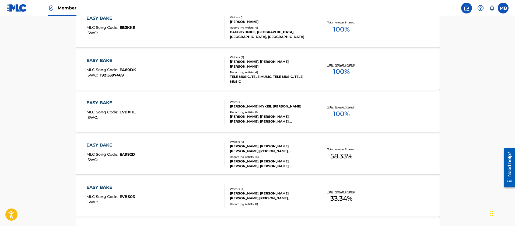
scroll to position [234, 0]
click at [190, 153] on div "EASY BAKE MLC Song Code : EA992D ISWC :" at bounding box center [155, 153] width 138 height 24
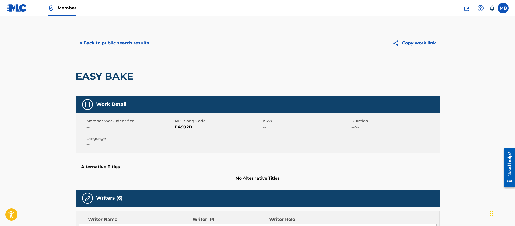
click at [183, 124] on span "EA992D" at bounding box center [218, 127] width 87 height 6
click at [128, 50] on div "< Back to public search results Copy work link" at bounding box center [258, 43] width 364 height 27
click at [136, 46] on button "< Back to public search results" at bounding box center [114, 42] width 77 height 13
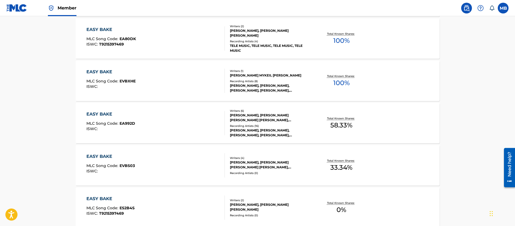
scroll to position [23, 0]
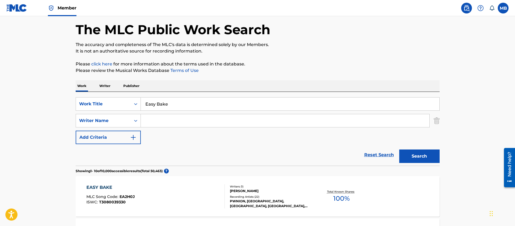
drag, startPoint x: 182, startPoint y: 99, endPoint x: 76, endPoint y: 94, distance: 106.6
click at [93, 101] on div "SearchWithCriteria4a227503-1022-4c19-9357-47dfca444738 Work Title Easy Bake" at bounding box center [258, 103] width 364 height 13
type input "Nile"
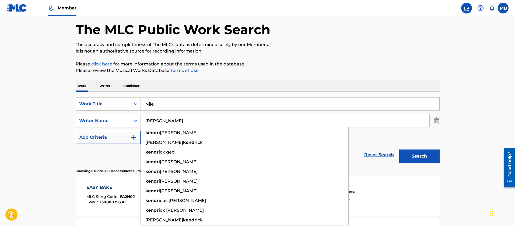
type input "[PERSON_NAME]"
click at [399, 149] on button "Search" at bounding box center [419, 155] width 40 height 13
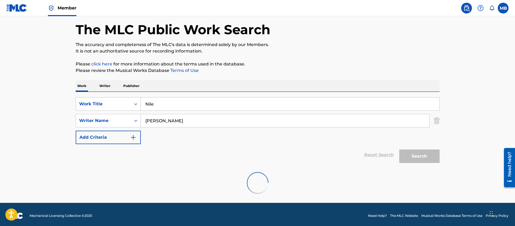
scroll to position [25, 0]
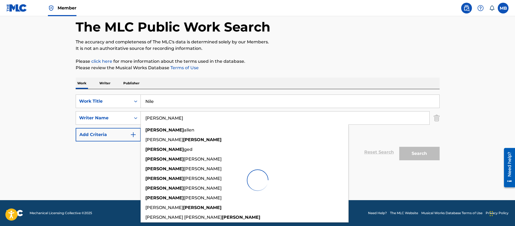
click at [45, 168] on main "The MLC Public Work Search The accuracy and completeness of The MLC's data is d…" at bounding box center [257, 95] width 515 height 209
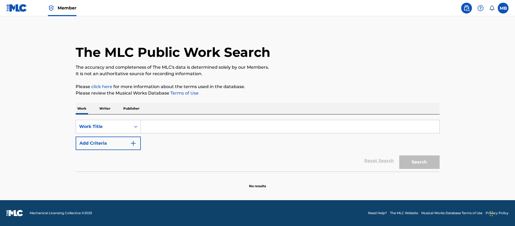
click at [155, 129] on input "Search Form" at bounding box center [290, 126] width 298 height 13
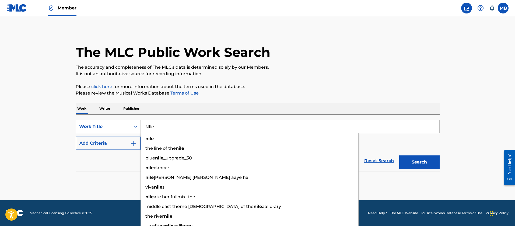
type input "NIle"
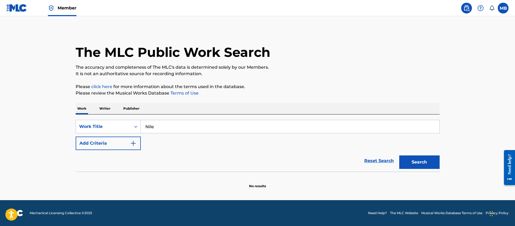
click at [98, 142] on button "Add Criteria" at bounding box center [108, 142] width 65 height 13
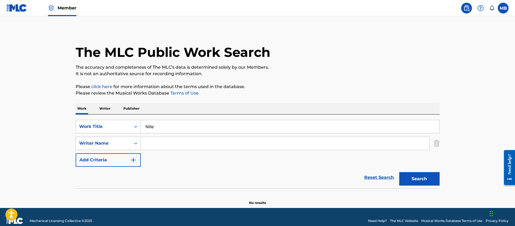
click at [149, 140] on input "Search Form" at bounding box center [285, 143] width 288 height 13
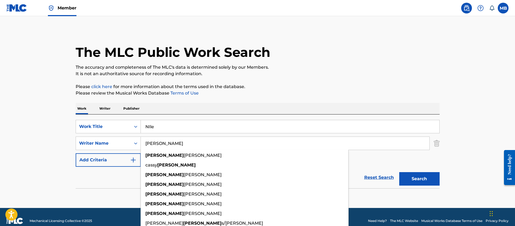
type input "[PERSON_NAME]"
click at [399, 172] on button "Search" at bounding box center [419, 178] width 40 height 13
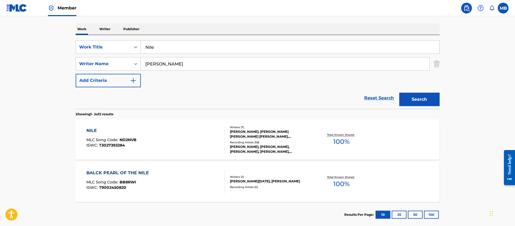
scroll to position [69, 0]
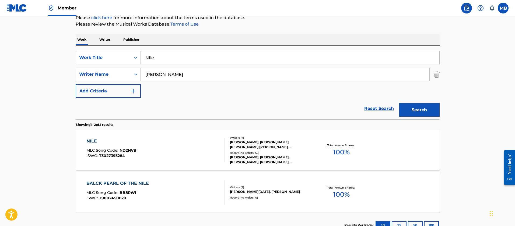
drag, startPoint x: 178, startPoint y: 53, endPoint x: 106, endPoint y: 77, distance: 75.8
click at [112, 63] on div "SearchWithCriteriaf80845e6-83f8-4c46-88c4-c3cabe59d9db Work Title NIle" at bounding box center [258, 57] width 364 height 13
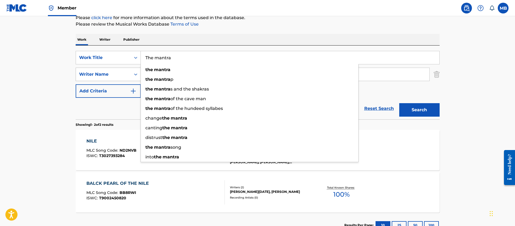
type input "The mantra"
click at [399, 103] on button "Search" at bounding box center [419, 109] width 40 height 13
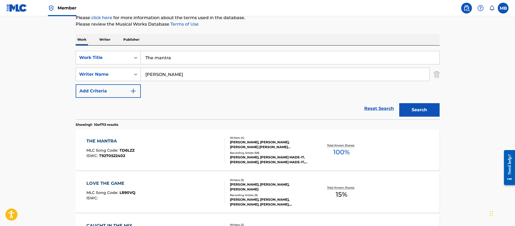
click at [187, 148] on div "THE MANTRA MLC Song Code : TD6LZZ ISWC : T9270522402" at bounding box center [155, 150] width 138 height 24
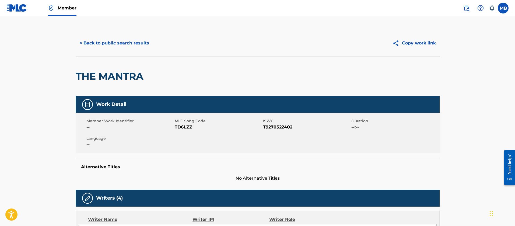
click at [119, 41] on button "< Back to public search results" at bounding box center [114, 42] width 77 height 13
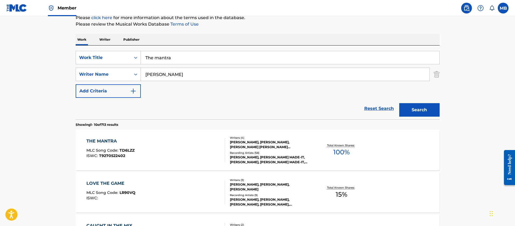
drag, startPoint x: 173, startPoint y: 61, endPoint x: 37, endPoint y: 29, distance: 140.3
type input "R.O.T.C"
click at [399, 103] on button "Search" at bounding box center [419, 109] width 40 height 13
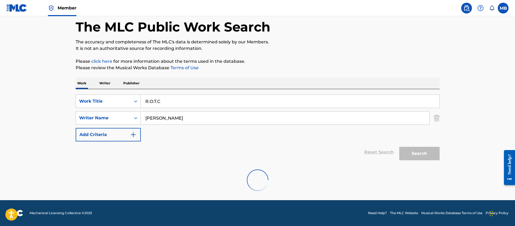
scroll to position [67, 0]
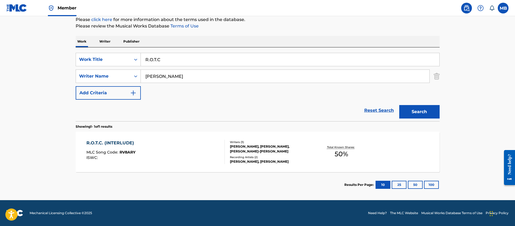
click at [178, 157] on div "R.O.T.C. (INTERLUDE) MLC Song Code : RV8ARY ISWC :" at bounding box center [155, 152] width 138 height 24
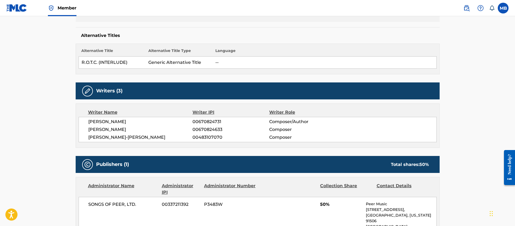
scroll to position [10, 0]
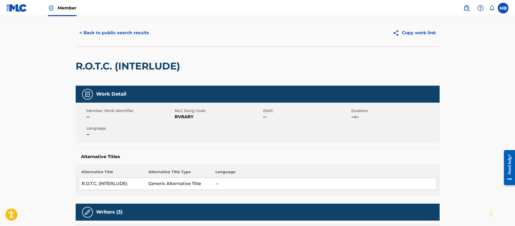
click at [99, 37] on button "< Back to public search results" at bounding box center [114, 32] width 77 height 13
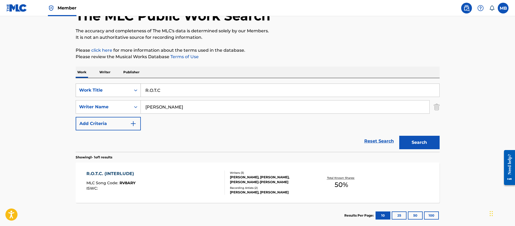
drag, startPoint x: 168, startPoint y: 93, endPoint x: 83, endPoint y: 89, distance: 85.3
click at [85, 89] on div "SearchWithCriteriaf80845e6-83f8-4c46-88c4-c3cabe59d9db Work Title R.O.T.C" at bounding box center [258, 89] width 364 height 13
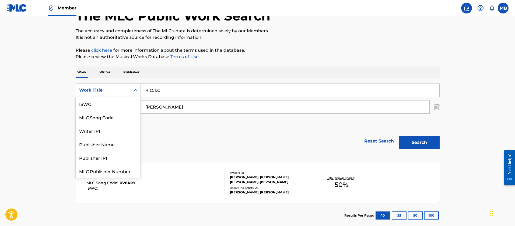
click at [84, 90] on div "Work Title" at bounding box center [103, 90] width 48 height 6
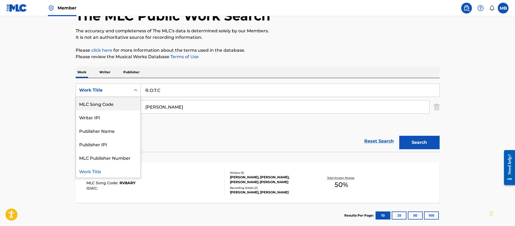
click at [104, 107] on div "MLC Song Code" at bounding box center [108, 103] width 65 height 13
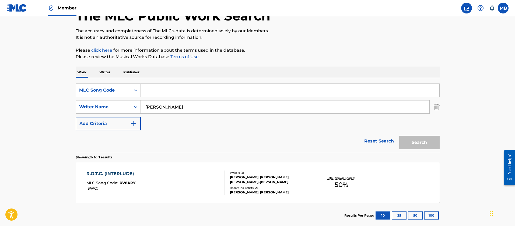
click at [202, 83] on div "SearchWithCriteria4765ea70-6a0a-4709-9f81-416fad825354 MLC Song Code SearchWith…" at bounding box center [258, 115] width 364 height 74
click at [199, 87] on input "Search Form" at bounding box center [290, 90] width 298 height 13
paste input "R4678S"
type input "R4678S"
click at [399, 136] on button "Search" at bounding box center [419, 142] width 40 height 13
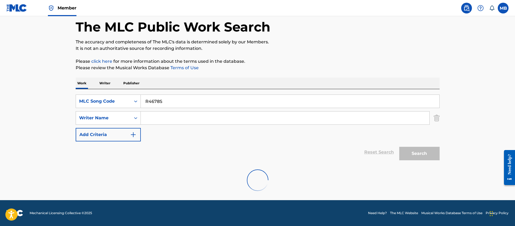
scroll to position [36, 0]
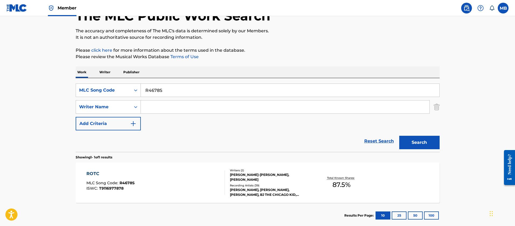
click at [168, 174] on div "ROTC MLC Song Code : R4678S ISWC : T9116977878" at bounding box center [155, 182] width 138 height 24
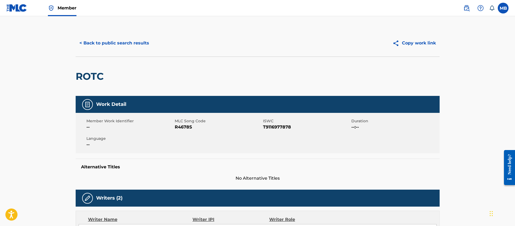
click at [180, 125] on span "R4678S" at bounding box center [218, 127] width 87 height 6
copy span "R4678S"
click at [107, 35] on div "< Back to public search results Copy work link" at bounding box center [258, 43] width 364 height 27
click at [110, 46] on button "< Back to public search results" at bounding box center [114, 42] width 77 height 13
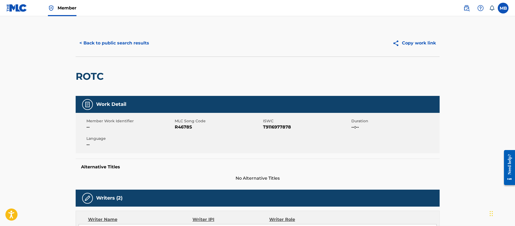
scroll to position [36, 0]
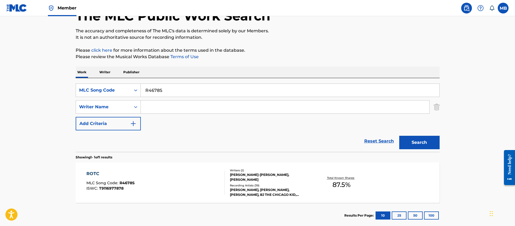
drag, startPoint x: 178, startPoint y: 84, endPoint x: 68, endPoint y: 86, distance: 109.7
click at [77, 87] on div "SearchWithCriteria4765ea70-6a0a-4709-9f81-416fad825354 MLC Song Code R4678S" at bounding box center [258, 89] width 364 height 13
paste input "V8ARY"
type input "RV8ARY"
click at [399, 136] on button "Search" at bounding box center [419, 142] width 40 height 13
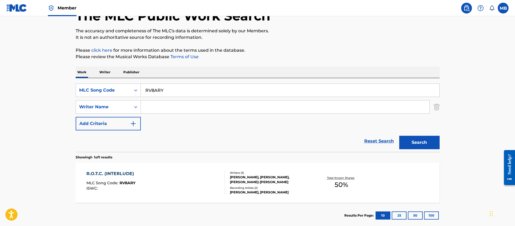
click at [194, 182] on div "R.O.T.C. (INTERLUDE) MLC Song Code : RV8ARY ISWC :" at bounding box center [155, 182] width 138 height 24
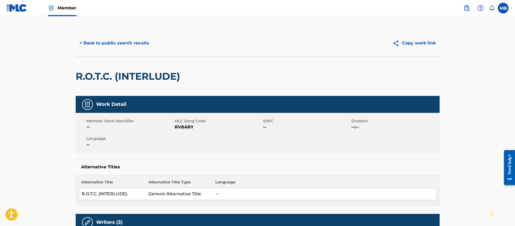
click at [126, 45] on button "< Back to public search results" at bounding box center [114, 42] width 77 height 13
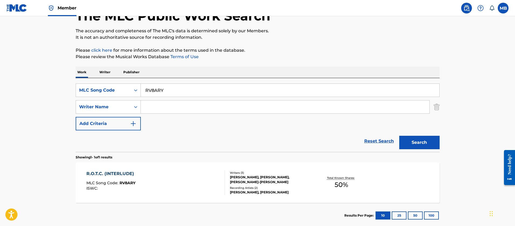
drag, startPoint x: 176, startPoint y: 90, endPoint x: 63, endPoint y: 76, distance: 113.4
click at [72, 79] on div "The MLC Public Work Search The accuracy and completeness of The MLC's data is d…" at bounding box center [257, 110] width 377 height 235
paste input "4678S"
type input "R4678S"
click at [399, 136] on button "Search" at bounding box center [419, 142] width 40 height 13
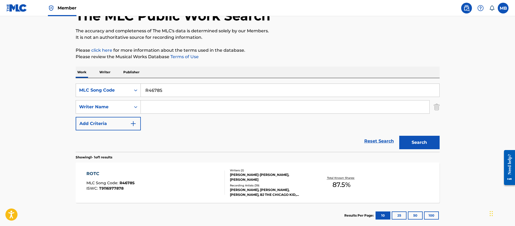
click at [163, 171] on div "ROTC MLC Song Code : R4678S ISWC : T9116977878" at bounding box center [155, 182] width 138 height 24
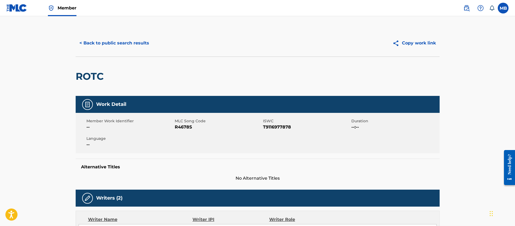
click at [131, 44] on button "< Back to public search results" at bounding box center [114, 42] width 77 height 13
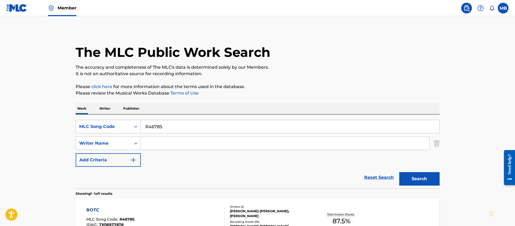
scroll to position [36, 0]
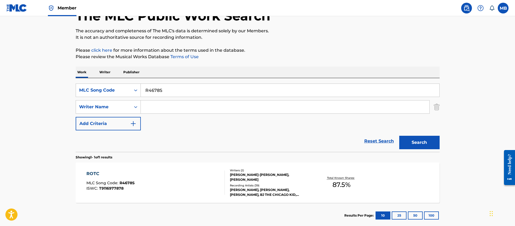
drag, startPoint x: 221, startPoint y: 88, endPoint x: 22, endPoint y: 79, distance: 199.2
click at [80, 88] on div "SearchWithCriteria4765ea70-6a0a-4709-9f81-416fad825354 MLC Song Code R4678S" at bounding box center [258, 89] width 364 height 13
click at [121, 95] on div "MLC Song Code" at bounding box center [103, 90] width 55 height 10
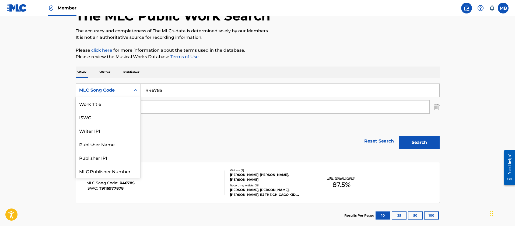
scroll to position [0, 0]
click at [104, 103] on div "Work Title" at bounding box center [108, 103] width 65 height 13
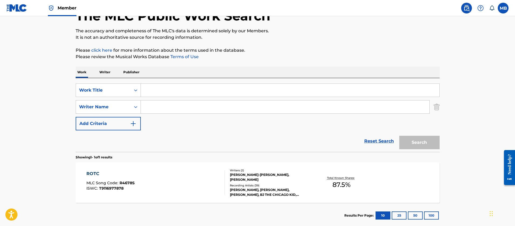
click at [199, 86] on input "Search Form" at bounding box center [290, 90] width 298 height 13
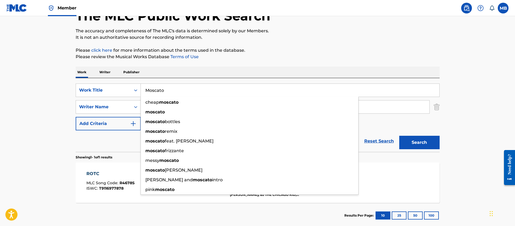
type input "Moscato"
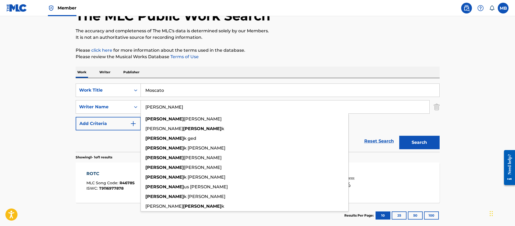
click at [399, 136] on button "Search" at bounding box center [419, 142] width 40 height 13
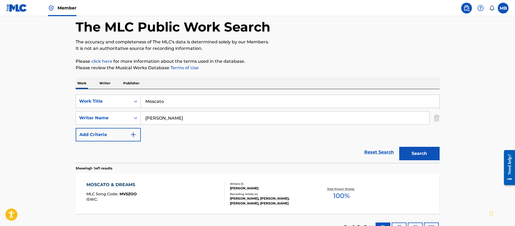
scroll to position [36, 0]
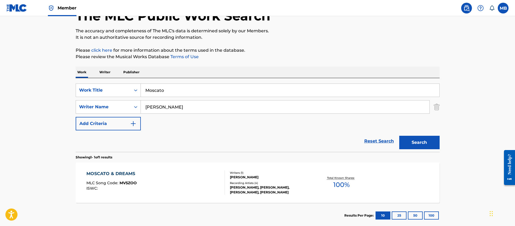
drag, startPoint x: 182, startPoint y: 103, endPoint x: 65, endPoint y: 106, distance: 116.5
click at [65, 106] on main "The MLC Public Work Search The accuracy and completeness of The MLC's data is d…" at bounding box center [257, 105] width 515 height 251
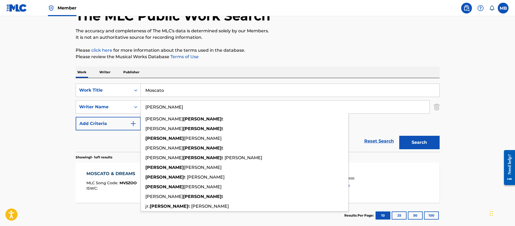
type input "[PERSON_NAME]"
click at [399, 136] on button "Search" at bounding box center [419, 142] width 40 height 13
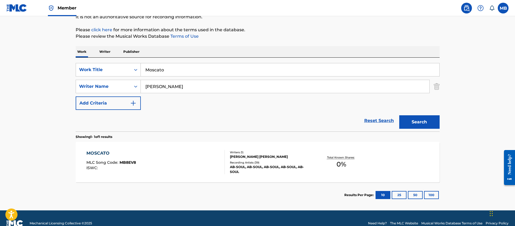
scroll to position [67, 0]
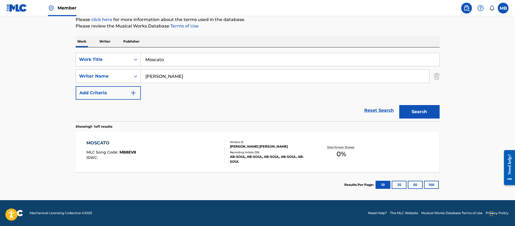
click at [195, 153] on div "MOSCATO MLC Song Code : MB8EV8 ISWC :" at bounding box center [155, 152] width 138 height 24
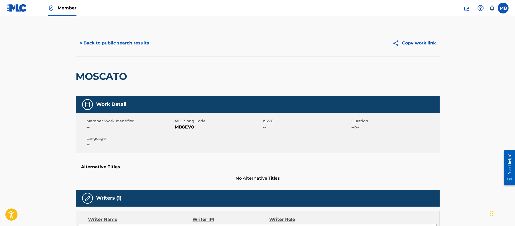
click at [115, 38] on button "< Back to public search results" at bounding box center [114, 42] width 77 height 13
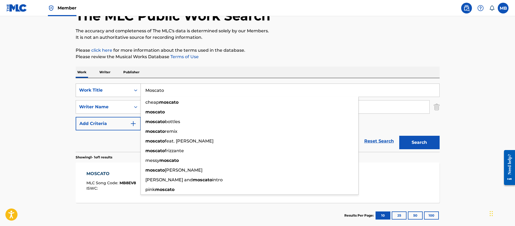
drag, startPoint x: 186, startPoint y: 88, endPoint x: 120, endPoint y: 84, distance: 65.5
click at [127, 86] on div "SearchWithCriteriabed00a05-2925-4816-a43e-ed585e16cbdb Work Title Moscato cheap…" at bounding box center [258, 89] width 364 height 13
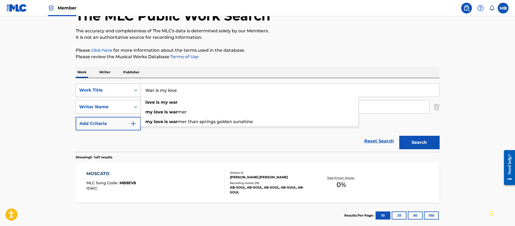
type input "War is my love"
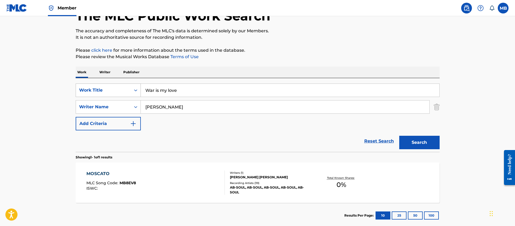
click at [399, 136] on button "Search" at bounding box center [419, 142] width 40 height 13
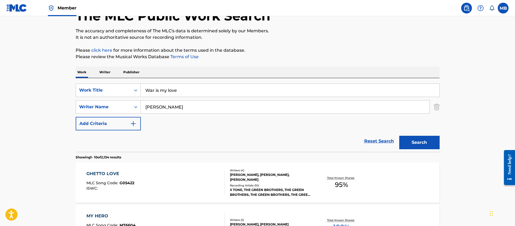
click at [188, 102] on input "[PERSON_NAME]" at bounding box center [285, 106] width 288 height 13
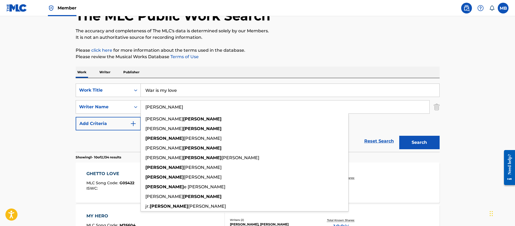
click at [188, 102] on input "[PERSON_NAME]" at bounding box center [285, 106] width 288 height 13
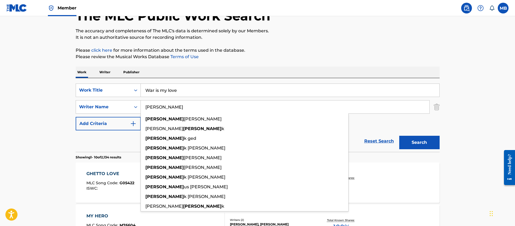
type input "[PERSON_NAME]"
click at [399, 136] on button "Search" at bounding box center [419, 142] width 40 height 13
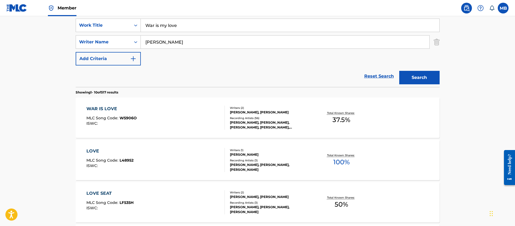
scroll to position [157, 0]
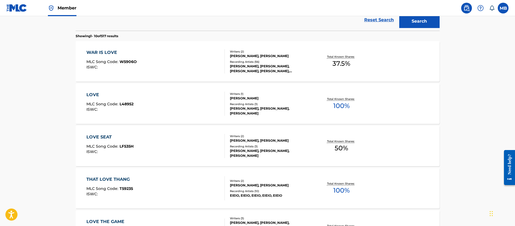
click at [192, 61] on div "WAR IS LOVE MLC Song Code : W5906O ISWC :" at bounding box center [155, 61] width 138 height 24
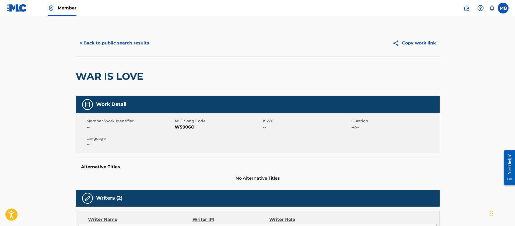
click at [129, 81] on h2 "WAR IS LOVE" at bounding box center [111, 76] width 70 height 12
copy div "WAR IS LOVE"
click at [185, 123] on span "MLC Song Code" at bounding box center [218, 121] width 87 height 6
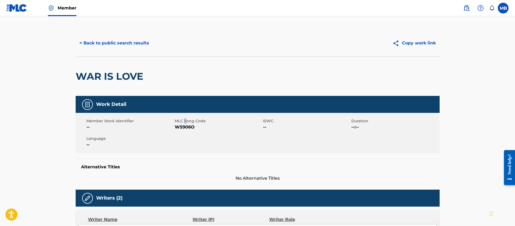
click at [185, 123] on span "MLC Song Code" at bounding box center [218, 121] width 87 height 6
click at [187, 125] on span "W5906O" at bounding box center [218, 127] width 87 height 6
copy span "W5906O"
click at [184, 120] on span "MLC Song Code" at bounding box center [218, 121] width 87 height 6
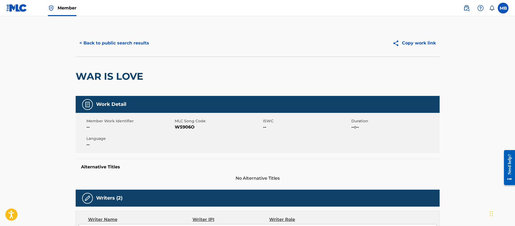
click at [184, 121] on span "MLC Song Code" at bounding box center [218, 121] width 87 height 6
click at [184, 128] on span "W5906O" at bounding box center [218, 127] width 87 height 6
copy span "W5906O"
click at [112, 48] on button "< Back to public search results" at bounding box center [114, 42] width 77 height 13
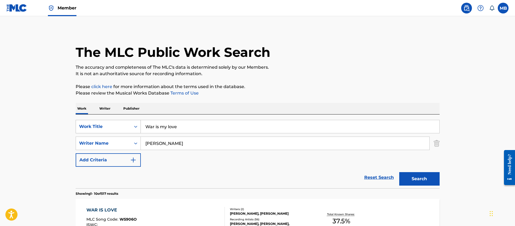
click at [116, 126] on div "Work Title" at bounding box center [103, 126] width 48 height 6
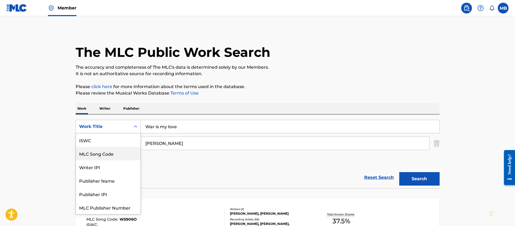
scroll to position [13, 0]
click at [107, 147] on div "Writer IPI" at bounding box center [108, 153] width 65 height 13
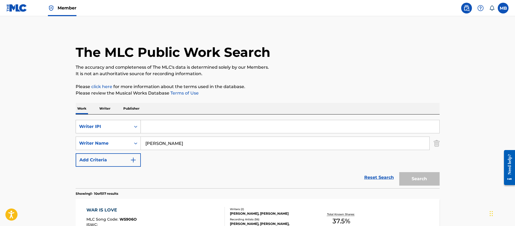
click at [110, 125] on div "Writer IPI" at bounding box center [103, 126] width 48 height 6
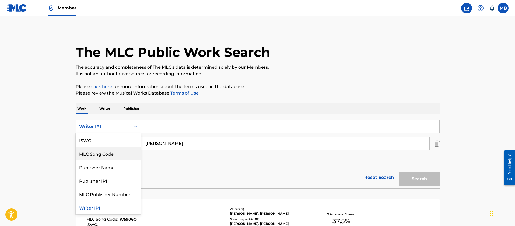
click at [104, 156] on div "MLC Song Code" at bounding box center [108, 153] width 65 height 13
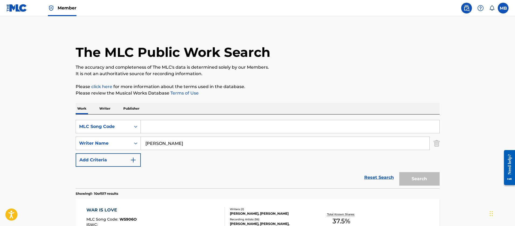
click at [200, 123] on input "Search Form" at bounding box center [290, 126] width 298 height 13
paste input "PF1V05"
type input "PF1V05"
click at [399, 172] on button "Search" at bounding box center [419, 178] width 40 height 13
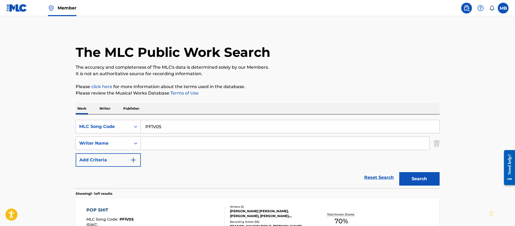
scroll to position [67, 0]
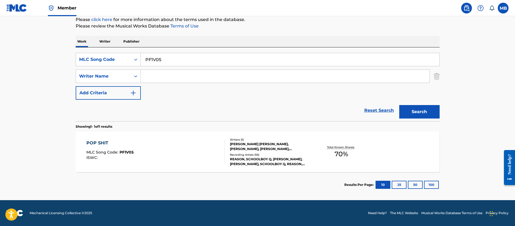
click at [173, 151] on div "POP SHIT MLC Song Code : PF1V05 ISWC :" at bounding box center [155, 152] width 138 height 24
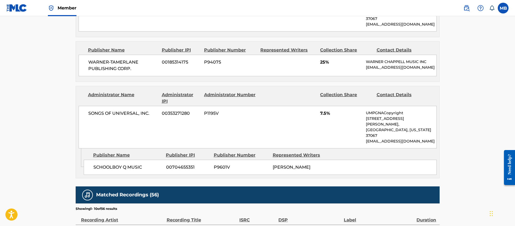
scroll to position [484, 0]
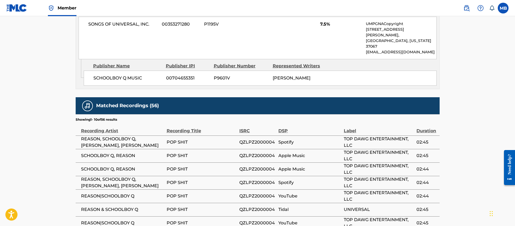
click at [69, 6] on span "Member" at bounding box center [67, 8] width 19 height 6
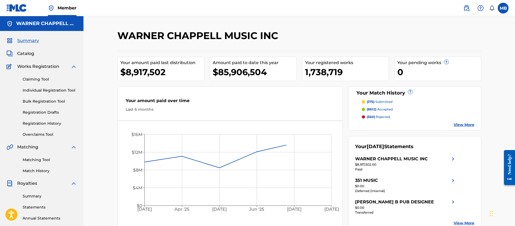
click at [18, 52] on span "Catalog" at bounding box center [25, 53] width 17 height 6
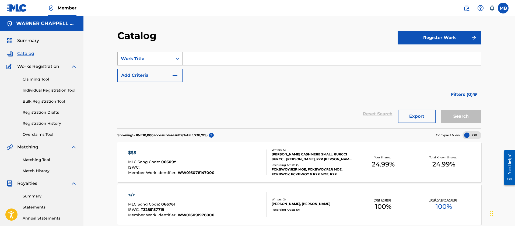
click at [152, 65] on div "Work Title" at bounding box center [149, 58] width 65 height 13
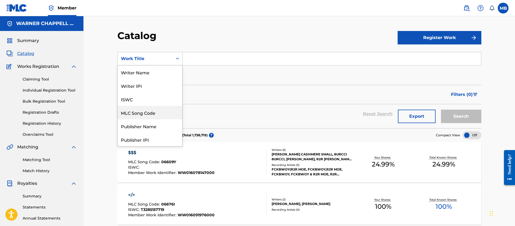
click at [151, 113] on div "MLC Song Code" at bounding box center [150, 112] width 65 height 13
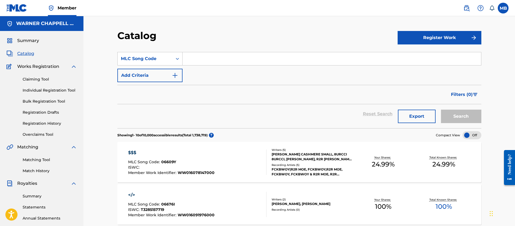
click at [209, 48] on section "SearchWithCriteria97e0f975-4569-4cca-93b8-405adb75baf8 MLC Song Code Add Criter…" at bounding box center [299, 86] width 364 height 83
click at [201, 59] on input "Search Form" at bounding box center [331, 58] width 298 height 13
paste input "PF1V05"
type input "PF1V05"
click at [441, 109] on button "Search" at bounding box center [461, 115] width 40 height 13
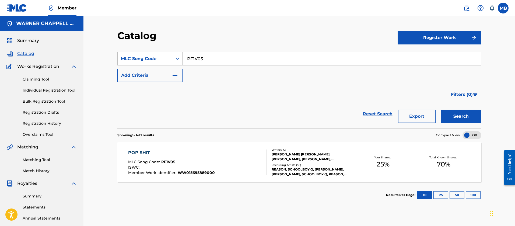
click at [179, 159] on div "POP SHIT MLC Song Code : PF1V05 ISWC : Member Work Identifier : WW015695889000" at bounding box center [171, 161] width 87 height 25
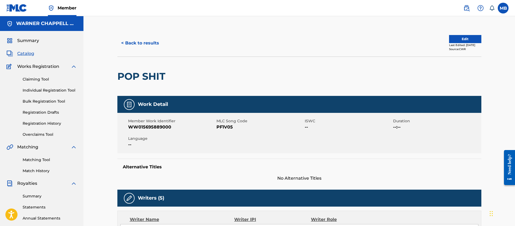
click at [151, 127] on span "WW015695889000" at bounding box center [171, 127] width 87 height 6
copy span "WW015695889000"
click at [22, 57] on div "Summary Catalog Works Registration Claiming Tool Individual Registration Tool B…" at bounding box center [41, 169] width 83 height 277
click at [25, 54] on span "Catalog" at bounding box center [25, 53] width 17 height 6
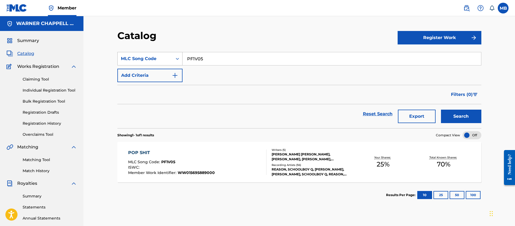
drag, startPoint x: 176, startPoint y: 60, endPoint x: 166, endPoint y: 60, distance: 10.0
click at [169, 60] on div "SearchWithCriteria97e0f975-4569-4cca-93b8-405adb75baf8 MLC Song Code PF1V05" at bounding box center [299, 58] width 364 height 13
paste input "IVDGD"
click at [441, 109] on button "Search" at bounding box center [461, 115] width 40 height 13
drag, startPoint x: 234, startPoint y: 56, endPoint x: 92, endPoint y: 61, distance: 142.1
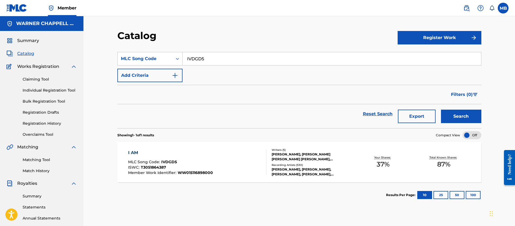
click at [105, 62] on div "Catalog Register Work SearchWithCriteria97e0f975-4569-4cca-93b8-405adb75baf8 ML…" at bounding box center [298, 162] width 431 height 292
paste input "F5056B"
click at [441, 109] on button "Search" at bounding box center [461, 115] width 40 height 13
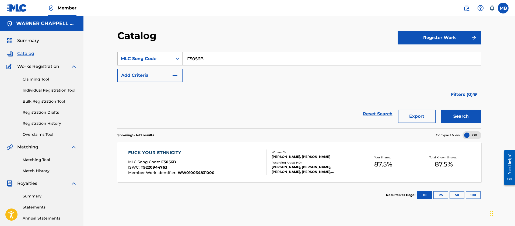
drag, startPoint x: 252, startPoint y: 57, endPoint x: 52, endPoint y: 60, distance: 199.9
click at [66, 62] on main "[PERSON_NAME] MUSIC INC Summary Catalog Works Registration Claiming Tool Indivi…" at bounding box center [257, 162] width 515 height 292
paste input "T9011T"
type input "T9011T"
click at [441, 109] on button "Search" at bounding box center [461, 115] width 40 height 13
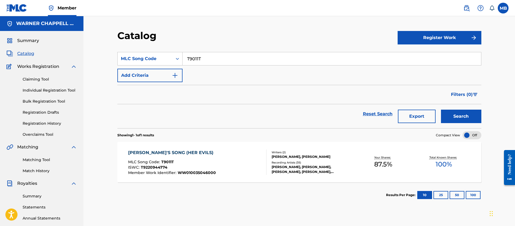
click at [196, 152] on div "[PERSON_NAME]'S SONG (HER EVILS)" at bounding box center [172, 152] width 88 height 6
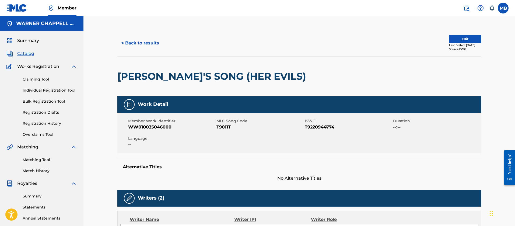
click at [154, 41] on button "< Back to results" at bounding box center [139, 42] width 45 height 13
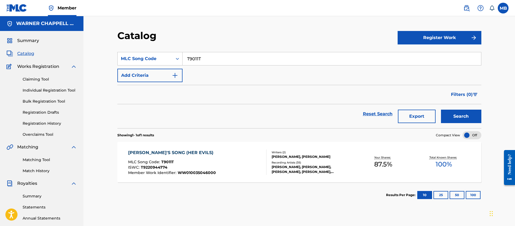
click at [115, 59] on div "Catalog Register Work SearchWithCriteria97e0f975-4569-4cca-93b8-405adb75baf8 ML…" at bounding box center [299, 169] width 377 height 278
paste input "FV87MV"
type input "FV87MV"
click at [441, 109] on button "Search" at bounding box center [461, 115] width 40 height 13
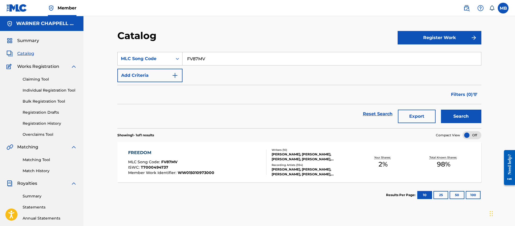
click at [236, 162] on div "FREEDOM MLC Song Code : FV87MV ISWC : T7000494737 Member Work Identifier : WW01…" at bounding box center [197, 161] width 138 height 25
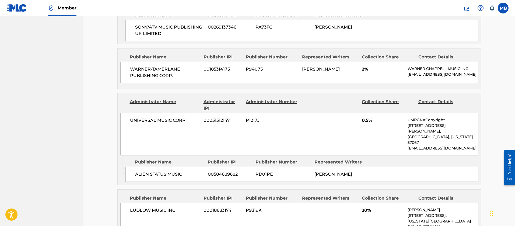
scroll to position [767, 0]
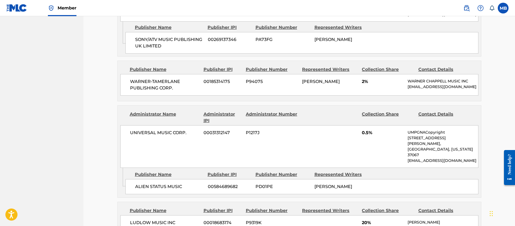
click at [68, 4] on link "Member" at bounding box center [62, 8] width 29 height 16
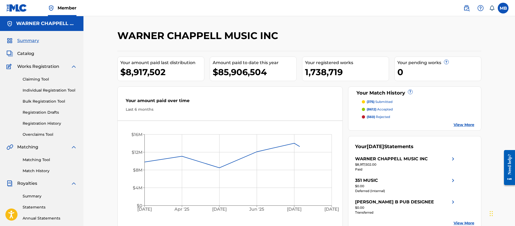
click at [26, 49] on div "Summary Catalog Works Registration Claiming Tool Individual Registration Tool B…" at bounding box center [41, 169] width 83 height 277
click at [26, 53] on span "Catalog" at bounding box center [25, 53] width 17 height 6
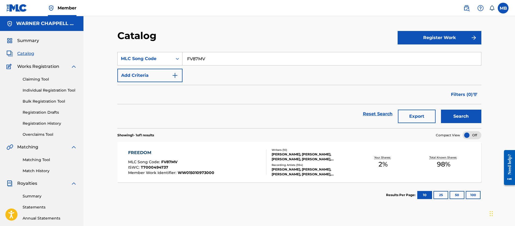
drag, startPoint x: 235, startPoint y: 60, endPoint x: 79, endPoint y: 58, distance: 156.8
click at [87, 60] on div "Catalog Register Work SearchWithCriteria97e0f975-4569-4cca-93b8-405adb75baf8 ML…" at bounding box center [298, 162] width 431 height 292
paste input "R5926W"
click at [441, 109] on button "Search" at bounding box center [461, 115] width 40 height 13
drag, startPoint x: 214, startPoint y: 61, endPoint x: 68, endPoint y: 35, distance: 148.7
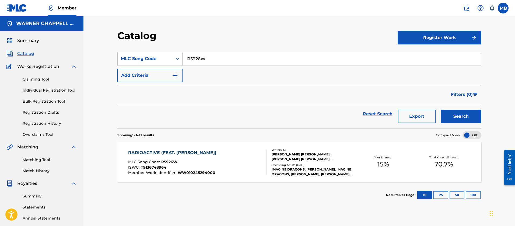
click at [82, 40] on main "[PERSON_NAME] MUSIC INC Summary Catalog Works Registration Claiming Tool Indivi…" at bounding box center [257, 162] width 515 height 292
paste input "PVBWEY"
click at [441, 109] on button "Search" at bounding box center [461, 115] width 40 height 13
drag, startPoint x: 223, startPoint y: 64, endPoint x: 78, endPoint y: 50, distance: 145.7
click at [96, 55] on div "Catalog Register Work SearchWithCriteria97e0f975-4569-4cca-93b8-405adb75baf8 ML…" at bounding box center [298, 162] width 431 height 292
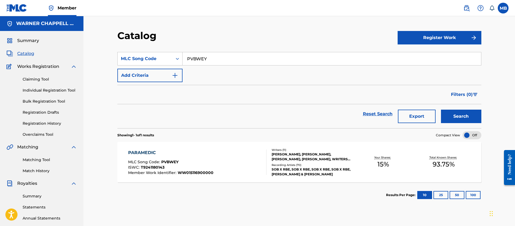
paste input "KVATA4"
click at [441, 109] on button "Search" at bounding box center [461, 115] width 40 height 13
drag, startPoint x: 225, startPoint y: 52, endPoint x: 56, endPoint y: 55, distance: 168.9
click at [68, 56] on main "[PERSON_NAME] MUSIC INC Summary Catalog Works Registration Claiming Tool Indivi…" at bounding box center [257, 162] width 515 height 292
paste input "C92736"
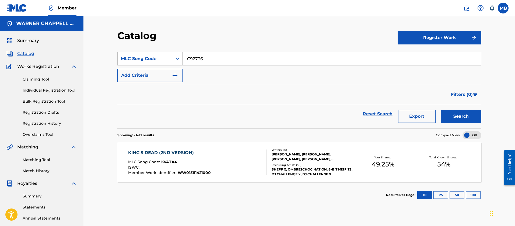
type input "C92736"
click at [441, 109] on button "Search" at bounding box center [461, 115] width 40 height 13
click at [202, 140] on section "COLLECT CALLS MLC Song Code : C92736 ISWC : T9136814603 Member Work Identifier …" at bounding box center [299, 160] width 364 height 43
click at [201, 144] on div "COLLECT CALLS MLC Song Code : C92736 ISWC : T9136814603 Member Work Identifier …" at bounding box center [299, 162] width 364 height 40
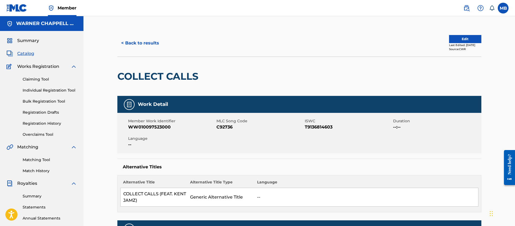
click at [153, 38] on button "< Back to results" at bounding box center [139, 42] width 45 height 13
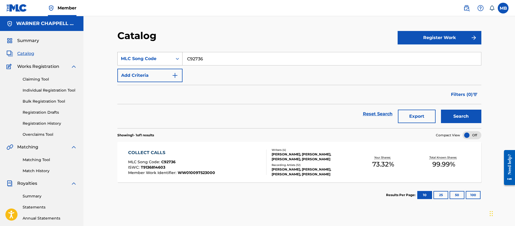
drag, startPoint x: 210, startPoint y: 58, endPoint x: 125, endPoint y: 46, distance: 85.0
click at [150, 53] on div "SearchWithCriteria97e0f975-4569-4cca-93b8-405adb75baf8 MLC Song Code C92736" at bounding box center [299, 58] width 364 height 13
paste input "TC8HJN"
type input "TC8HJN"
click at [441, 109] on button "Search" at bounding box center [461, 115] width 40 height 13
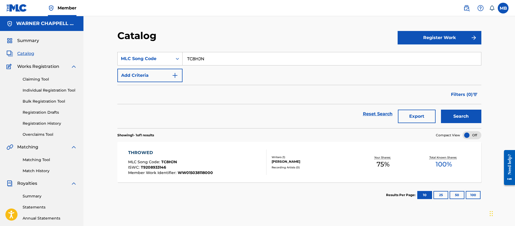
click at [262, 151] on div at bounding box center [264, 161] width 4 height 25
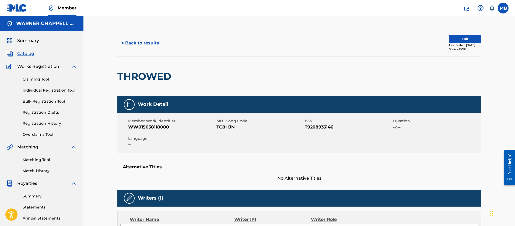
click at [32, 53] on span "Catalog" at bounding box center [25, 53] width 17 height 6
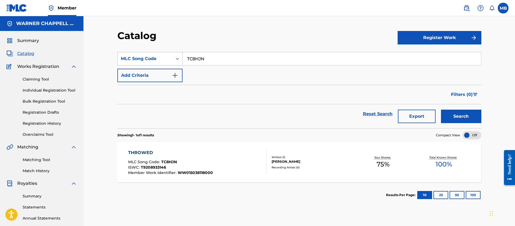
click at [144, 60] on div "SearchWithCriteria97e0f975-4569-4cca-93b8-405adb75baf8 MLC Song Code TC8HJN" at bounding box center [299, 58] width 364 height 13
paste input "VCDXY"
click at [441, 109] on button "Search" at bounding box center [461, 115] width 40 height 13
drag, startPoint x: 222, startPoint y: 57, endPoint x: 106, endPoint y: 57, distance: 115.9
click at [106, 57] on div "Catalog Register Work SearchWithCriteria97e0f975-4569-4cca-93b8-405adb75baf8 ML…" at bounding box center [298, 162] width 431 height 292
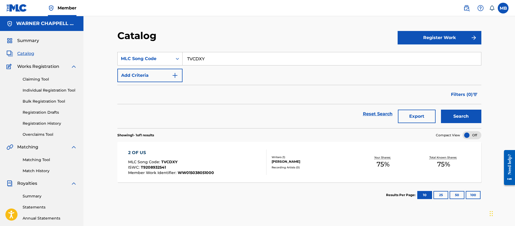
paste input "X"
click at [441, 109] on button "Search" at bounding box center [461, 115] width 40 height 13
drag, startPoint x: 226, startPoint y: 61, endPoint x: 64, endPoint y: 48, distance: 161.9
click at [72, 50] on main "[PERSON_NAME] MUSIC INC Summary Catalog Works Registration Claiming Tool Indivi…" at bounding box center [257, 162] width 515 height 292
paste input "AA0PLR"
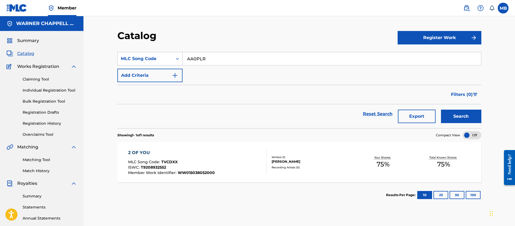
click at [441, 109] on button "Search" at bounding box center [461, 115] width 40 height 13
drag, startPoint x: 75, startPoint y: 58, endPoint x: 43, endPoint y: 55, distance: 32.4
click at [49, 55] on main "[PERSON_NAME] MUSIC INC Summary Catalog Works Registration Claiming Tool Indivi…" at bounding box center [257, 162] width 515 height 292
paste input "VBRO7"
click at [441, 109] on button "Search" at bounding box center [461, 115] width 40 height 13
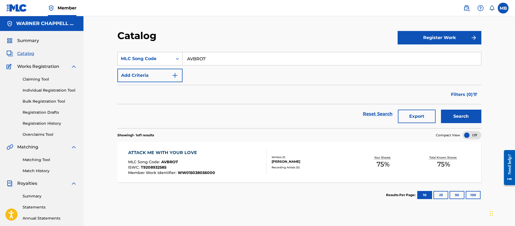
drag, startPoint x: 214, startPoint y: 60, endPoint x: 24, endPoint y: 47, distance: 190.8
click at [45, 51] on main "[PERSON_NAME] MUSIC INC Summary Catalog Works Registration Claiming Tool Indivi…" at bounding box center [257, 162] width 515 height 292
paste input "BVAQD8"
click at [441, 109] on button "Search" at bounding box center [461, 115] width 40 height 13
drag, startPoint x: 235, startPoint y: 58, endPoint x: 41, endPoint y: 60, distance: 193.9
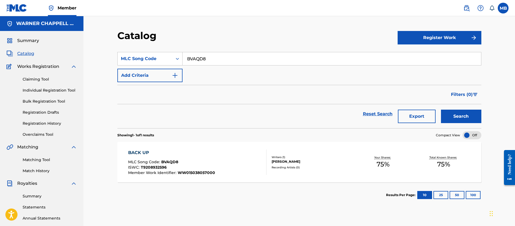
click at [44, 60] on main "[PERSON_NAME] MUSIC INC Summary Catalog Works Registration Claiming Tool Indivi…" at bounding box center [257, 162] width 515 height 292
paste input "TVCDXX"
click at [441, 109] on button "Search" at bounding box center [461, 115] width 40 height 13
drag, startPoint x: 238, startPoint y: 61, endPoint x: 21, endPoint y: 54, distance: 216.9
click at [44, 58] on main "[PERSON_NAME] MUSIC INC Summary Catalog Works Registration Claiming Tool Indivi…" at bounding box center [257, 162] width 515 height 292
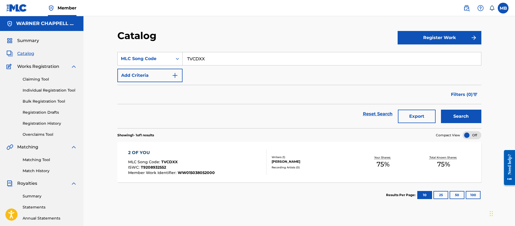
paste input "Y"
click at [441, 109] on button "Search" at bounding box center [461, 115] width 40 height 13
drag, startPoint x: 207, startPoint y: 56, endPoint x: 60, endPoint y: 44, distance: 147.6
click at [66, 45] on main "[PERSON_NAME] MUSIC INC Summary Catalog Works Registration Claiming Tool Indivi…" at bounding box center [257, 162] width 515 height 292
paste input "BVAQD7"
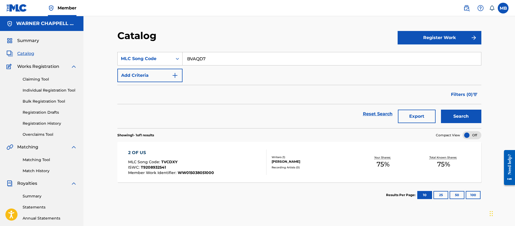
type input "BVAQD7"
click at [441, 109] on button "Search" at bounding box center [461, 115] width 40 height 13
click at [242, 163] on div "BAD HABIT MLC Song Code : BVAQD7 ISWC : T9208932609 Member Work Identifier : WW…" at bounding box center [197, 161] width 138 height 25
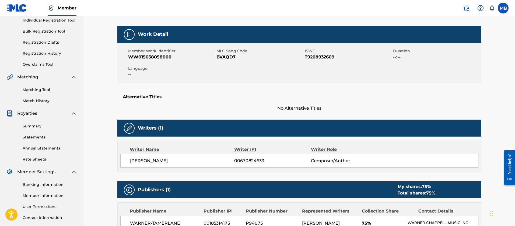
scroll to position [10, 0]
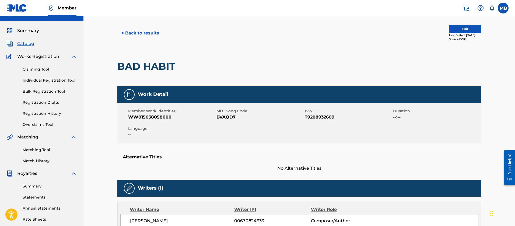
click at [146, 39] on button "< Back to results" at bounding box center [139, 32] width 45 height 13
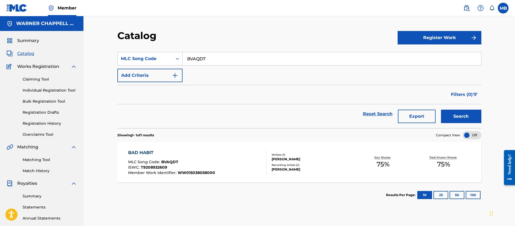
drag, startPoint x: 196, startPoint y: 57, endPoint x: 79, endPoint y: 43, distance: 117.3
click at [99, 48] on div "Catalog Register Work SearchWithCriteria97e0f975-4569-4cca-93b8-405adb75baf8 ML…" at bounding box center [298, 162] width 431 height 292
paste input "4"
click at [441, 109] on button "Search" at bounding box center [461, 115] width 40 height 13
drag, startPoint x: 84, startPoint y: 55, endPoint x: 64, endPoint y: 55, distance: 19.6
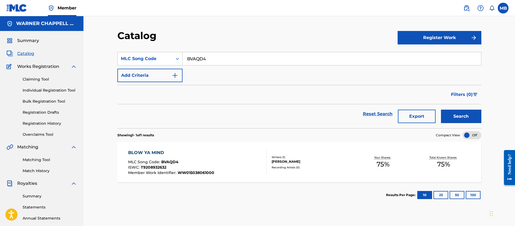
click at [69, 55] on main "[PERSON_NAME] MUSIC INC Summary Catalog Works Registration Claiming Tool Indivi…" at bounding box center [257, 162] width 515 height 292
paste input "FE9CYH"
click at [441, 109] on button "Search" at bounding box center [461, 115] width 40 height 13
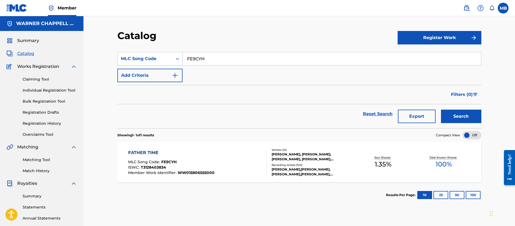
drag, startPoint x: 239, startPoint y: 63, endPoint x: 62, endPoint y: 45, distance: 177.2
click at [78, 47] on main "[PERSON_NAME] MUSIC INC Summary Catalog Works Registration Claiming Tool Indivi…" at bounding box center [257, 162] width 515 height 292
paste input "ND2NVB"
click at [441, 109] on button "Search" at bounding box center [461, 115] width 40 height 13
drag, startPoint x: 219, startPoint y: 59, endPoint x: 60, endPoint y: 48, distance: 159.0
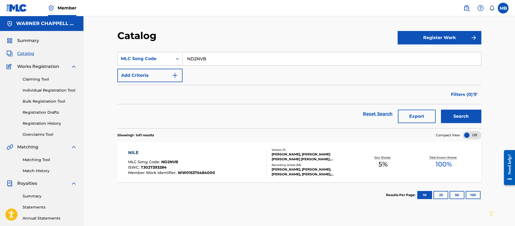
click at [73, 50] on main "[PERSON_NAME] MUSIC INC Summary Catalog Works Registration Claiming Tool Indivi…" at bounding box center [257, 162] width 515 height 292
paste input "RB3LWS"
click at [441, 109] on button "Search" at bounding box center [461, 115] width 40 height 13
drag, startPoint x: 174, startPoint y: 53, endPoint x: 79, endPoint y: 29, distance: 97.7
click at [99, 37] on div "Catalog Register Work SearchWithCriteria97e0f975-4569-4cca-93b8-405adb75baf8 ML…" at bounding box center [298, 162] width 431 height 292
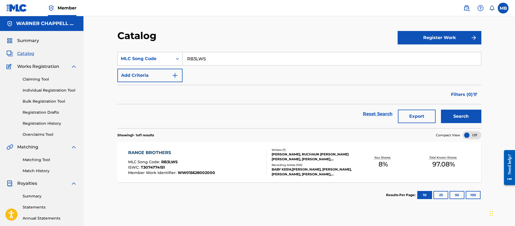
paste input "UA78AD"
click at [441, 109] on button "Search" at bounding box center [461, 115] width 40 height 13
drag, startPoint x: 222, startPoint y: 56, endPoint x: 0, endPoint y: 47, distance: 222.4
click at [42, 57] on main "[PERSON_NAME] MUSIC INC Summary Catalog Works Registration Claiming Tool Indivi…" at bounding box center [257, 162] width 515 height 292
paste input "DVBAO9"
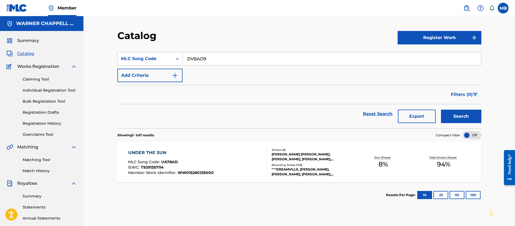
click at [441, 109] on button "Search" at bounding box center [461, 115] width 40 height 13
drag, startPoint x: 221, startPoint y: 63, endPoint x: 131, endPoint y: 62, distance: 89.6
click at [132, 62] on div "SearchWithCriteria97e0f975-4569-4cca-93b8-405adb75baf8 MLC Song Code DVBAO9" at bounding box center [299, 58] width 364 height 13
paste input "LA4RVH"
click at [441, 109] on button "Search" at bounding box center [461, 115] width 40 height 13
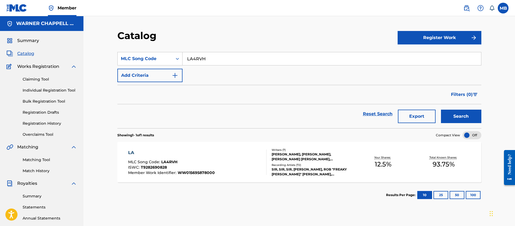
drag, startPoint x: 218, startPoint y: 55, endPoint x: 114, endPoint y: 54, distance: 104.4
click at [137, 58] on div "SearchWithCriteria97e0f975-4569-4cca-93b8-405adb75baf8 MLC Song Code LA4RVH" at bounding box center [299, 58] width 364 height 13
paste input "F5480B"
click at [441, 109] on button "Search" at bounding box center [461, 115] width 40 height 13
drag, startPoint x: 226, startPoint y: 63, endPoint x: 70, endPoint y: 54, distance: 155.5
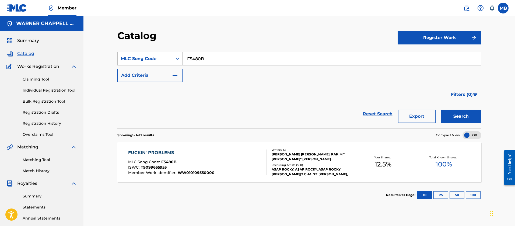
click at [80, 56] on main "[PERSON_NAME] MUSIC INC Summary Catalog Works Registration Claiming Tool Indivi…" at bounding box center [257, 162] width 515 height 292
paste input "DQ5F24"
click at [441, 109] on button "Search" at bounding box center [461, 115] width 40 height 13
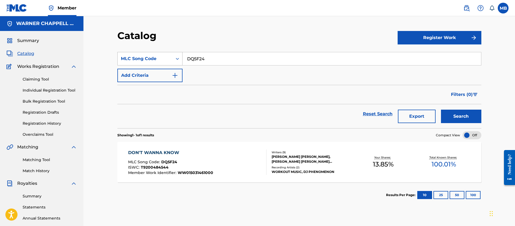
drag, startPoint x: 221, startPoint y: 63, endPoint x: 153, endPoint y: 55, distance: 69.0
click at [157, 56] on div "SearchWithCriteria97e0f975-4569-4cca-93b8-405adb75baf8 MLC Song Code DQ5F24" at bounding box center [299, 58] width 364 height 13
paste input "SA7Q4H"
click at [441, 109] on button "Search" at bounding box center [461, 115] width 40 height 13
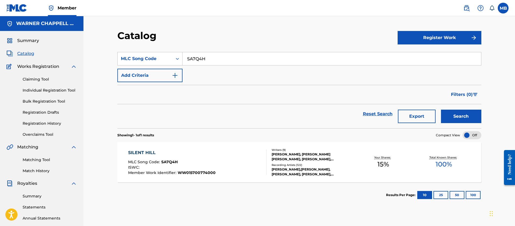
drag, startPoint x: 211, startPoint y: 52, endPoint x: 116, endPoint y: 38, distance: 95.9
click at [125, 44] on div "Catalog Register Work SearchWithCriteria97e0f975-4569-4cca-93b8-405adb75baf8 ML…" at bounding box center [299, 169] width 377 height 278
paste input "WVBTFC"
click at [441, 109] on button "Search" at bounding box center [461, 115] width 40 height 13
drag, startPoint x: 258, startPoint y: 57, endPoint x: 128, endPoint y: 53, distance: 130.2
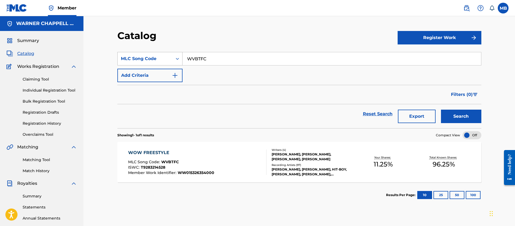
click at [133, 55] on div "SearchWithCriteria97e0f975-4569-4cca-93b8-405adb75baf8 MLC Song Code WVBTFC" at bounding box center [299, 58] width 364 height 13
paste input "GV7W9D"
type input "GV7W9D"
click at [441, 109] on button "Search" at bounding box center [461, 115] width 40 height 13
click at [254, 158] on div "GONE MLC Song Code : GV7W9D ISWC : T9175542628 Member Work Identifier : WW01051…" at bounding box center [197, 161] width 138 height 25
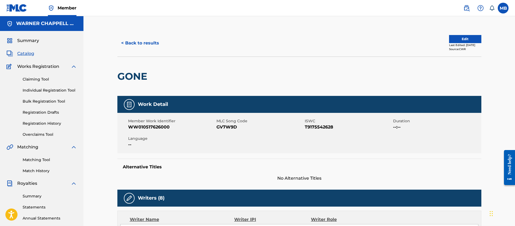
click at [155, 42] on button "< Back to results" at bounding box center [139, 42] width 45 height 13
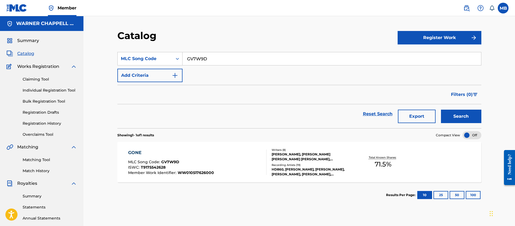
drag, startPoint x: 212, startPoint y: 56, endPoint x: 72, endPoint y: 35, distance: 141.7
click at [97, 44] on div "Catalog Register Work SearchWithCriteria97e0f975-4569-4cca-93b8-405adb75baf8 ML…" at bounding box center [298, 162] width 431 height 292
paste input "SVCFC9"
click at [441, 109] on button "Search" at bounding box center [461, 115] width 40 height 13
drag, startPoint x: 225, startPoint y: 62, endPoint x: 94, endPoint y: 53, distance: 131.3
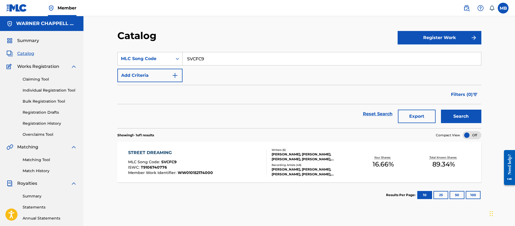
click at [103, 55] on div "Catalog Register Work SearchWithCriteria97e0f975-4569-4cca-93b8-405adb75baf8 ML…" at bounding box center [298, 162] width 431 height 292
paste input "RB1302"
click at [441, 109] on button "Search" at bounding box center [461, 115] width 40 height 13
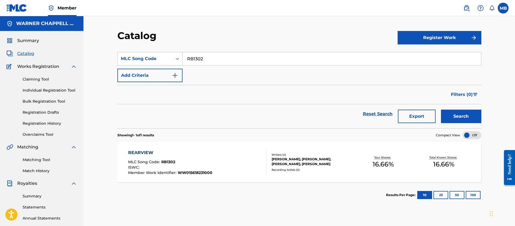
drag, startPoint x: 217, startPoint y: 57, endPoint x: 107, endPoint y: 53, distance: 109.5
click at [116, 58] on div "Catalog Register Work SearchWithCriteria97e0f975-4569-4cca-93b8-405adb75baf8 ML…" at bounding box center [299, 169] width 377 height 278
paste input "NC6Z37"
click at [441, 109] on button "Search" at bounding box center [461, 115] width 40 height 13
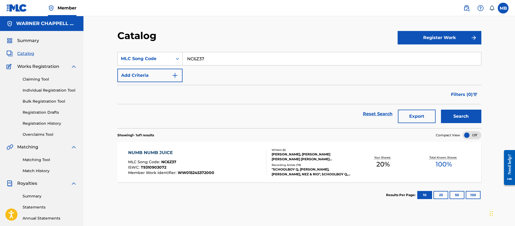
drag, startPoint x: 208, startPoint y: 62, endPoint x: 90, endPoint y: 56, distance: 118.5
click at [90, 56] on div "Catalog Register Work SearchWithCriteria97e0f975-4569-4cca-93b8-405adb75baf8 ML…" at bounding box center [298, 162] width 431 height 292
paste input "GV7S2S"
click at [441, 109] on button "Search" at bounding box center [461, 115] width 40 height 13
drag, startPoint x: 211, startPoint y: 58, endPoint x: 125, endPoint y: 54, distance: 86.4
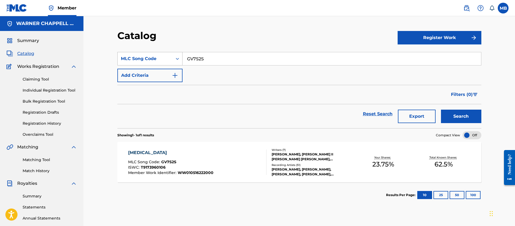
click at [134, 55] on div "SearchWithCriteria97e0f975-4569-4cca-93b8-405adb75baf8 MLC Song Code GV7S2S" at bounding box center [299, 58] width 364 height 13
paste input "X9202A"
click at [441, 109] on button "Search" at bounding box center [461, 115] width 40 height 13
drag, startPoint x: 179, startPoint y: 59, endPoint x: 59, endPoint y: 56, distance: 120.3
click at [64, 57] on main "[PERSON_NAME] MUSIC INC Summary Catalog Works Registration Claiming Tool Indivi…" at bounding box center [257, 162] width 515 height 292
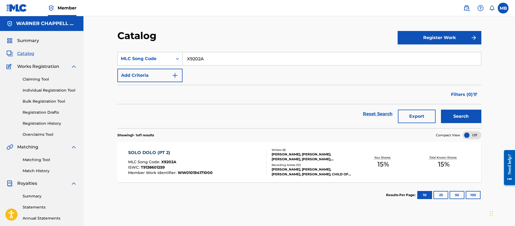
paste input "I8062S"
type input "I8062S"
click at [441, 109] on button "Search" at bounding box center [461, 115] width 40 height 13
click at [265, 149] on div at bounding box center [264, 161] width 4 height 25
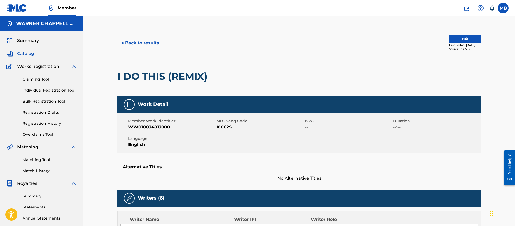
click at [150, 45] on button "< Back to results" at bounding box center [139, 42] width 45 height 13
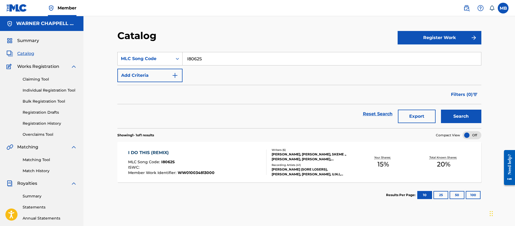
drag, startPoint x: 173, startPoint y: 60, endPoint x: 108, endPoint y: 47, distance: 66.0
click at [119, 51] on section "SearchWithCriteria97e0f975-4569-4cca-93b8-405adb75baf8 MLC Song Code I8062S Add…" at bounding box center [299, 86] width 364 height 83
paste input "DC5N0K"
click at [441, 109] on button "Search" at bounding box center [461, 115] width 40 height 13
drag, startPoint x: 252, startPoint y: 53, endPoint x: 37, endPoint y: 39, distance: 215.6
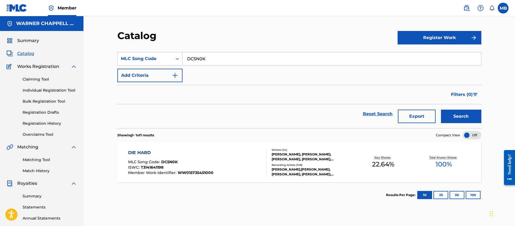
click at [48, 41] on main "[PERSON_NAME] MUSIC INC Summary Catalog Works Registration Claiming Tool Indivi…" at bounding box center [257, 162] width 515 height 292
paste input "PVBWDW"
type input "PVBWDW"
click at [441, 109] on button "Search" at bounding box center [461, 115] width 40 height 13
click at [218, 159] on div "PRAY FOR ME MLC Song Code : PVBWDW ISWC : T9236660869 Member Work Identifier : …" at bounding box center [197, 161] width 138 height 25
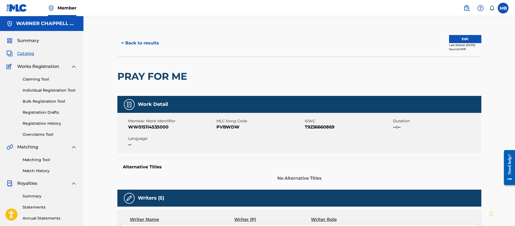
click at [151, 38] on button "< Back to results" at bounding box center [139, 42] width 45 height 13
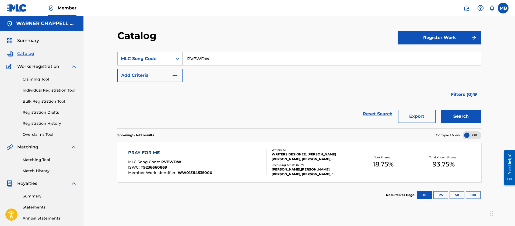
drag, startPoint x: 219, startPoint y: 64, endPoint x: 134, endPoint y: 59, distance: 85.4
click at [135, 59] on div "SearchWithCriteria97e0f975-4569-4cca-93b8-405adb75baf8 MLC Song Code PVBWDW" at bounding box center [299, 58] width 364 height 13
paste input "GA4JIF"
click at [441, 109] on button "Search" at bounding box center [461, 115] width 40 height 13
drag, startPoint x: 219, startPoint y: 65, endPoint x: 150, endPoint y: 59, distance: 69.1
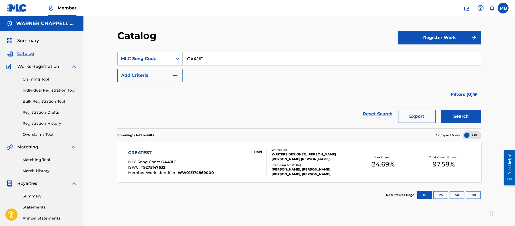
click at [159, 61] on div "SearchWithCriteria97e0f975-4569-4cca-93b8-405adb75baf8 MLC Song Code GA4JIF" at bounding box center [299, 58] width 364 height 13
paste input "BE1YTN"
click at [441, 109] on button "Search" at bounding box center [461, 115] width 40 height 13
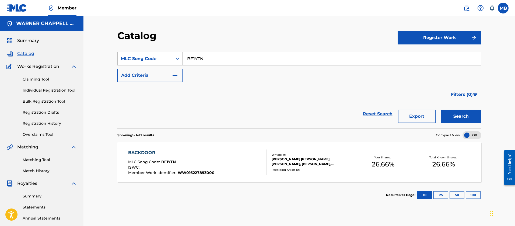
drag, startPoint x: 221, startPoint y: 53, endPoint x: 108, endPoint y: 52, distance: 113.0
click at [111, 52] on div "Catalog Register Work SearchWithCriteria97e0f975-4569-4cca-93b8-405adb75baf8 ML…" at bounding box center [299, 169] width 377 height 278
paste input "H7030R"
click at [441, 109] on button "Search" at bounding box center [461, 115] width 40 height 13
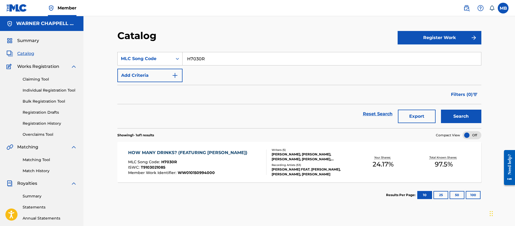
drag, startPoint x: 225, startPoint y: 63, endPoint x: 75, endPoint y: 49, distance: 151.2
click at [76, 49] on main "[PERSON_NAME] MUSIC INC Summary Catalog Works Registration Claiming Tool Indivi…" at bounding box center [257, 162] width 515 height 292
paste input "EP90RF"
click at [441, 109] on button "Search" at bounding box center [461, 115] width 40 height 13
drag, startPoint x: 178, startPoint y: 56, endPoint x: 106, endPoint y: 48, distance: 72.8
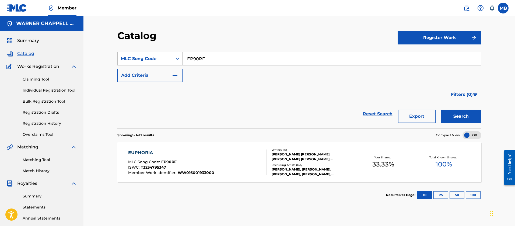
click at [109, 48] on div "Catalog Register Work SearchWithCriteria97e0f975-4569-4cca-93b8-405adb75baf8 ML…" at bounding box center [298, 162] width 431 height 292
paste input "MV7UQ1"
click at [441, 109] on button "Search" at bounding box center [461, 115] width 40 height 13
drag, startPoint x: 222, startPoint y: 58, endPoint x: 147, endPoint y: 54, distance: 75.4
click at [147, 54] on div "SearchWithCriteria97e0f975-4569-4cca-93b8-405adb75baf8 MLC Song Code MV7UQ1" at bounding box center [299, 58] width 364 height 13
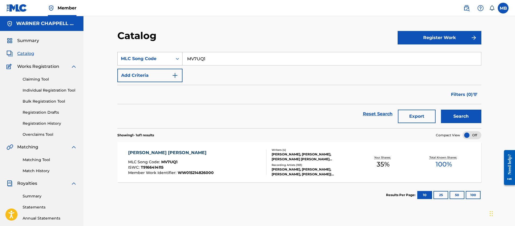
paste input "BVCAEP"
type input "BVCAEP"
click at [441, 109] on button "Search" at bounding box center [461, 115] width 40 height 13
click at [207, 155] on div "BIG SHOT" at bounding box center [170, 152] width 84 height 6
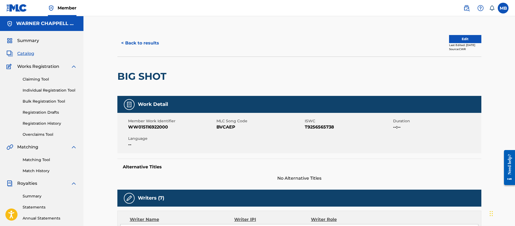
click at [143, 46] on button "< Back to results" at bounding box center [139, 42] width 45 height 13
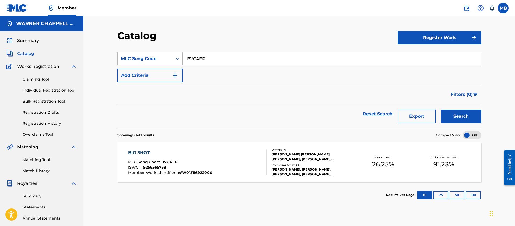
drag, startPoint x: 214, startPoint y: 57, endPoint x: 164, endPoint y: 53, distance: 49.7
click at [171, 55] on div "SearchWithCriteria97e0f975-4569-4cca-93b8-405adb75baf8 MLC Song Code BVCAEP" at bounding box center [299, 58] width 364 height 13
paste input "P70026"
click at [441, 109] on button "Search" at bounding box center [461, 115] width 40 height 13
drag, startPoint x: 221, startPoint y: 65, endPoint x: 90, endPoint y: 51, distance: 131.4
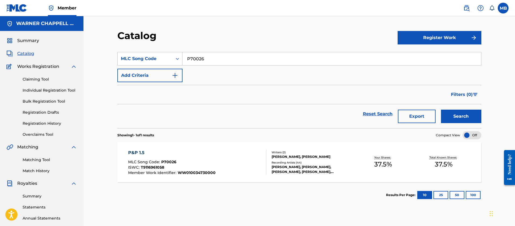
click at [118, 59] on div "SearchWithCriteria97e0f975-4569-4cca-93b8-405adb75baf8 MLC Song Code P70026" at bounding box center [299, 58] width 364 height 13
paste input "KC1KHX"
click at [441, 109] on button "Search" at bounding box center [461, 115] width 40 height 13
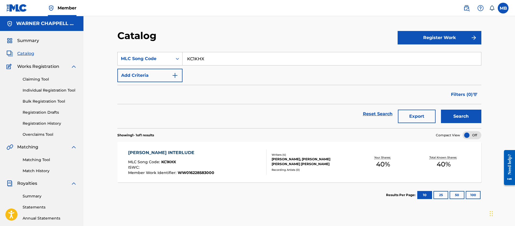
drag, startPoint x: 227, startPoint y: 56, endPoint x: 87, endPoint y: 47, distance: 140.4
click at [97, 49] on div "Catalog Register Work SearchWithCriteria97e0f975-4569-4cca-93b8-405adb75baf8 ML…" at bounding box center [298, 162] width 431 height 292
paste input "S59Z3T"
click at [441, 109] on button "Search" at bounding box center [461, 115] width 40 height 13
drag, startPoint x: 242, startPoint y: 59, endPoint x: 70, endPoint y: 49, distance: 171.6
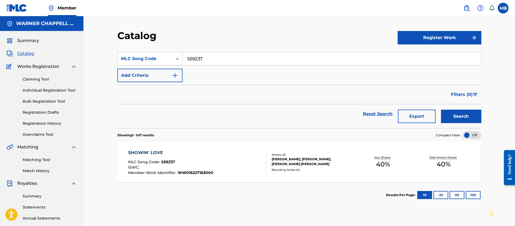
click at [78, 52] on main "[PERSON_NAME] MUSIC INC Summary Catalog Works Registration Claiming Tool Indivi…" at bounding box center [257, 162] width 515 height 292
paste input "F6543C"
click at [441, 109] on button "Search" at bounding box center [461, 115] width 40 height 13
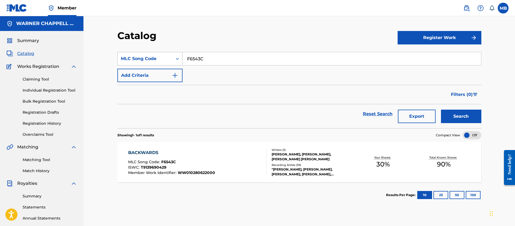
drag, startPoint x: 231, startPoint y: 54, endPoint x: 118, endPoint y: 55, distance: 112.4
click at [121, 55] on div "SearchWithCriteria97e0f975-4569-4cca-93b8-405adb75baf8 MLC Song Code F6543C" at bounding box center [299, 58] width 364 height 13
paste input "N48188"
click at [441, 109] on button "Search" at bounding box center [461, 115] width 40 height 13
drag, startPoint x: 226, startPoint y: 53, endPoint x: 116, endPoint y: 55, distance: 109.5
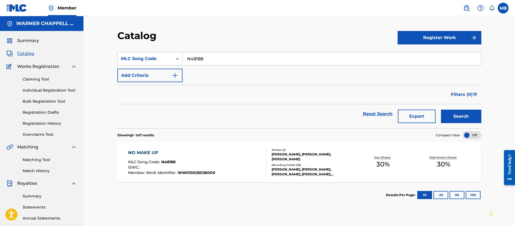
click at [119, 55] on div "SearchWithCriteria97e0f975-4569-4cca-93b8-405adb75baf8 MLC Song Code N48188" at bounding box center [299, 58] width 364 height 13
paste input "TC6QSA"
click at [441, 109] on button "Search" at bounding box center [461, 115] width 40 height 13
drag, startPoint x: 205, startPoint y: 56, endPoint x: 61, endPoint y: 57, distance: 145.0
click at [64, 57] on main "[PERSON_NAME] MUSIC INC Summary Catalog Works Registration Claiming Tool Indivi…" at bounding box center [257, 162] width 515 height 292
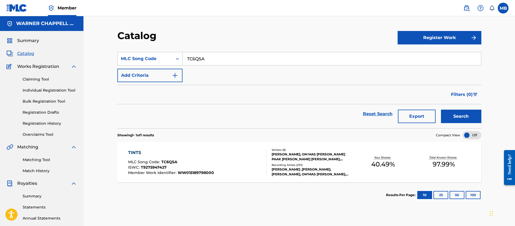
paste input "OV9P18"
click at [441, 109] on button "Search" at bounding box center [461, 115] width 40 height 13
drag, startPoint x: 233, startPoint y: 59, endPoint x: 67, endPoint y: 54, distance: 166.3
click at [68, 54] on main "[PERSON_NAME] MUSIC INC Summary Catalog Works Registration Claiming Tool Indivi…" at bounding box center [257, 162] width 515 height 292
paste input "B83966"
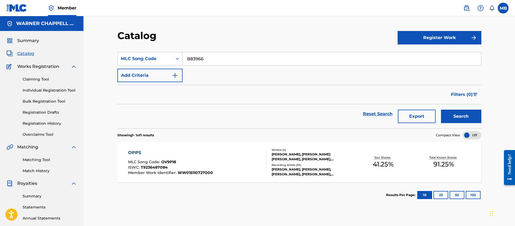
click at [441, 109] on button "Search" at bounding box center [461, 115] width 40 height 13
drag, startPoint x: 226, startPoint y: 57, endPoint x: 78, endPoint y: 48, distance: 148.2
click at [83, 50] on div "Catalog Register Work SearchWithCriteria97e0f975-4569-4cca-93b8-405adb75baf8 ML…" at bounding box center [298, 162] width 431 height 292
paste input "A7582I"
click at [441, 109] on button "Search" at bounding box center [461, 115] width 40 height 13
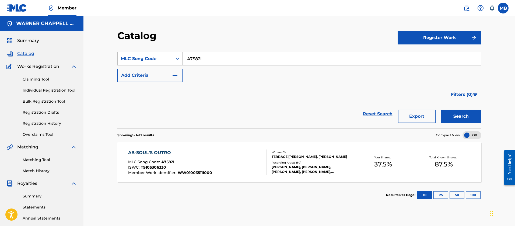
drag, startPoint x: 236, startPoint y: 59, endPoint x: 59, endPoint y: 58, distance: 177.3
click at [73, 59] on main "[PERSON_NAME] MUSIC INC Summary Catalog Works Registration Claiming Tool Indivi…" at bounding box center [257, 162] width 515 height 292
paste input "X3006B"
click at [441, 109] on button "Search" at bounding box center [461, 115] width 40 height 13
drag, startPoint x: 205, startPoint y: 58, endPoint x: 97, endPoint y: 50, distance: 107.9
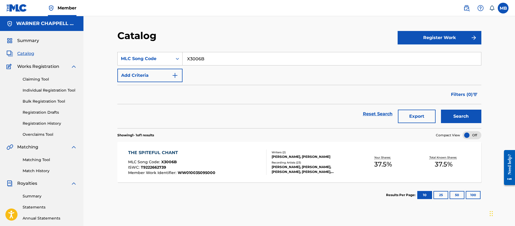
click at [101, 51] on div "Catalog Register Work SearchWithCriteria97e0f975-4569-4cca-93b8-405adb75baf8 ML…" at bounding box center [298, 162] width 431 height 292
paste input "R46850"
click at [441, 109] on button "Search" at bounding box center [461, 115] width 40 height 13
drag, startPoint x: 259, startPoint y: 61, endPoint x: 90, endPoint y: 55, distance: 169.3
click at [103, 56] on div "Catalog Register Work SearchWithCriteria97e0f975-4569-4cca-93b8-405adb75baf8 ML…" at bounding box center [298, 162] width 431 height 292
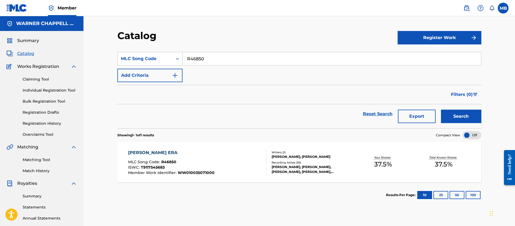
paste input "C87602"
click at [441, 109] on button "Search" at bounding box center [461, 115] width 40 height 13
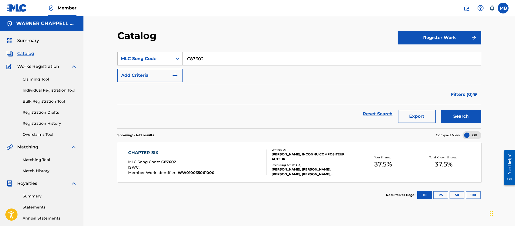
drag, startPoint x: 224, startPoint y: 51, endPoint x: 221, endPoint y: 54, distance: 3.8
click at [221, 53] on section "SearchWithCriteria97e0f975-4569-4cca-93b8-405adb75baf8 MLC Song Code C87602 Add…" at bounding box center [299, 86] width 364 height 83
drag, startPoint x: 225, startPoint y: 60, endPoint x: 67, endPoint y: 63, distance: 157.7
click at [104, 67] on div "Catalog Register Work SearchWithCriteria97e0f975-4569-4cca-93b8-405adb75baf8 ML…" at bounding box center [298, 162] width 431 height 292
paste input "A7582K"
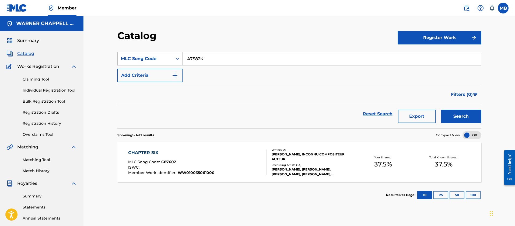
click at [441, 109] on button "Search" at bounding box center [461, 115] width 40 height 13
drag, startPoint x: 214, startPoint y: 60, endPoint x: 77, endPoint y: 53, distance: 137.1
click at [81, 55] on main "[PERSON_NAME] MUSIC INC Summary Catalog Works Registration Claiming Tool Indivi…" at bounding box center [257, 162] width 515 height 292
paste input "H5748B"
click at [441, 109] on button "Search" at bounding box center [461, 115] width 40 height 13
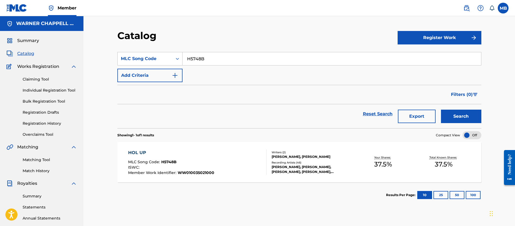
drag, startPoint x: 224, startPoint y: 58, endPoint x: 23, endPoint y: 68, distance: 200.9
click at [42, 68] on main "[PERSON_NAME] MUSIC INC Summary Catalog Works Registration Claiming Tool Indivi…" at bounding box center [257, 162] width 515 height 292
paste input "39S"
click at [441, 109] on button "Search" at bounding box center [461, 115] width 40 height 13
drag, startPoint x: 249, startPoint y: 60, endPoint x: 68, endPoint y: 69, distance: 181.5
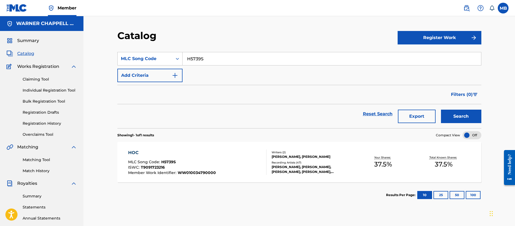
click at [73, 69] on main "[PERSON_NAME] MUSIC INC Summary Catalog Works Registration Claiming Tool Indivi…" at bounding box center [257, 162] width 515 height 292
paste input "B7851M"
click at [441, 109] on button "Search" at bounding box center [461, 115] width 40 height 13
drag, startPoint x: 243, startPoint y: 61, endPoint x: 41, endPoint y: 54, distance: 202.1
click at [52, 56] on main "[PERSON_NAME] MUSIC INC Summary Catalog Works Registration Claiming Tool Indivi…" at bounding box center [257, 162] width 515 height 292
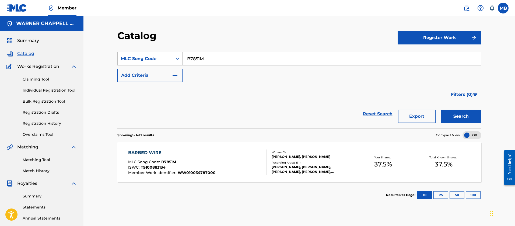
paste input "R4678S"
click at [441, 109] on button "Search" at bounding box center [461, 115] width 40 height 13
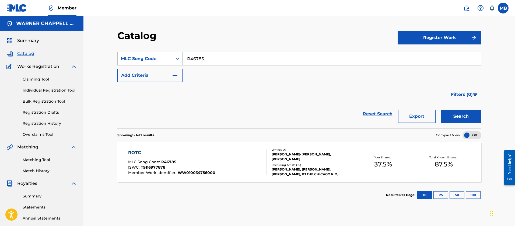
drag, startPoint x: 233, startPoint y: 61, endPoint x: 21, endPoint y: 57, distance: 212.5
click at [43, 62] on main "[PERSON_NAME] MUSIC INC Summary Catalog Works Registration Claiming Tool Indivi…" at bounding box center [257, 162] width 515 height 292
paste input "M9285Y"
click at [441, 109] on button "Search" at bounding box center [461, 115] width 40 height 13
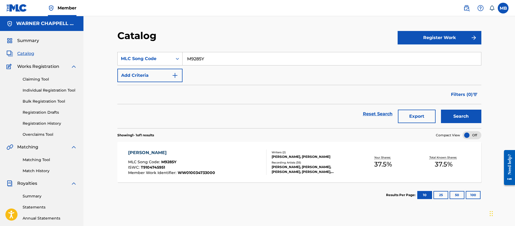
drag, startPoint x: 245, startPoint y: 65, endPoint x: 71, endPoint y: 66, distance: 173.8
click at [94, 66] on div "Catalog Register Work SearchWithCriteria97e0f975-4569-4cca-93b8-405adb75baf8 ML…" at bounding box center [298, 162] width 431 height 292
paste input "N4813F"
click at [441, 109] on button "Search" at bounding box center [461, 115] width 40 height 13
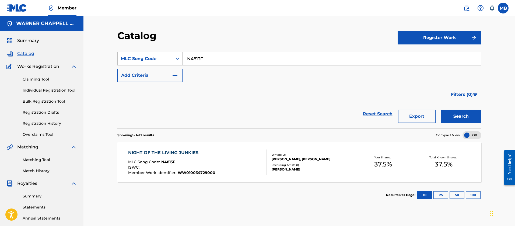
drag, startPoint x: 204, startPoint y: 59, endPoint x: 46, endPoint y: 40, distance: 159.6
click at [64, 48] on main "[PERSON_NAME] MUSIC INC Summary Catalog Works Registration Claiming Tool Indivi…" at bounding box center [257, 162] width 515 height 292
paste input "H5739X"
type input "H5739X"
click at [441, 109] on button "Search" at bounding box center [461, 115] width 40 height 13
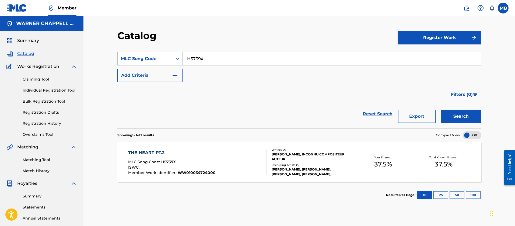
click at [243, 163] on div "THE HEART PT.2 MLC Song Code : H5739X ISWC : Member Work Identifier : WW0100347…" at bounding box center [197, 161] width 138 height 25
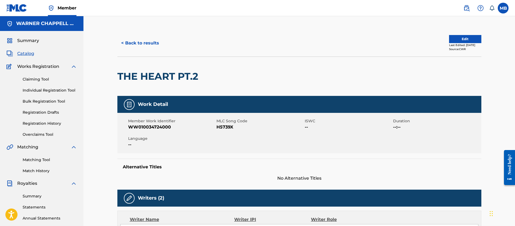
click at [123, 42] on button "< Back to results" at bounding box center [139, 42] width 45 height 13
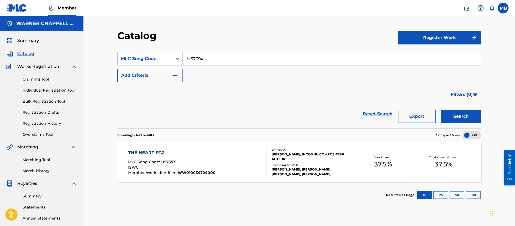
drag, startPoint x: 214, startPoint y: 57, endPoint x: 83, endPoint y: 40, distance: 132.9
click at [86, 41] on div "Catalog Register Work SearchWithCriteria97e0f975-4569-4cca-93b8-405adb75baf8 ML…" at bounding box center [298, 162] width 431 height 292
paste input "F5056E"
click at [441, 109] on button "Search" at bounding box center [461, 115] width 40 height 13
drag, startPoint x: 248, startPoint y: 56, endPoint x: 122, endPoint y: 48, distance: 125.8
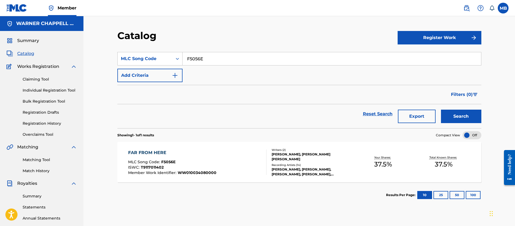
click at [124, 49] on section "SearchWithCriteria97e0f975-4569-4cca-93b8-405adb75baf8 MLC Song Code F5056E Add…" at bounding box center [299, 86] width 364 height 83
paste input "L8374I"
click at [441, 109] on button "Search" at bounding box center [461, 115] width 40 height 13
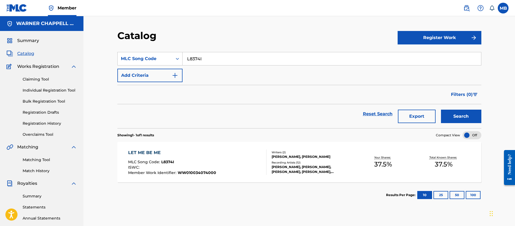
click at [230, 66] on div "SearchWithCriteria97e0f975-4569-4cca-93b8-405adb75baf8 MLC Song Code L8374I Add…" at bounding box center [299, 67] width 364 height 30
drag, startPoint x: 230, startPoint y: 63, endPoint x: 61, endPoint y: 45, distance: 169.6
click at [69, 47] on main "[PERSON_NAME] MUSIC INC Summary Catalog Works Registration Claiming Tool Indivi…" at bounding box center [257, 162] width 515 height 292
paste input "V20533"
click at [441, 109] on button "Search" at bounding box center [461, 115] width 40 height 13
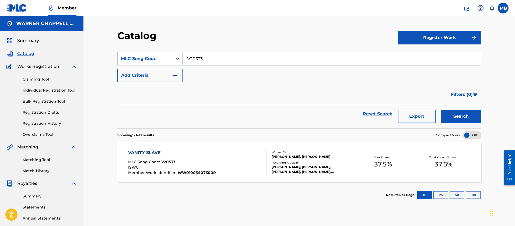
drag, startPoint x: 220, startPoint y: 60, endPoint x: 54, endPoint y: 44, distance: 167.0
click at [55, 44] on main "[PERSON_NAME] MUSIC INC Summary Catalog Works Registration Claiming Tool Indivi…" at bounding box center [257, 162] width 515 height 292
paste input "F5056F"
click at [441, 109] on button "Search" at bounding box center [461, 115] width 40 height 13
drag, startPoint x: 219, startPoint y: 59, endPoint x: 120, endPoint y: 55, distance: 99.1
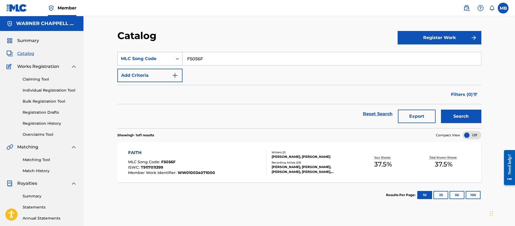
click at [126, 56] on div "SearchWithCriteria97e0f975-4569-4cca-93b8-405adb75baf8 MLC Song Code F5056F" at bounding box center [299, 58] width 364 height 13
paste input "U17812"
click at [441, 109] on button "Search" at bounding box center [461, 115] width 40 height 13
drag, startPoint x: 235, startPoint y: 63, endPoint x: 85, endPoint y: 47, distance: 151.2
click at [95, 48] on div "Catalog Register Work SearchWithCriteria97e0f975-4569-4cca-93b8-405adb75baf8 ML…" at bounding box center [298, 162] width 431 height 292
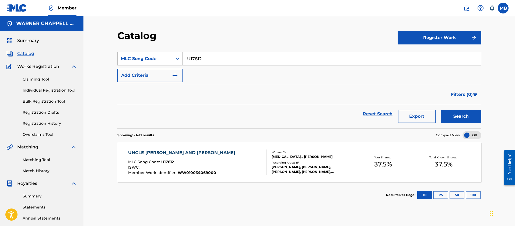
paste input "W5800T"
click at [441, 109] on button "Search" at bounding box center [461, 115] width 40 height 13
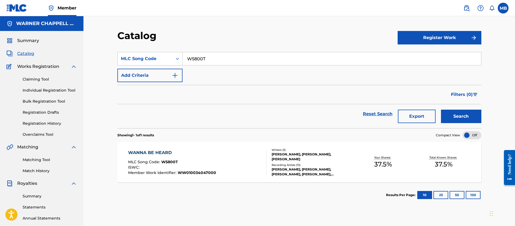
drag, startPoint x: 247, startPoint y: 61, endPoint x: 34, endPoint y: 46, distance: 213.5
click at [48, 48] on main "[PERSON_NAME] MUSIC INC Summary Catalog Works Registration Claiming Tool Indivi…" at bounding box center [257, 162] width 515 height 292
paste input "X2988K"
click at [441, 109] on button "Search" at bounding box center [461, 115] width 40 height 13
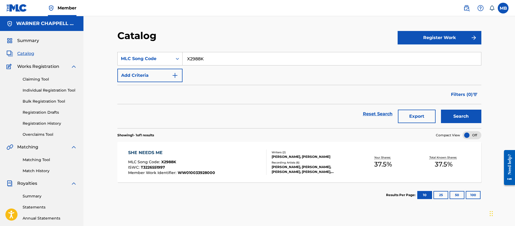
drag, startPoint x: 97, startPoint y: 57, endPoint x: 37, endPoint y: 55, distance: 59.8
click at [40, 55] on main "[PERSON_NAME] MUSIC INC Summary Catalog Works Registration Claiming Tool Indivi…" at bounding box center [257, 162] width 515 height 292
paste input "P70025"
type input "P70025"
click at [441, 109] on button "Search" at bounding box center [461, 115] width 40 height 13
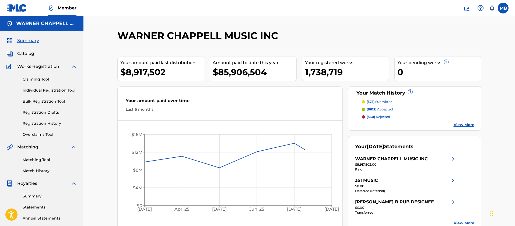
click at [23, 51] on span "Catalog" at bounding box center [25, 53] width 17 height 6
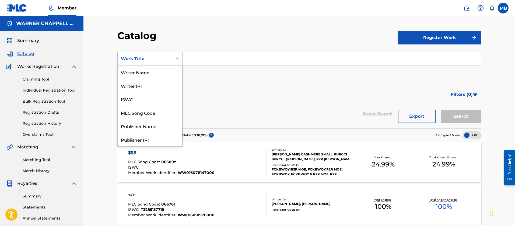
click at [166, 58] on div "Work Title" at bounding box center [145, 58] width 48 height 6
drag, startPoint x: 158, startPoint y: 111, endPoint x: 193, endPoint y: 73, distance: 52.2
click at [157, 111] on div "MLC Song Code" at bounding box center [150, 112] width 65 height 13
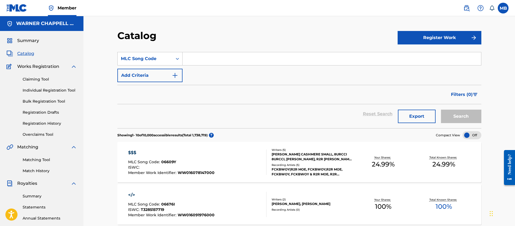
click at [208, 63] on input "Search Form" at bounding box center [331, 58] width 298 height 13
paste input "BVAQD9"
click at [441, 109] on button "Search" at bounding box center [461, 115] width 40 height 13
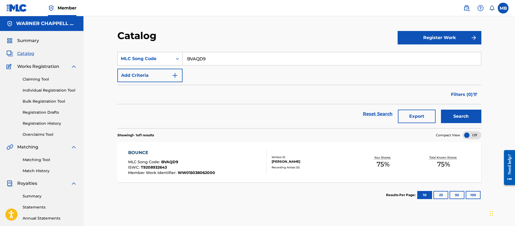
drag, startPoint x: 231, startPoint y: 62, endPoint x: 62, endPoint y: 42, distance: 169.6
click at [83, 52] on div "Catalog Register Work SearchWithCriteriaa12b3c70-ce82-4ffb-b34a-4b7687ffc9d1 ML…" at bounding box center [298, 162] width 431 height 292
paste input "EB3BBZ"
click at [441, 109] on button "Search" at bounding box center [461, 115] width 40 height 13
drag, startPoint x: 267, startPoint y: 59, endPoint x: 112, endPoint y: 59, distance: 154.9
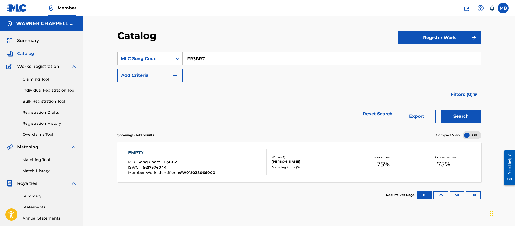
click at [115, 59] on div "Catalog Register Work SearchWithCriteriaa12b3c70-ce82-4ffb-b34a-4b7687ffc9d1 ML…" at bounding box center [299, 169] width 377 height 278
click at [218, 60] on input "EB3BBZ" at bounding box center [331, 58] width 298 height 13
paste input "V8YN0"
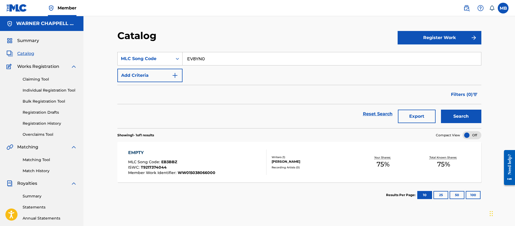
click at [441, 109] on button "Search" at bounding box center [461, 115] width 40 height 13
drag, startPoint x: 254, startPoint y: 57, endPoint x: 10, endPoint y: 43, distance: 244.6
click at [19, 45] on main "WARNER CHAPPELL MUSIC INC Summary Catalog Works Registration Claiming Tool Indi…" at bounding box center [257, 162] width 515 height 292
paste input "FE990"
click at [441, 109] on button "Search" at bounding box center [461, 115] width 40 height 13
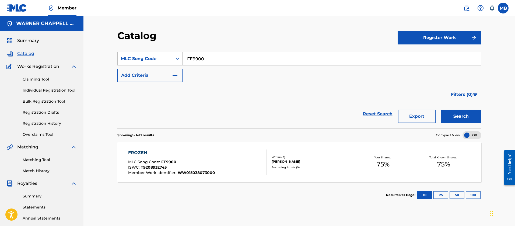
drag, startPoint x: 232, startPoint y: 54, endPoint x: 36, endPoint y: 41, distance: 197.3
click at [49, 45] on main "WARNER CHAPPELL MUSIC INC Summary Catalog Works Registration Claiming Tool Indi…" at bounding box center [257, 162] width 515 height 292
paste input "GA0Z5N"
click at [441, 109] on button "Search" at bounding box center [461, 115] width 40 height 13
drag, startPoint x: 271, startPoint y: 56, endPoint x: 5, endPoint y: 53, distance: 265.8
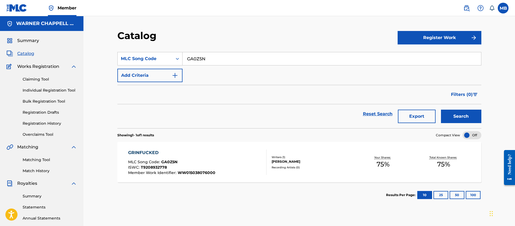
click at [29, 56] on main "WARNER CHAPPELL MUSIC INC Summary Catalog Works Registration Claiming Tool Indi…" at bounding box center [257, 162] width 515 height 292
paste input "HV9RX1"
click at [441, 109] on button "Search" at bounding box center [461, 115] width 40 height 13
drag, startPoint x: 215, startPoint y: 58, endPoint x: 21, endPoint y: 30, distance: 196.2
click at [69, 49] on main "WARNER CHAPPELL MUSIC INC Summary Catalog Works Registration Claiming Tool Indi…" at bounding box center [257, 162] width 515 height 292
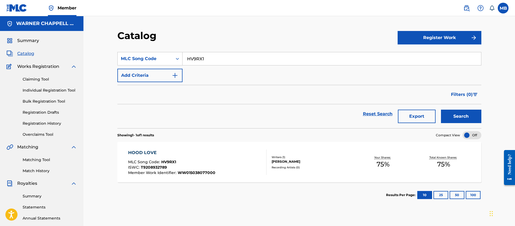
paste input "IVA536"
click at [441, 109] on button "Search" at bounding box center [461, 115] width 40 height 13
drag, startPoint x: 211, startPoint y: 63, endPoint x: 91, endPoint y: 51, distance: 121.1
click at [97, 54] on div "Catalog Register Work SearchWithCriteriaa12b3c70-ce82-4ffb-b34a-4b7687ffc9d1 ML…" at bounding box center [298, 162] width 431 height 292
paste input "9"
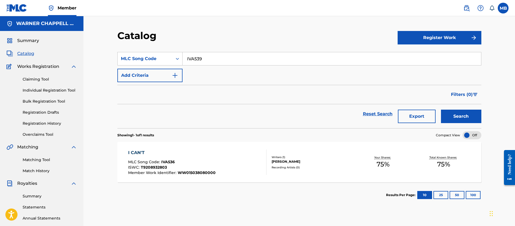
click at [441, 109] on button "Search" at bounding box center [461, 115] width 40 height 13
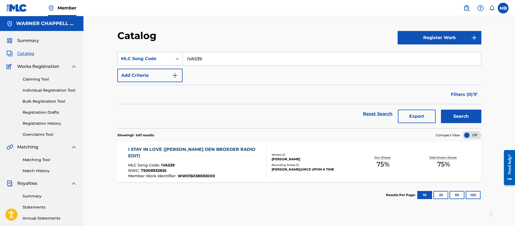
drag, startPoint x: 110, startPoint y: 48, endPoint x: 100, endPoint y: 44, distance: 10.6
click at [105, 47] on div "Catalog Register Work SearchWithCriteriaa12b3c70-ce82-4ffb-b34a-4b7687ffc9d1 ML…" at bounding box center [298, 162] width 431 height 292
paste input "A"
click at [441, 109] on button "Search" at bounding box center [461, 115] width 40 height 13
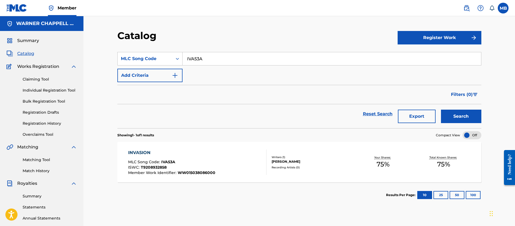
drag, startPoint x: 205, startPoint y: 60, endPoint x: 77, endPoint y: 55, distance: 128.4
click at [84, 56] on div "Catalog Register Work SearchWithCriteriaa12b3c70-ce82-4ffb-b34a-4b7687ffc9d1 ML…" at bounding box center [298, 162] width 431 height 292
paste input "LVA5JG"
click at [441, 109] on button "Search" at bounding box center [461, 115] width 40 height 13
drag, startPoint x: 222, startPoint y: 56, endPoint x: 55, endPoint y: 54, distance: 166.5
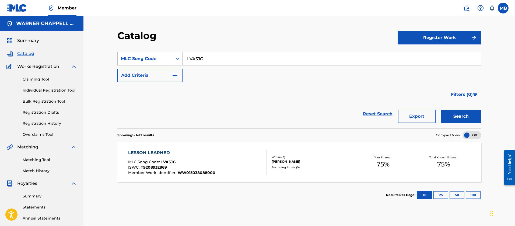
click at [58, 54] on main "WARNER CHAPPELL MUSIC INC Summary Catalog Works Registration Claiming Tool Indi…" at bounding box center [257, 162] width 515 height 292
paste input "A8WGY"
click at [441, 109] on button "Search" at bounding box center [461, 115] width 40 height 13
drag, startPoint x: 224, startPoint y: 63, endPoint x: 96, endPoint y: 42, distance: 128.9
click at [98, 46] on div "Catalog Register Work SearchWithCriteriaa12b3c70-ce82-4ffb-b34a-4b7687ffc9d1 ML…" at bounding box center [298, 162] width 431 height 292
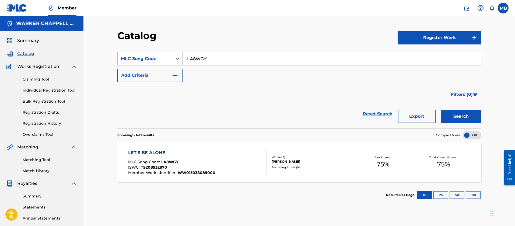
paste input "VA5JJ"
click at [441, 109] on button "Search" at bounding box center [461, 115] width 40 height 13
drag, startPoint x: 230, startPoint y: 61, endPoint x: 87, endPoint y: 33, distance: 145.6
click at [118, 46] on section "SearchWithCriteriaa12b3c70-ce82-4ffb-b34a-4b7687ffc9d1 MLC Song Code LVA5JJ Add…" at bounding box center [299, 86] width 364 height 83
paste input "K"
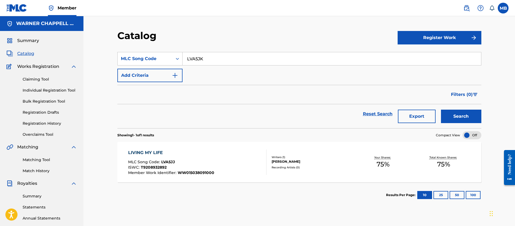
click at [441, 109] on button "Search" at bounding box center [461, 115] width 40 height 13
drag, startPoint x: 209, startPoint y: 57, endPoint x: 119, endPoint y: 44, distance: 91.1
click at [133, 52] on div "SearchWithCriteriaa12b3c70-ce82-4ffb-b34a-4b7687ffc9d1 MLC Song Code LVA5JK" at bounding box center [299, 58] width 364 height 13
paste input "MVAO02"
click at [441, 109] on button "Search" at bounding box center [461, 115] width 40 height 13
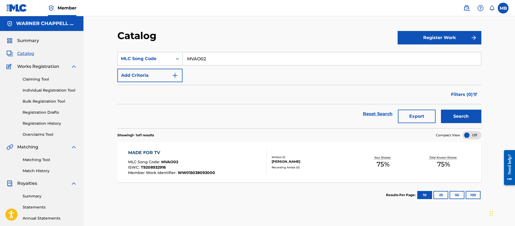
drag, startPoint x: 238, startPoint y: 54, endPoint x: 50, endPoint y: 44, distance: 187.5
click at [54, 45] on main "WARNER CHAPPELL MUSIC INC Summary Catalog Works Registration Claiming Tool Indi…" at bounding box center [257, 162] width 515 height 292
paste input "NV9I4T"
click at [441, 109] on button "Search" at bounding box center [461, 115] width 40 height 13
drag, startPoint x: 231, startPoint y: 57, endPoint x: 107, endPoint y: 47, distance: 123.8
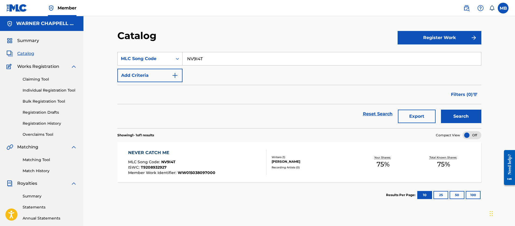
click at [110, 49] on div "Catalog Register Work SearchWithCriteriaa12b3c70-ce82-4ffb-b34a-4b7687ffc9d1 ML…" at bounding box center [298, 162] width 431 height 292
paste input "U"
click at [441, 109] on button "Search" at bounding box center [461, 115] width 40 height 13
drag, startPoint x: 231, startPoint y: 64, endPoint x: 104, endPoint y: 44, distance: 128.7
click at [110, 47] on div "Catalog Register Work SearchWithCriteriaa12b3c70-ce82-4ffb-b34a-4b7687ffc9d1 ML…" at bounding box center [298, 162] width 431 height 292
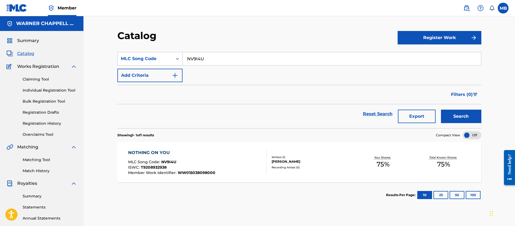
paste input "PVARJ9"
click at [441, 109] on button "Search" at bounding box center [461, 115] width 40 height 13
drag, startPoint x: 213, startPoint y: 63, endPoint x: 80, endPoint y: 44, distance: 133.6
click at [89, 54] on div "Catalog Register Work SearchWithCriteriaa12b3c70-ce82-4ffb-b34a-4b7687ffc9d1 ML…" at bounding box center [298, 162] width 431 height 292
paste input "8"
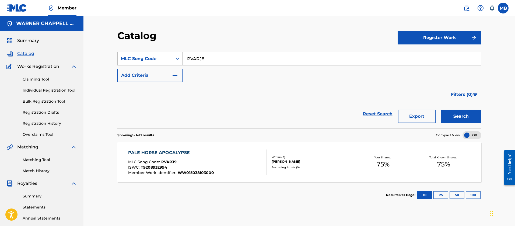
click at [441, 109] on button "Search" at bounding box center [461, 115] width 40 height 13
drag, startPoint x: 213, startPoint y: 56, endPoint x: 70, endPoint y: 41, distance: 144.5
click at [101, 47] on div "Catalog Register Work SearchWithCriteriaa12b3c70-ce82-4ffb-b34a-4b7687ffc9d1 ML…" at bounding box center [298, 162] width 431 height 292
paste input "RVA3V1"
click at [441, 109] on button "Search" at bounding box center [461, 115] width 40 height 13
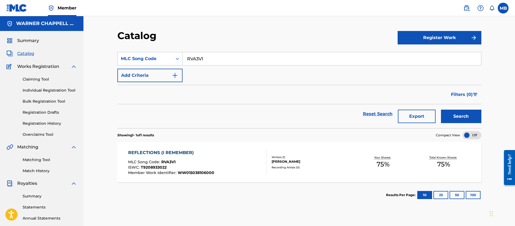
drag, startPoint x: 220, startPoint y: 52, endPoint x: 49, endPoint y: 17, distance: 174.2
click at [80, 33] on main "WARNER CHAPPELL MUSIC INC Summary Catalog Works Registration Claiming Tool Indi…" at bounding box center [257, 162] width 515 height 292
paste input "5"
click at [441, 109] on button "Search" at bounding box center [461, 115] width 40 height 13
drag, startPoint x: 215, startPoint y: 65, endPoint x: 175, endPoint y: 63, distance: 39.9
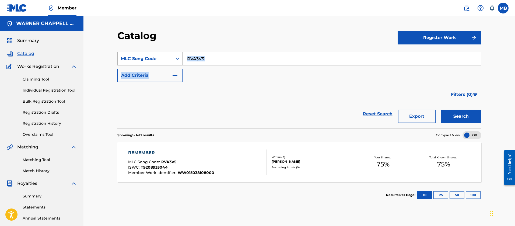
click at [175, 64] on div "SearchWithCriteriaa12b3c70-ce82-4ffb-b34a-4b7687ffc9d1 MLC Song Code RVA3V5 Add…" at bounding box center [299, 67] width 364 height 30
click at [215, 63] on input "RVA3V5" at bounding box center [331, 58] width 298 height 13
paste input "4"
click at [441, 109] on button "Search" at bounding box center [461, 115] width 40 height 13
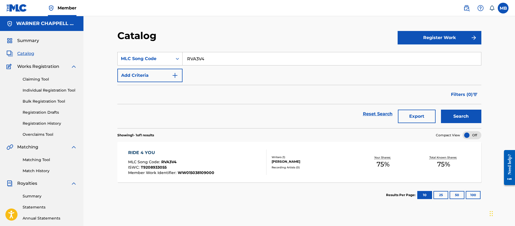
drag, startPoint x: 229, startPoint y: 63, endPoint x: 90, endPoint y: 56, distance: 138.4
click at [92, 58] on div "Catalog Register Work SearchWithCriteriaa12b3c70-ce82-4ffb-b34a-4b7687ffc9d1 ML…" at bounding box center [298, 162] width 431 height 292
paste input "SVD3UP"
click at [441, 109] on button "Search" at bounding box center [461, 115] width 40 height 13
drag, startPoint x: 211, startPoint y: 60, endPoint x: 99, endPoint y: 53, distance: 112.4
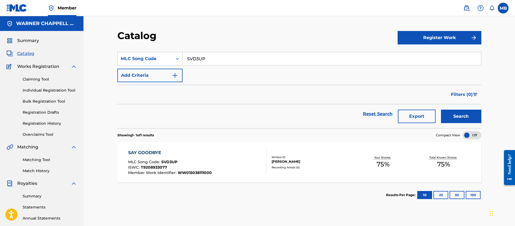
click at [99, 53] on div "Catalog Register Work SearchWithCriteriaa12b3c70-ce82-4ffb-b34a-4b7687ffc9d1 ML…" at bounding box center [298, 162] width 431 height 292
paste input "N"
click at [441, 109] on button "Search" at bounding box center [461, 115] width 40 height 13
drag, startPoint x: 214, startPoint y: 64, endPoint x: 100, endPoint y: 55, distance: 114.4
click at [101, 55] on div "Catalog Register Work SearchWithCriteriaa12b3c70-ce82-4ffb-b34a-4b7687ffc9d1 ML…" at bounding box center [298, 162] width 431 height 292
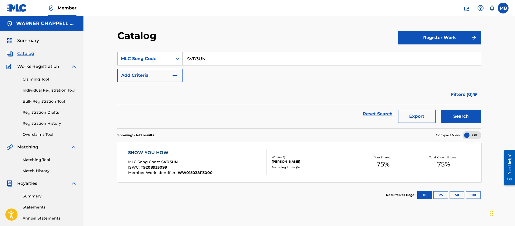
paste input "G"
click at [441, 109] on button "Search" at bounding box center [461, 115] width 40 height 13
drag, startPoint x: 138, startPoint y: 61, endPoint x: 109, endPoint y: 59, distance: 28.8
click at [119, 60] on div "SearchWithCriteriaa12b3c70-ce82-4ffb-b34a-4b7687ffc9d1 MLC Song Code SVD3UG" at bounding box center [299, 58] width 364 height 13
paste input "J"
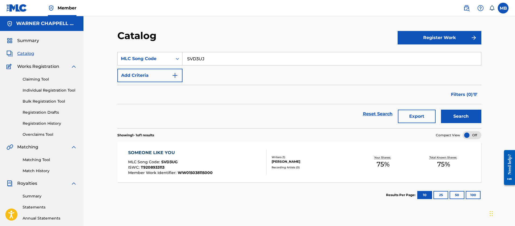
click at [441, 109] on button "Search" at bounding box center [461, 115] width 40 height 13
drag, startPoint x: 140, startPoint y: 52, endPoint x: 89, endPoint y: 39, distance: 52.2
click at [97, 41] on div "Catalog Register Work SearchWithCriteriaa12b3c70-ce82-4ffb-b34a-4b7687ffc9d1 ML…" at bounding box center [298, 162] width 431 height 292
paste input "I"
click at [441, 109] on button "Search" at bounding box center [461, 115] width 40 height 13
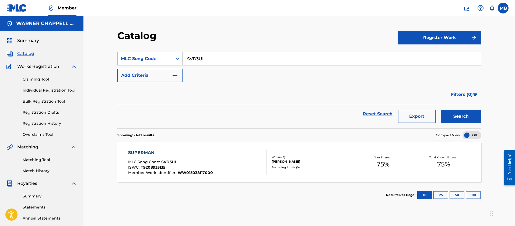
drag, startPoint x: 199, startPoint y: 59, endPoint x: 63, endPoint y: 59, distance: 135.3
click at [71, 59] on main "WARNER CHAPPELL MUSIC INC Summary Catalog Works Registration Claiming Tool Indi…" at bounding box center [257, 162] width 515 height 292
paste input "TC8HJN"
click at [441, 109] on button "Search" at bounding box center [461, 115] width 40 height 13
drag, startPoint x: 132, startPoint y: 63, endPoint x: 61, endPoint y: 50, distance: 72.0
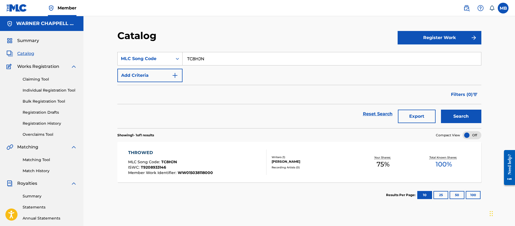
click at [100, 60] on div "Catalog Register Work SearchWithCriteriaa12b3c70-ce82-4ffb-b34a-4b7687ffc9d1 ML…" at bounding box center [298, 162] width 431 height 292
paste input "VCDXS"
click at [441, 109] on button "Search" at bounding box center [461, 115] width 40 height 13
drag, startPoint x: 225, startPoint y: 57, endPoint x: 85, endPoint y: 47, distance: 140.5
click at [96, 54] on div "Catalog Register Work SearchWithCriteriaa12b3c70-ce82-4ffb-b34a-4b7687ffc9d1 ML…" at bounding box center [298, 162] width 431 height 292
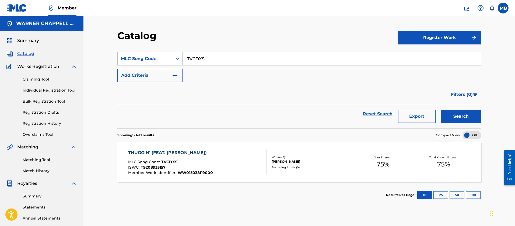
paste input "U"
click at [441, 109] on button "Search" at bounding box center [461, 115] width 40 height 13
drag, startPoint x: 222, startPoint y: 62, endPoint x: 62, endPoint y: 59, distance: 160.1
click at [63, 59] on main "WARNER CHAPPELL MUSIC INC Summary Catalog Works Registration Claiming Tool Indi…" at bounding box center [257, 162] width 515 height 292
paste input "WV9YX5"
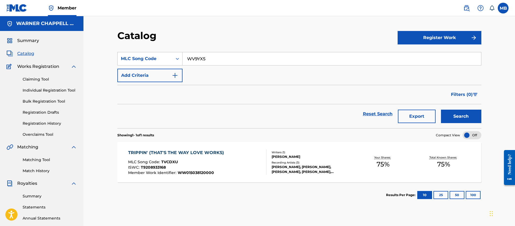
click at [441, 109] on button "Search" at bounding box center [461, 115] width 40 height 13
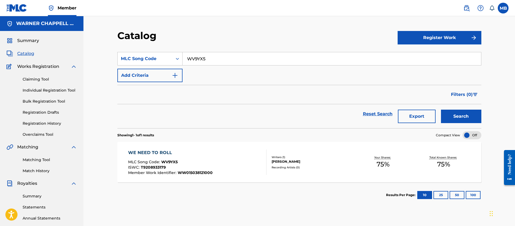
drag, startPoint x: 246, startPoint y: 56, endPoint x: 0, endPoint y: 51, distance: 246.4
click at [4, 51] on main "WARNER CHAPPELL MUSIC INC Summary Catalog Works Registration Claiming Tool Indi…" at bounding box center [257, 162] width 515 height 292
paste input "6"
click at [441, 109] on button "Search" at bounding box center [461, 115] width 40 height 13
click at [507, 93] on div "Catalog Register Work SearchWithCriteriaa12b3c70-ce82-4ffb-b34a-4b7687ffc9d1 ML…" at bounding box center [298, 162] width 431 height 292
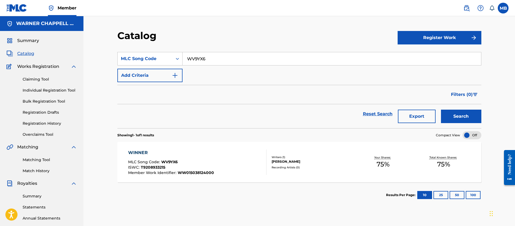
drag, startPoint x: 235, startPoint y: 56, endPoint x: 47, endPoint y: 55, distance: 188.6
click at [73, 59] on main "WARNER CHAPPELL MUSIC INC Summary Catalog Works Registration Claiming Tool Indi…" at bounding box center [257, 162] width 515 height 292
paste input "HV9XC3"
click at [441, 109] on button "Search" at bounding box center [461, 115] width 40 height 13
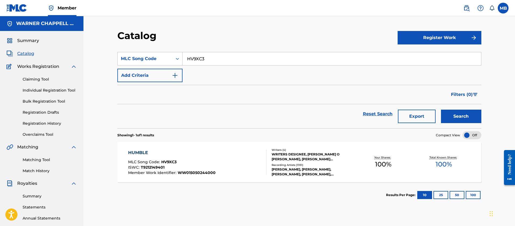
drag, startPoint x: 214, startPoint y: 56, endPoint x: 65, endPoint y: 61, distance: 148.8
click at [77, 61] on main "WARNER CHAPPELL MUSIC INC Summary Catalog Works Registration Claiming Tool Indi…" at bounding box center [257, 162] width 515 height 292
paste input "UVA89O"
click at [441, 109] on button "Search" at bounding box center [461, 115] width 40 height 13
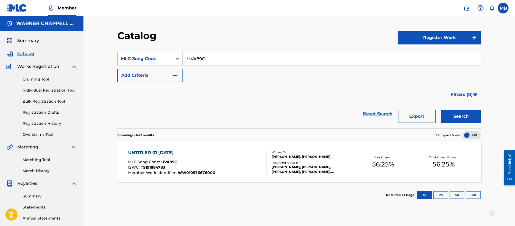
drag, startPoint x: 229, startPoint y: 61, endPoint x: 55, endPoint y: 38, distance: 175.3
click at [73, 46] on main "WARNER CHAPPELL MUSIC INC Summary Catalog Works Registration Claiming Tool Indi…" at bounding box center [257, 162] width 515 height 292
paste input "7M1B"
click at [441, 109] on button "Search" at bounding box center [461, 115] width 40 height 13
drag, startPoint x: 217, startPoint y: 60, endPoint x: 69, endPoint y: 47, distance: 148.2
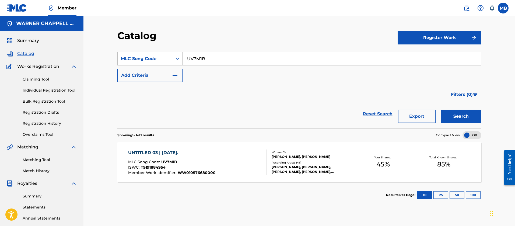
click at [76, 51] on main "WARNER CHAPPELL MUSIC INC Summary Catalog Works Registration Claiming Tool Indi…" at bounding box center [257, 162] width 515 height 292
paste input "N774EC"
click at [441, 109] on button "Search" at bounding box center [461, 115] width 40 height 13
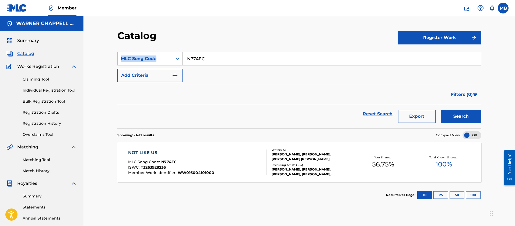
drag, startPoint x: 222, startPoint y: 49, endPoint x: 113, endPoint y: 57, distance: 109.5
click at [113, 57] on div "Catalog Register Work SearchWithCriteriaa12b3c70-ce82-4ffb-b34a-4b7687ffc9d1 ML…" at bounding box center [299, 169] width 377 height 278
click at [214, 58] on input "N774EC" at bounding box center [331, 58] width 298 height 13
paste input "LVAVW8"
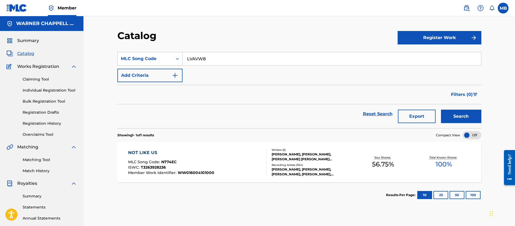
click at [441, 109] on button "Search" at bounding box center [461, 115] width 40 height 13
drag, startPoint x: 218, startPoint y: 60, endPoint x: 100, endPoint y: 59, distance: 117.5
click at [102, 59] on div "Catalog Register Work SearchWithCriteriaa12b3c70-ce82-4ffb-b34a-4b7687ffc9d1 ML…" at bounding box center [298, 162] width 431 height 292
paste input "HV7LLY"
click at [441, 109] on button "Search" at bounding box center [461, 115] width 40 height 13
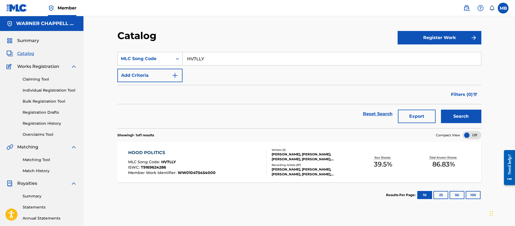
drag, startPoint x: 147, startPoint y: 59, endPoint x: 106, endPoint y: 47, distance: 42.8
click at [116, 52] on div "Catalog Register Work SearchWithCriteriaa12b3c70-ce82-4ffb-b34a-4b7687ffc9d1 ML…" at bounding box center [299, 169] width 377 height 278
paste input "I8062Z"
click at [441, 109] on button "Search" at bounding box center [461, 115] width 40 height 13
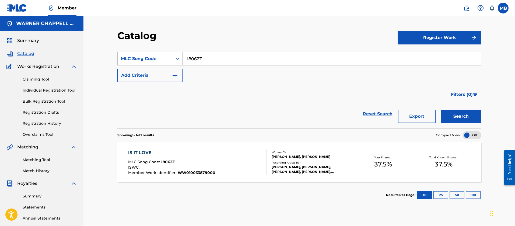
drag, startPoint x: 243, startPoint y: 62, endPoint x: 15, endPoint y: 45, distance: 229.0
click at [59, 53] on main "WARNER CHAPPELL MUSIC INC Summary Catalog Works Registration Claiming Tool Indi…" at bounding box center [257, 162] width 515 height 292
paste input "C8752E"
click at [441, 109] on button "Search" at bounding box center [461, 115] width 40 height 13
drag, startPoint x: 84, startPoint y: 54, endPoint x: 75, endPoint y: 52, distance: 8.5
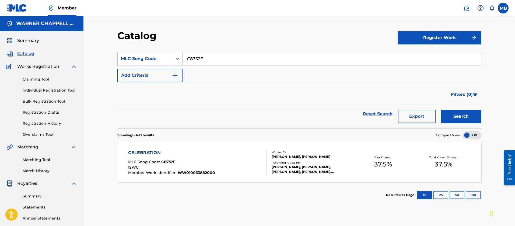
click at [77, 52] on main "WARNER CHAPPELL MUSIC INC Summary Catalog Works Registration Claiming Tool Indi…" at bounding box center [257, 162] width 515 height 292
paste input "P70025"
type input "P70025"
click at [441, 109] on button "Search" at bounding box center [461, 115] width 40 height 13
